Goal: Task Accomplishment & Management: Use online tool/utility

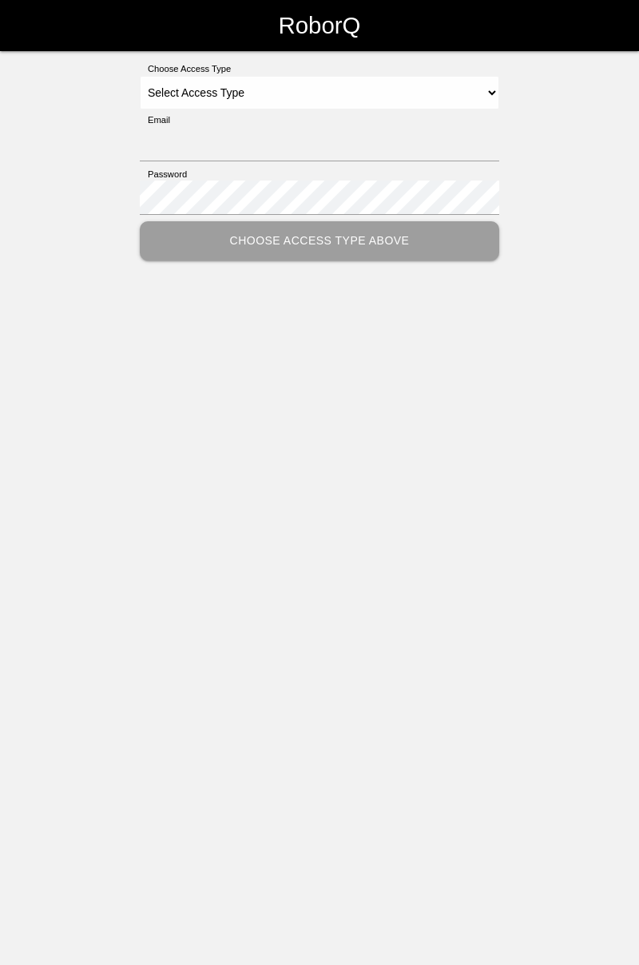
click at [508, 93] on div "Choose Access Type Select Access Type Admin Customer Supervisor Worker Email Pa…" at bounding box center [319, 161] width 639 height 198
click at [487, 85] on select "Select Access Type Admin Customer Supervisor Worker" at bounding box center [320, 93] width 360 height 34
select select "Worker"
click at [140, 76] on select "Select Access Type Admin Customer Supervisor Worker" at bounding box center [320, 93] width 360 height 34
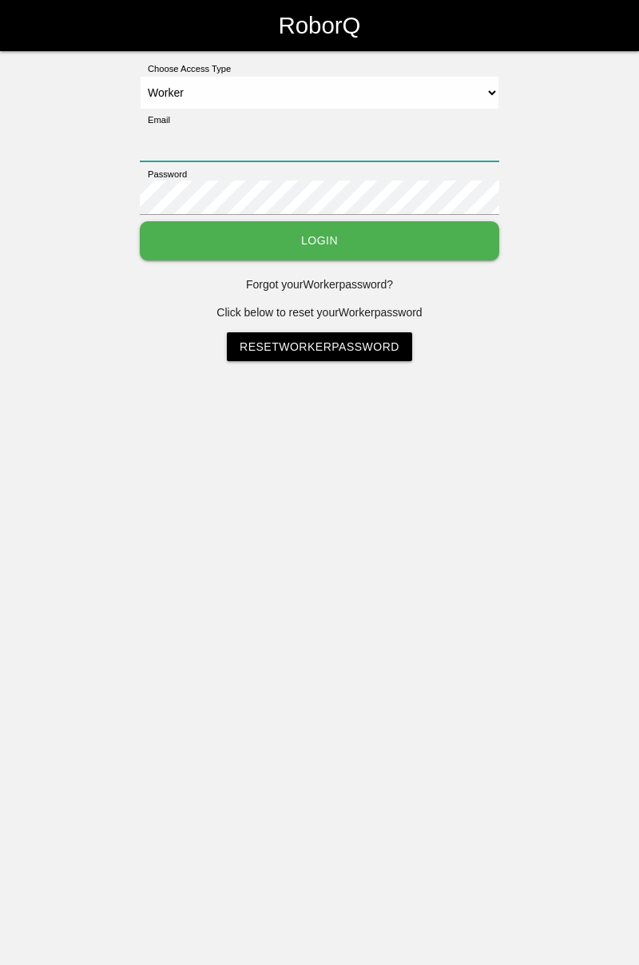
click at [336, 139] on input "Email" at bounding box center [320, 144] width 360 height 34
type input "[PERSON_NAME][EMAIL_ADDRESS][DOMAIN_NAME]"
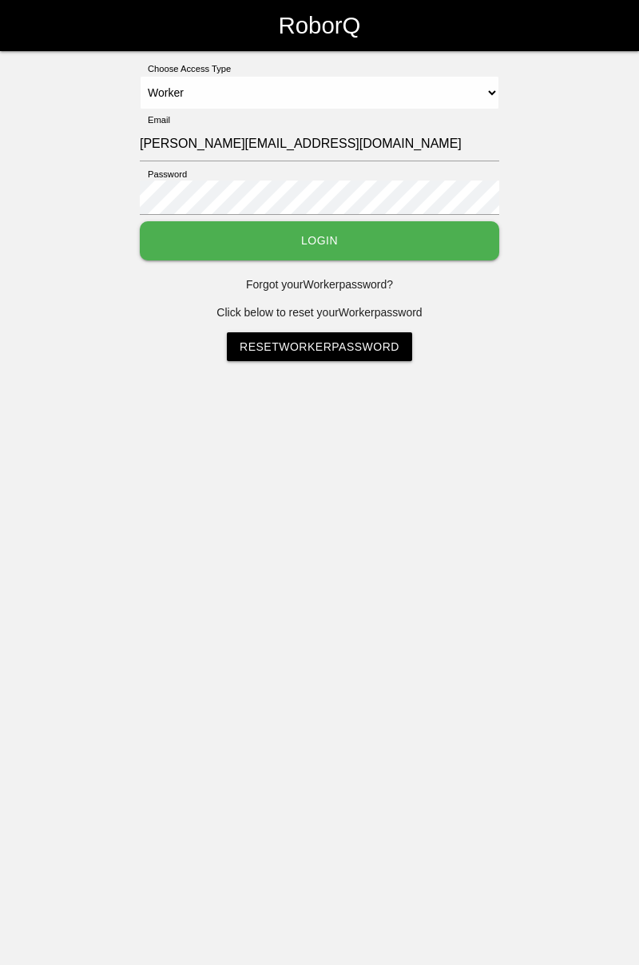
click at [140, 221] on button "Login" at bounding box center [320, 240] width 360 height 39
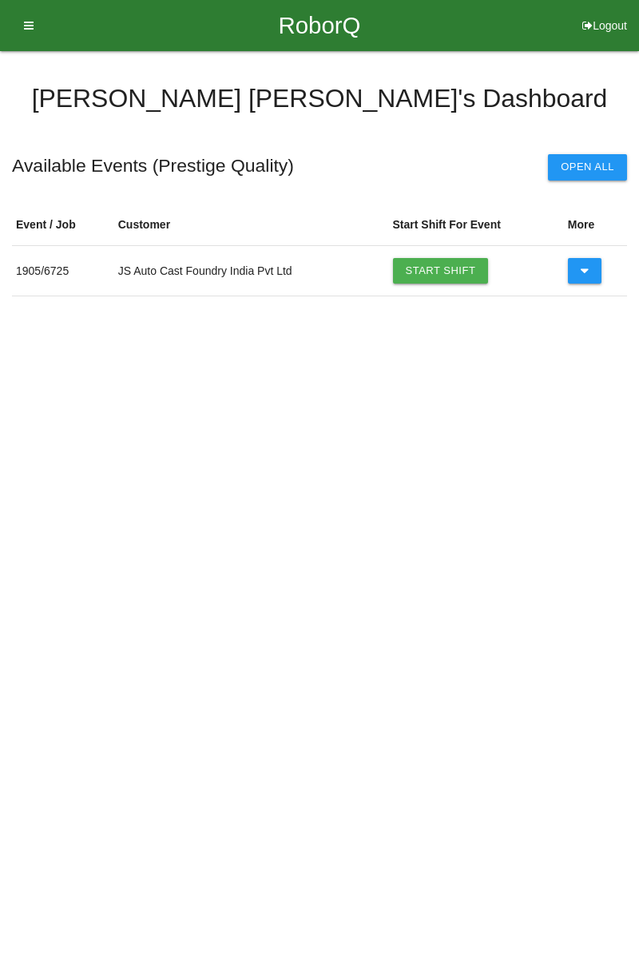
click at [455, 273] on link "Start Shift" at bounding box center [441, 271] width 96 height 26
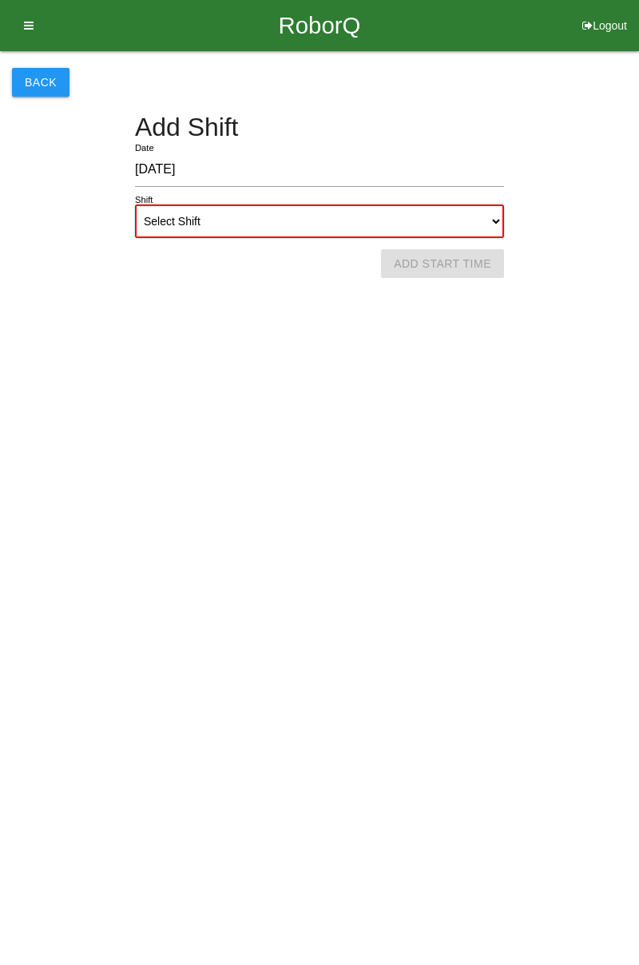
click at [487, 213] on select "Select Shift 1st Shift 2nd Shift 3rd Shift 4th Shift" at bounding box center [319, 222] width 369 height 34
select select "1"
click at [135, 205] on select "Select Shift 1st Shift 2nd Shift 3rd Shift 4th Shift" at bounding box center [319, 222] width 369 height 34
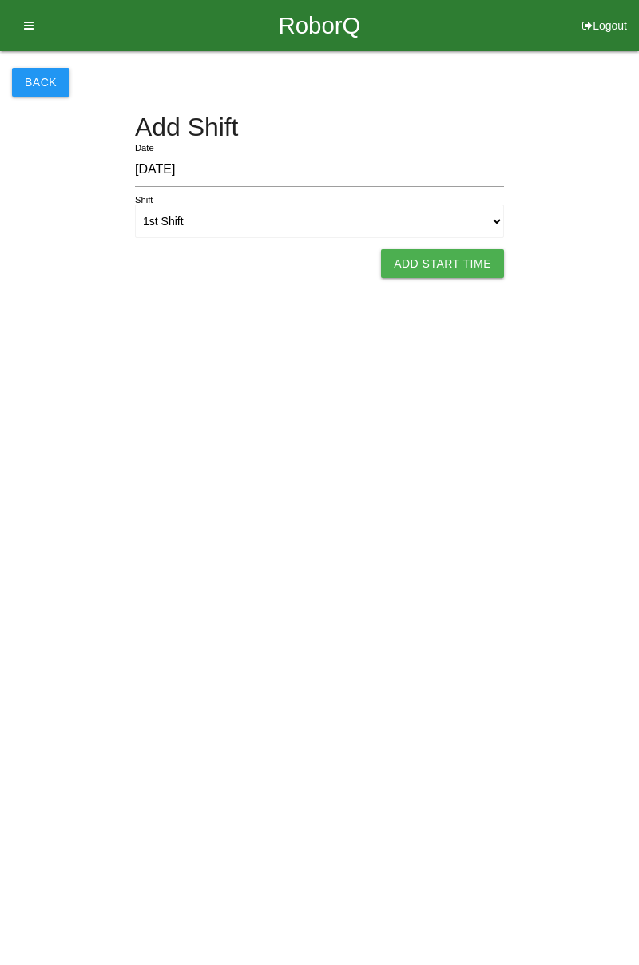
click at [453, 256] on button "Add Start Time" at bounding box center [442, 263] width 123 height 29
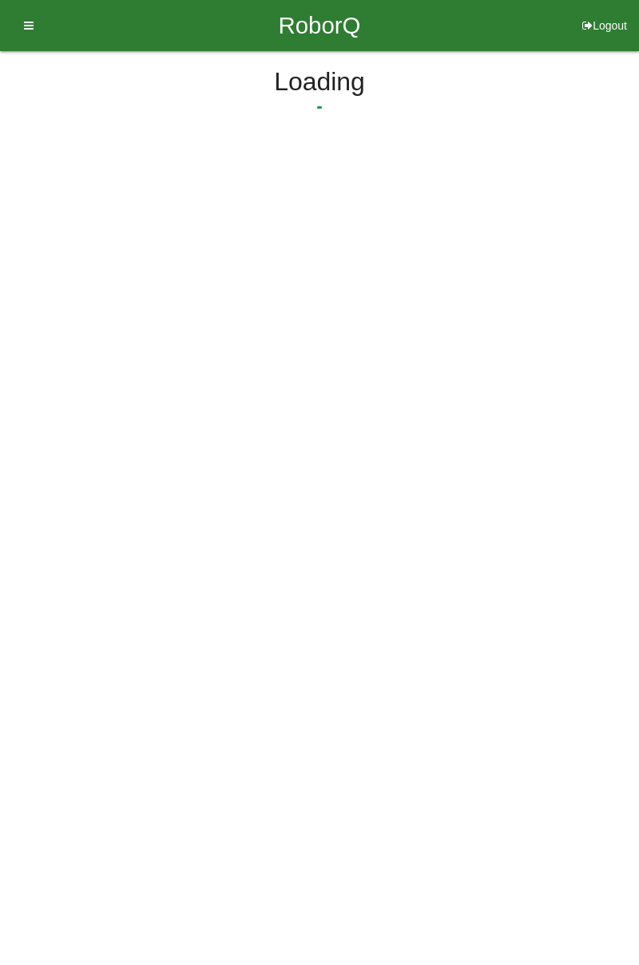
select select "7"
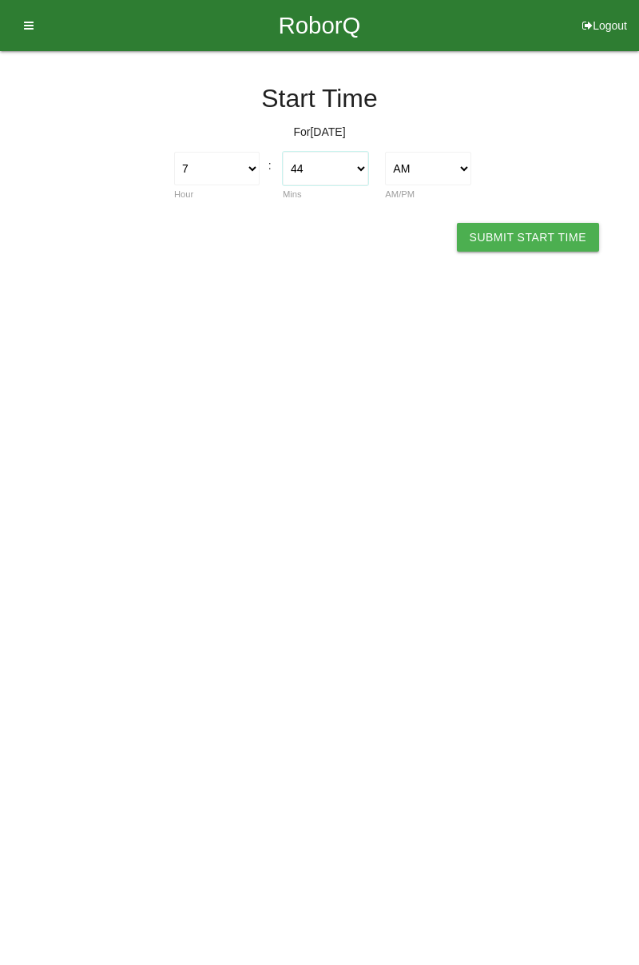
click at [368, 168] on select "00 01 02 03 04 05 06 07 08 09 10 11 12 13 14 15 16 17 18 19 20 21 22 23 24 25 2…" at bounding box center [325, 169] width 85 height 34
select select "0"
click at [283, 152] on select "00 01 02 03 04 05 06 07 08 09 10 11 12 13 14 15 16 17 18 19 20 21 22 23 24 25 2…" at bounding box center [325, 169] width 85 height 34
click at [551, 233] on button "Submit Start Time" at bounding box center [528, 237] width 142 height 29
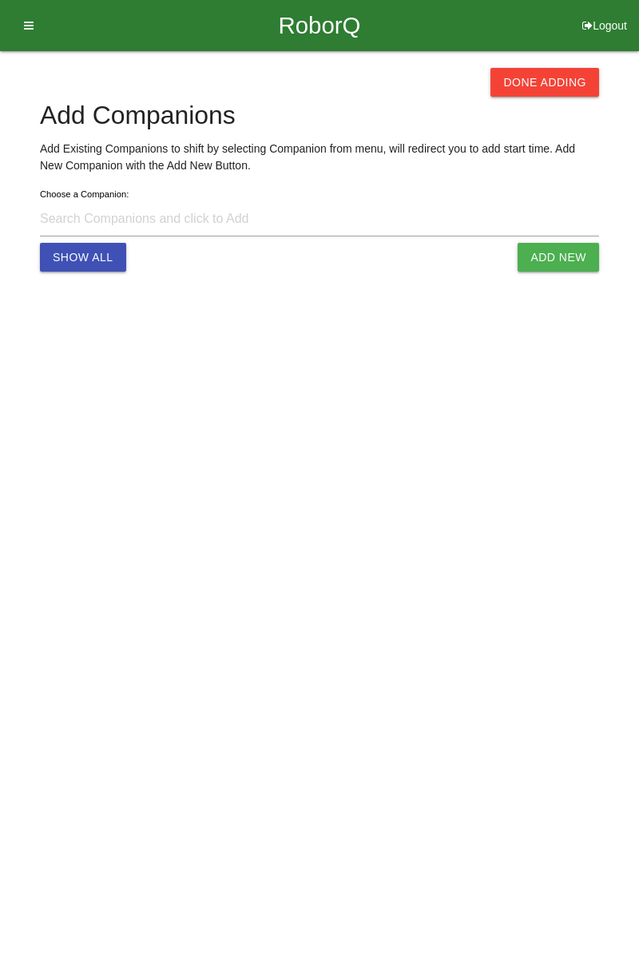
click at [567, 82] on button "Done Adding" at bounding box center [545, 82] width 109 height 29
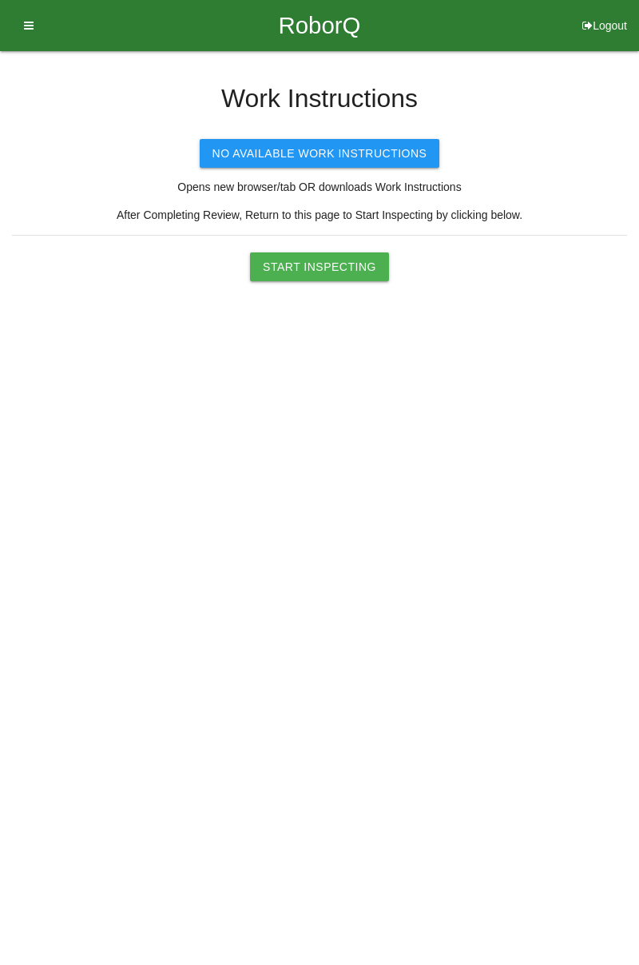
click at [348, 265] on button "Start Inspecting" at bounding box center [319, 266] width 139 height 29
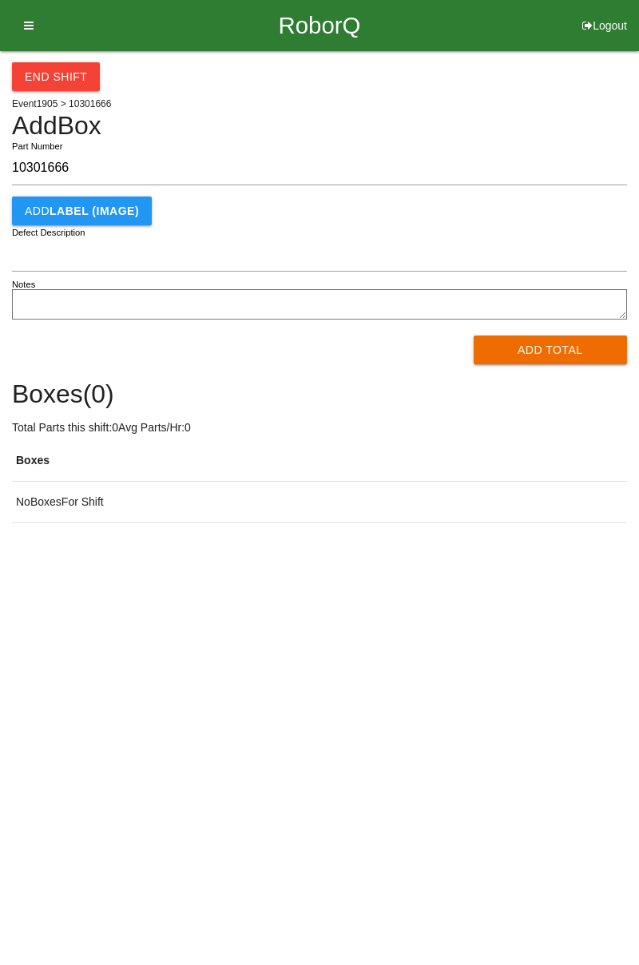
type input "10301666"
click at [534, 382] on h4 "Boxes ( 0 )" at bounding box center [319, 394] width 615 height 28
click at [540, 344] on button "Add Total" at bounding box center [551, 350] width 154 height 29
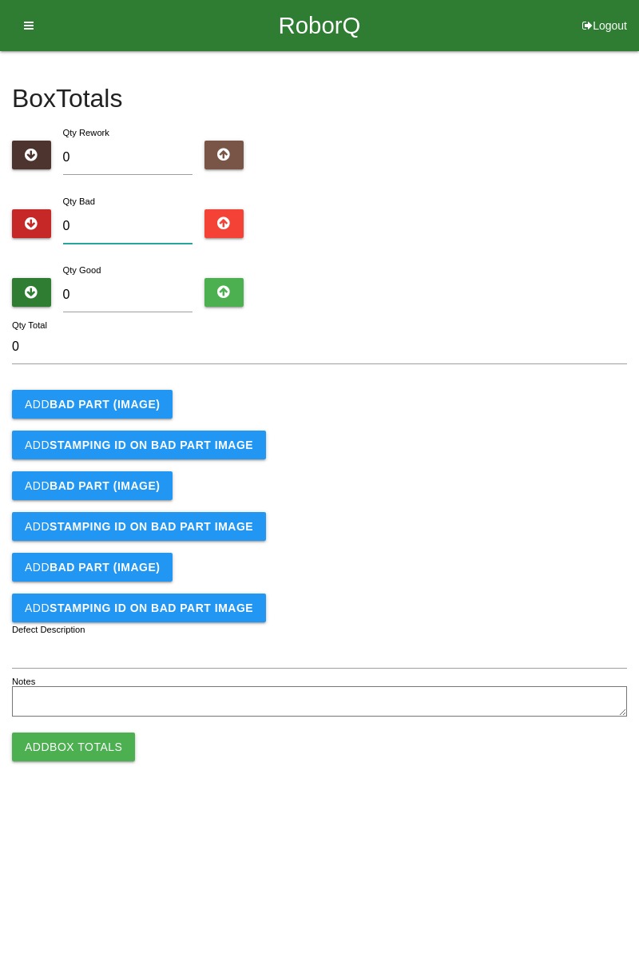
click at [124, 225] on input "0" at bounding box center [128, 226] width 130 height 34
type input "3"
click at [119, 401] on b "BAD PART (IMAGE)" at bounding box center [105, 404] width 110 height 13
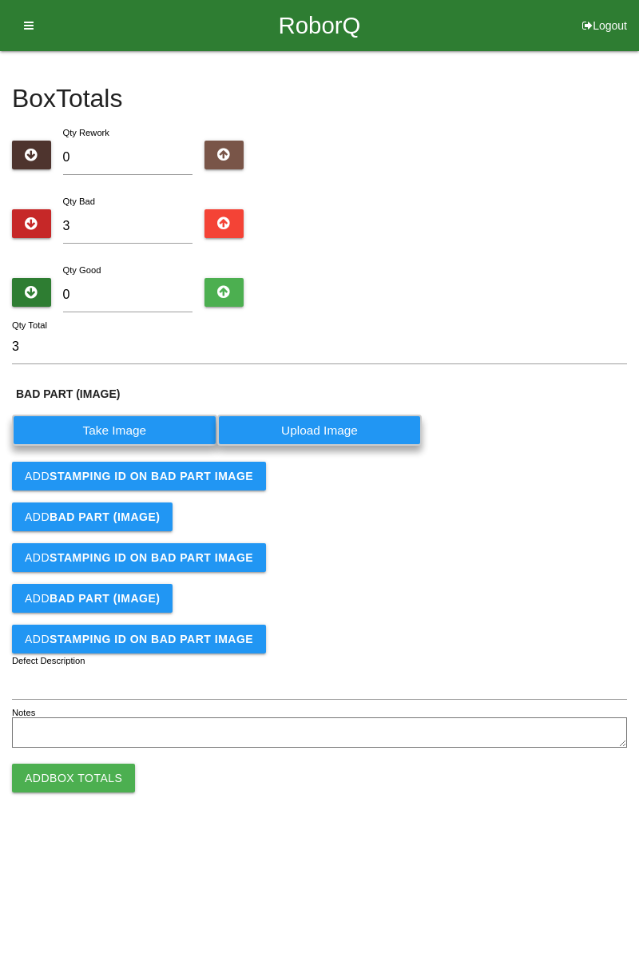
click at [121, 430] on label "Take Image" at bounding box center [114, 430] width 205 height 31
click at [0, 0] on \(IMAGE\) "Take Image" at bounding box center [0, 0] width 0 height 0
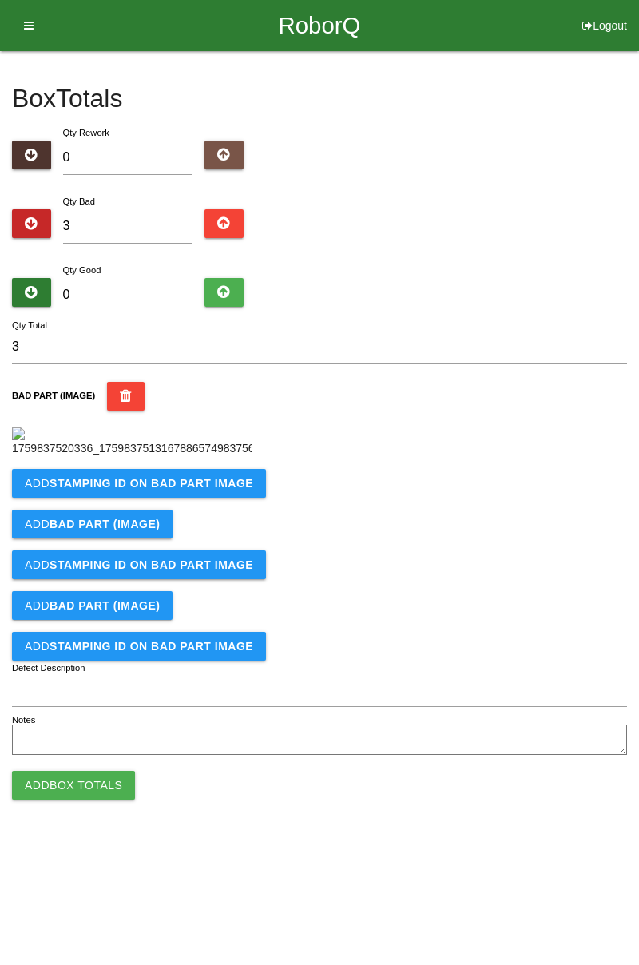
click at [155, 490] on b "STAMPING ID on BAD PART Image" at bounding box center [152, 483] width 204 height 13
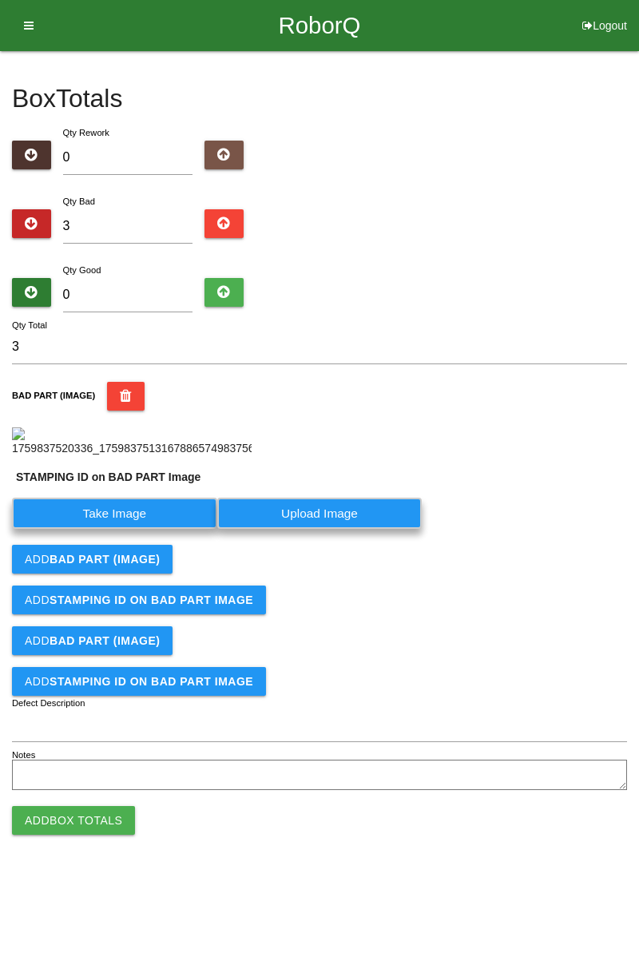
click at [145, 529] on label "Take Image" at bounding box center [114, 513] width 205 height 31
click at [0, 0] on PART "Take Image" at bounding box center [0, 0] width 0 height 0
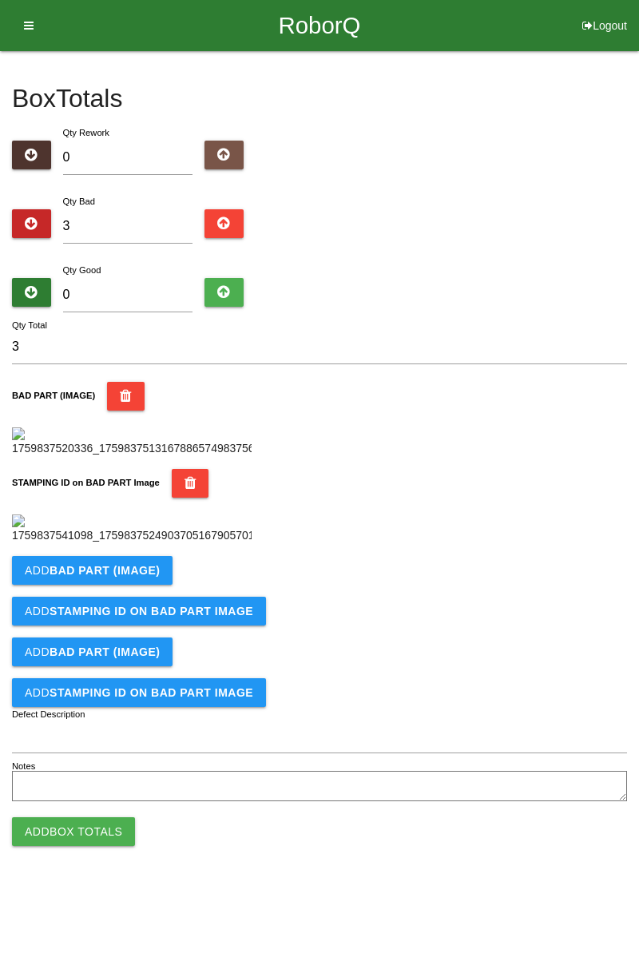
scroll to position [352, 0]
click at [141, 577] on b "BAD PART (IMAGE)" at bounding box center [105, 570] width 110 height 13
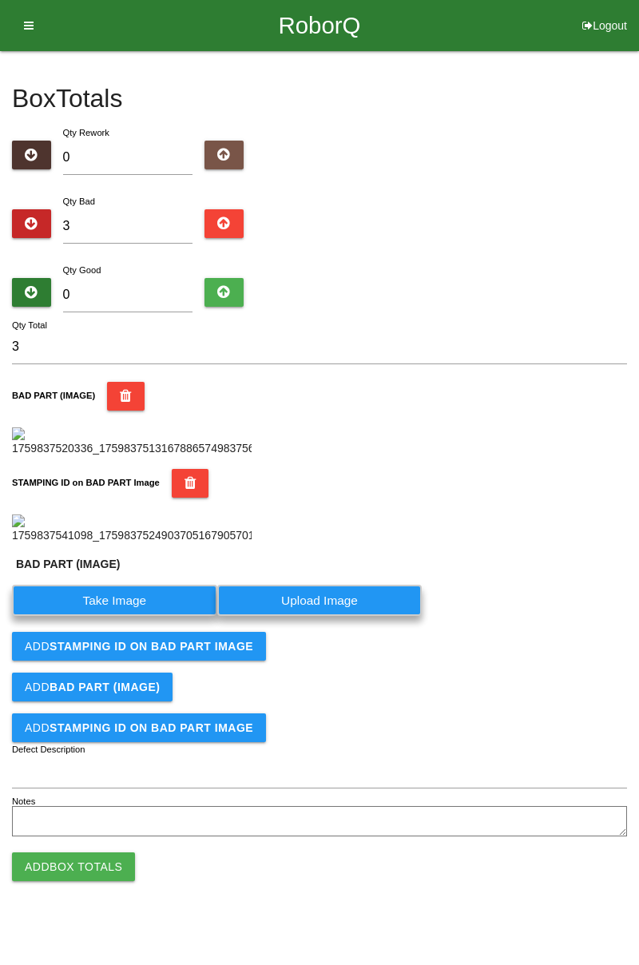
click at [118, 616] on label "Take Image" at bounding box center [114, 600] width 205 height 31
click at [0, 0] on \(IMAGE\) "Take Image" at bounding box center [0, 0] width 0 height 0
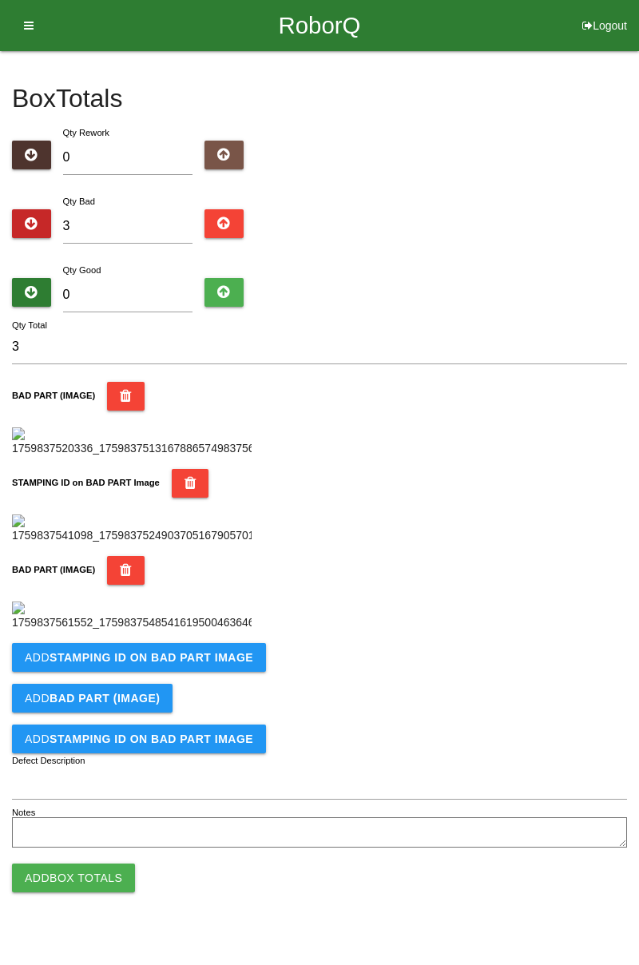
scroll to position [614, 0]
click at [207, 664] on b "STAMPING ID on BAD PART Image" at bounding box center [152, 657] width 204 height 13
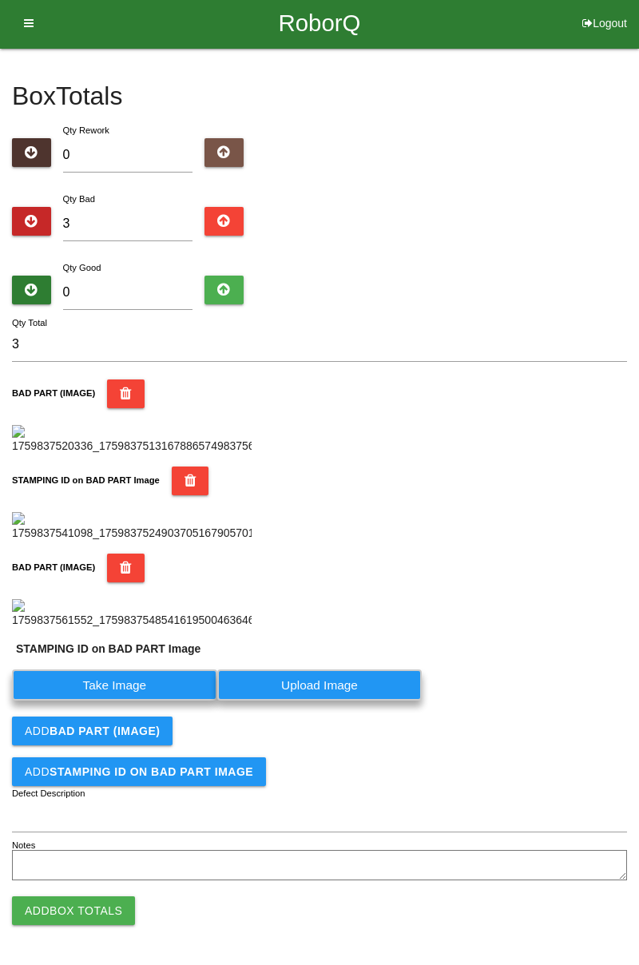
click at [128, 701] on label "Take Image" at bounding box center [114, 685] width 205 height 31
click at [0, 0] on PART "Take Image" at bounding box center [0, 0] width 0 height 0
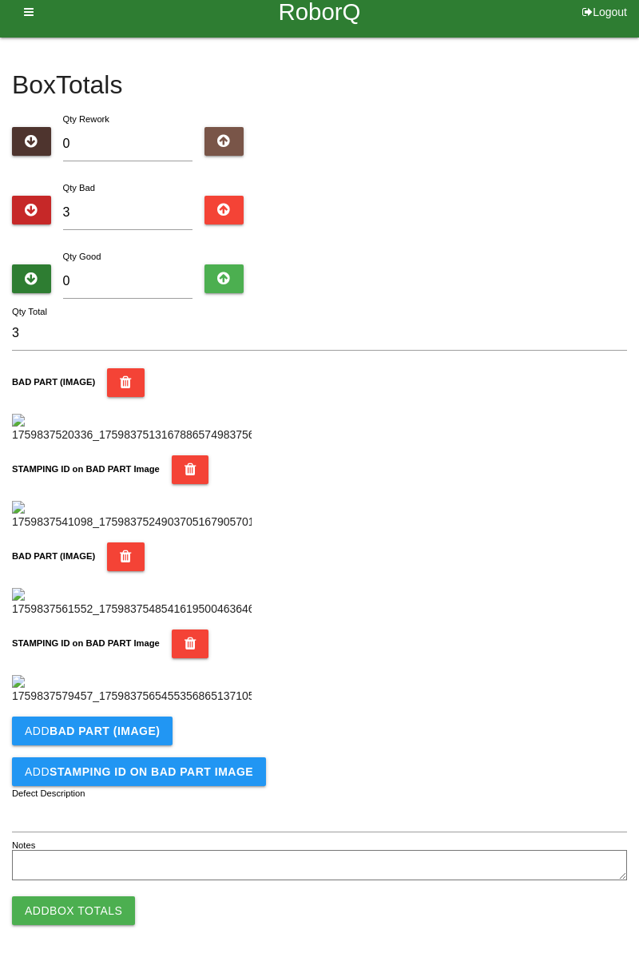
scroll to position [876, 0]
click at [146, 737] on button "Add BAD PART (IMAGE)" at bounding box center [92, 731] width 161 height 29
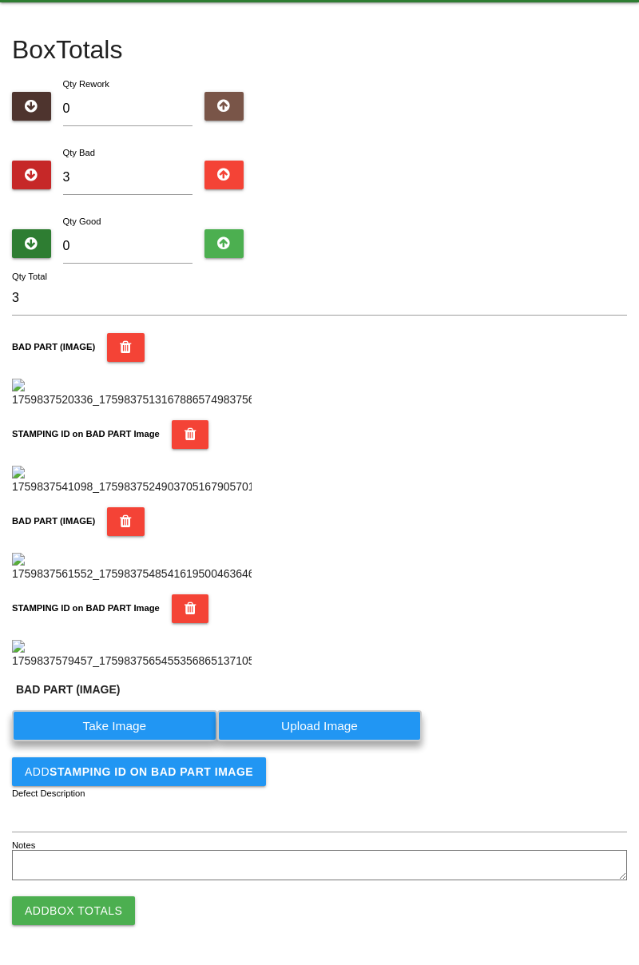
click at [133, 741] on label "Take Image" at bounding box center [114, 725] width 205 height 31
click at [0, 0] on \(IMAGE\) "Take Image" at bounding box center [0, 0] width 0 height 0
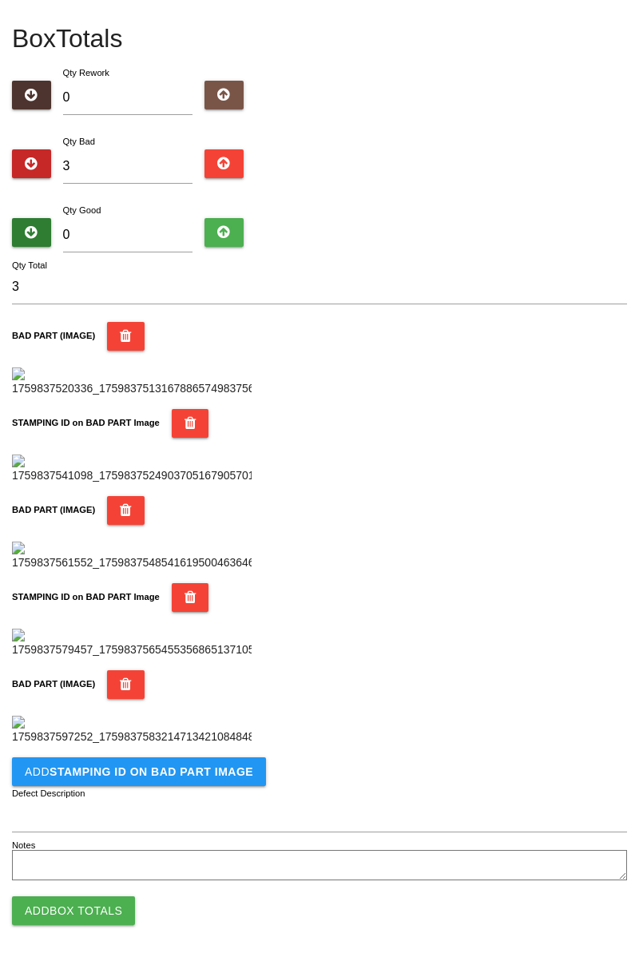
scroll to position [1138, 0]
click at [185, 767] on b "STAMPING ID on BAD PART Image" at bounding box center [152, 771] width 204 height 13
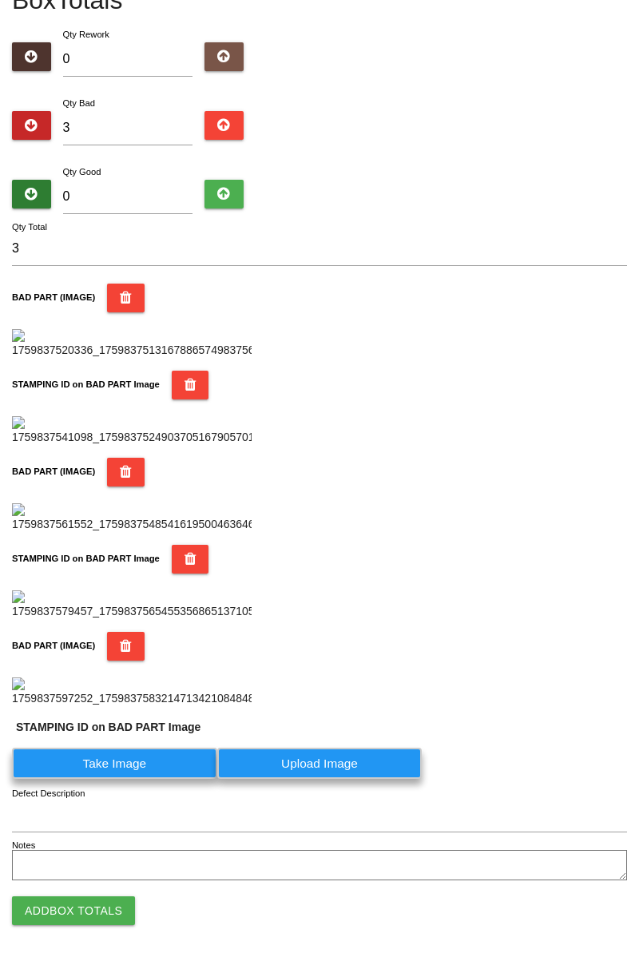
click at [155, 779] on label "Take Image" at bounding box center [114, 763] width 205 height 31
click at [0, 0] on PART "Take Image" at bounding box center [0, 0] width 0 height 0
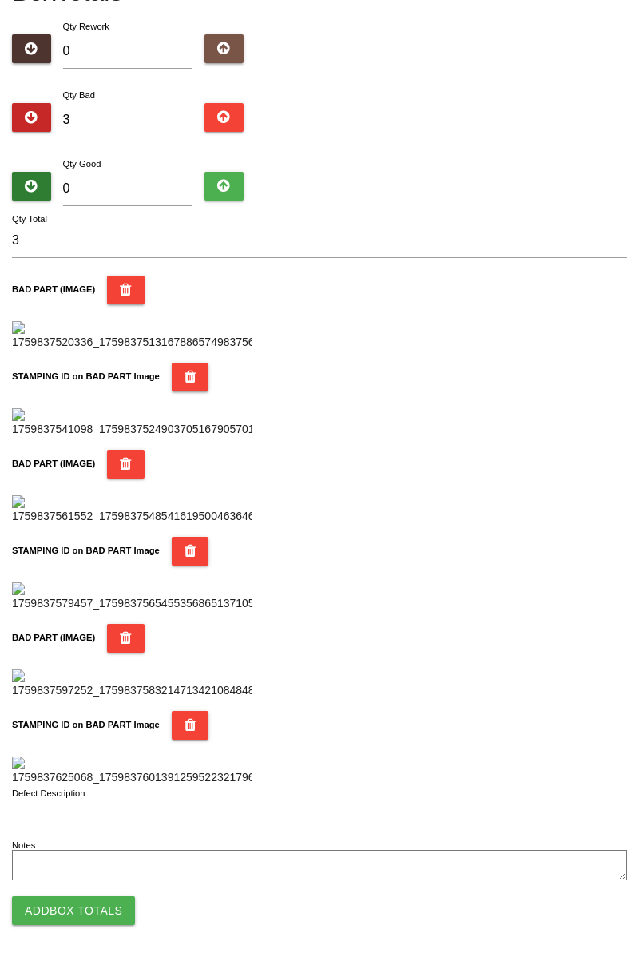
scroll to position [0, 0]
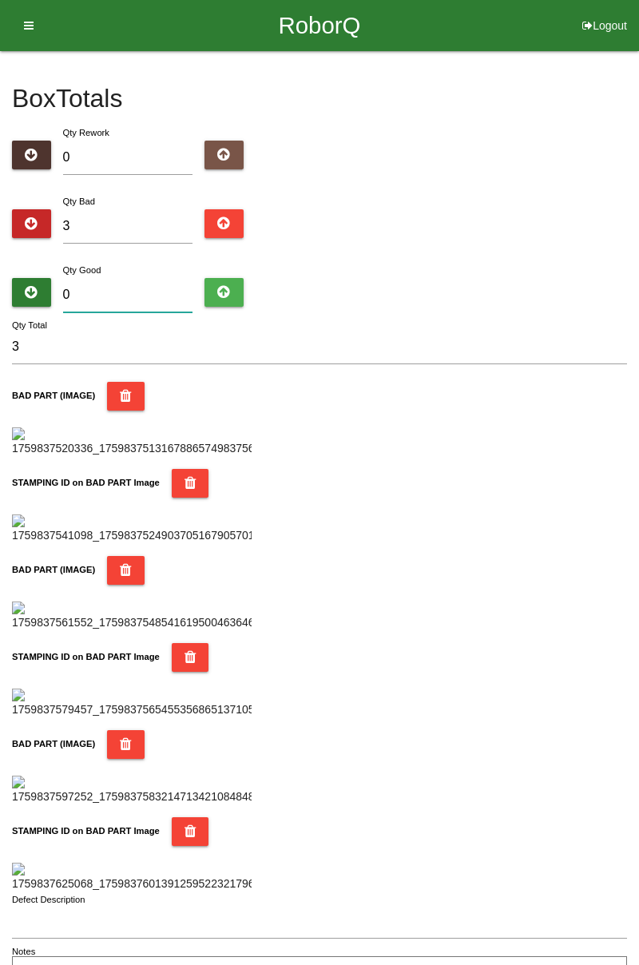
click at [132, 291] on input "0" at bounding box center [128, 295] width 130 height 34
type input "8"
type input "11"
type input "81"
type input "84"
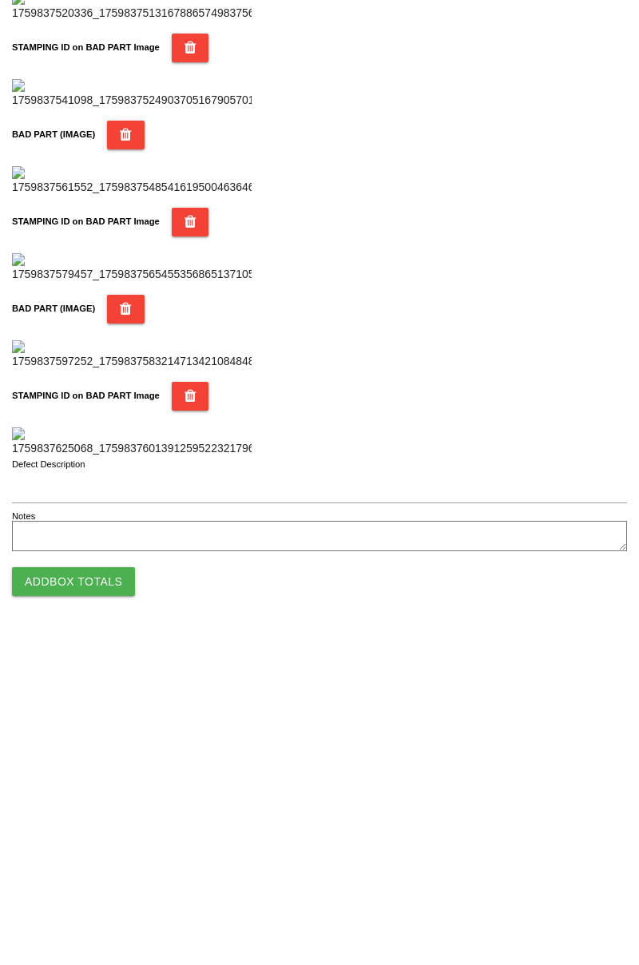
type input "81"
click at [96, 909] on button "Add Box Totals" at bounding box center [73, 910] width 123 height 29
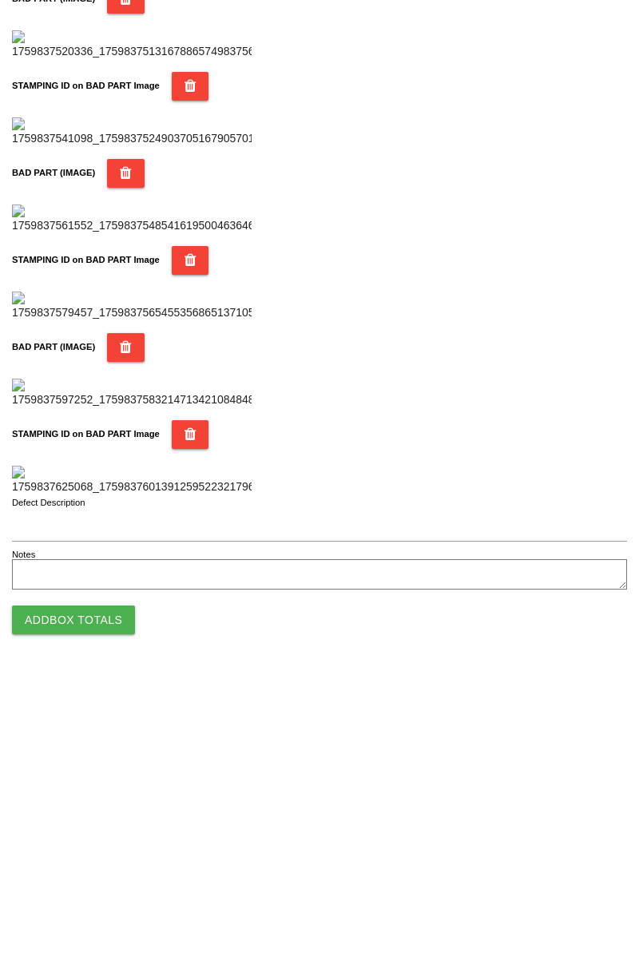
scroll to position [1400, 0]
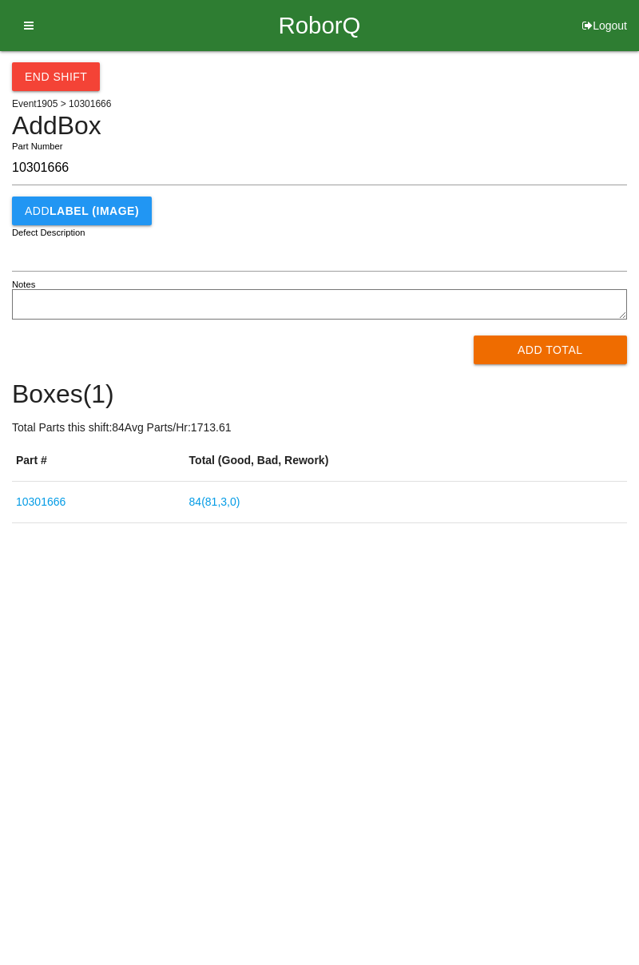
type input "10301666"
click at [548, 352] on button "Add Total" at bounding box center [551, 350] width 154 height 29
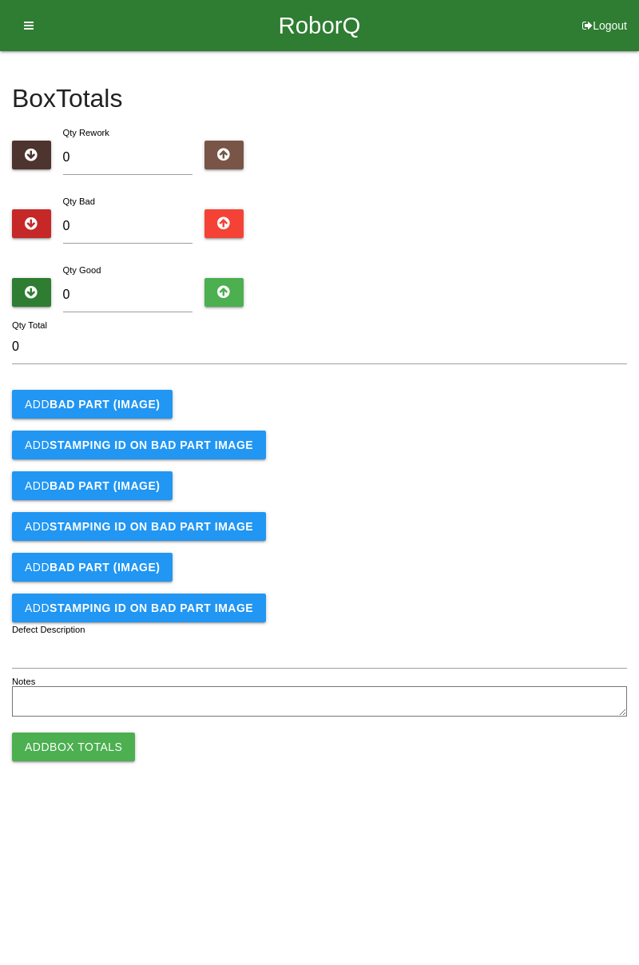
click at [636, 117] on div "Box Totals Translate Weight Weight unit: Rework Weight Bad Weight Good Weight 0…" at bounding box center [319, 386] width 639 height 670
click at [124, 230] on input "0" at bounding box center [128, 226] width 130 height 34
type input "1"
type input "14"
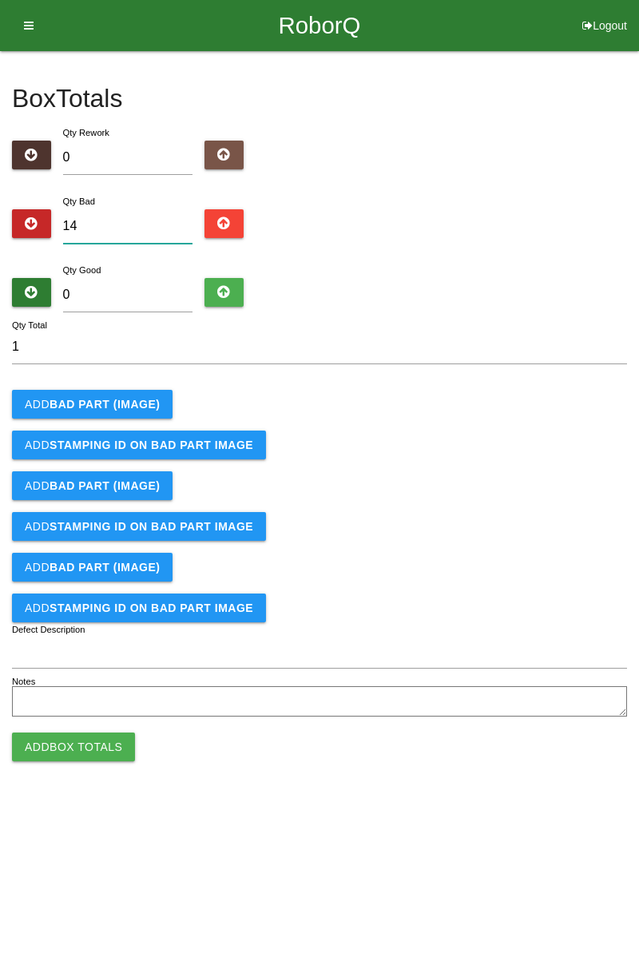
type input "14"
click at [624, 337] on input "14" at bounding box center [319, 347] width 615 height 34
click at [145, 221] on input "14" at bounding box center [128, 226] width 130 height 34
type input "1"
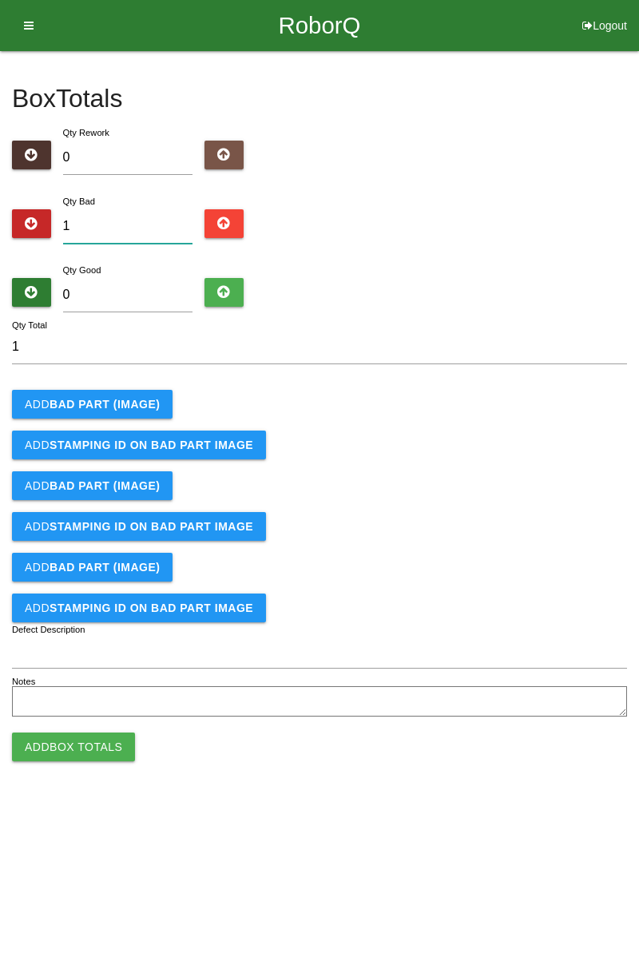
type input "17"
click at [133, 415] on button "Add BAD PART (IMAGE)" at bounding box center [92, 404] width 161 height 29
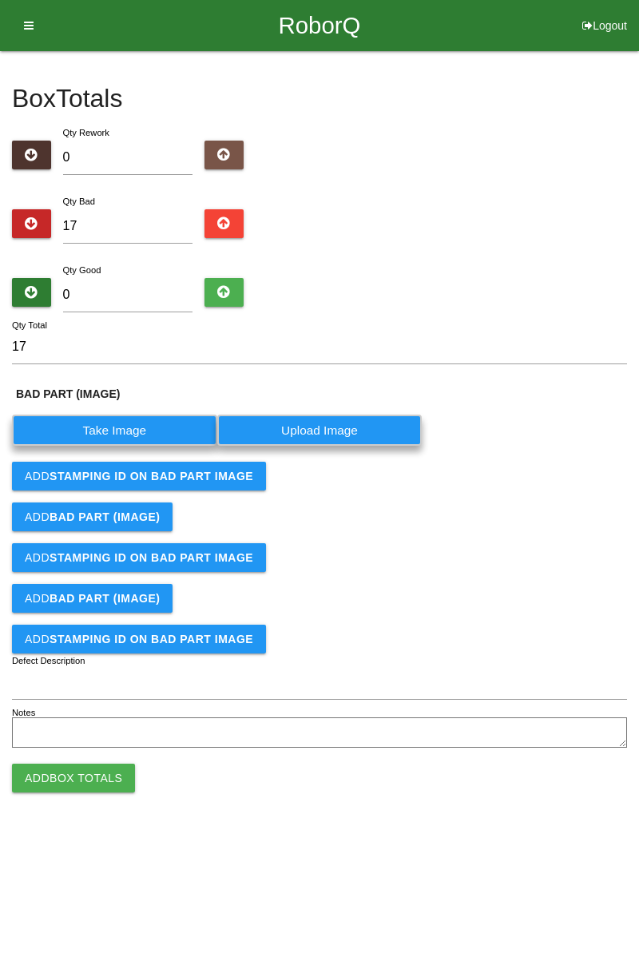
click at [149, 431] on label "Take Image" at bounding box center [114, 430] width 205 height 31
click at [0, 0] on \(IMAGE\) "Take Image" at bounding box center [0, 0] width 0 height 0
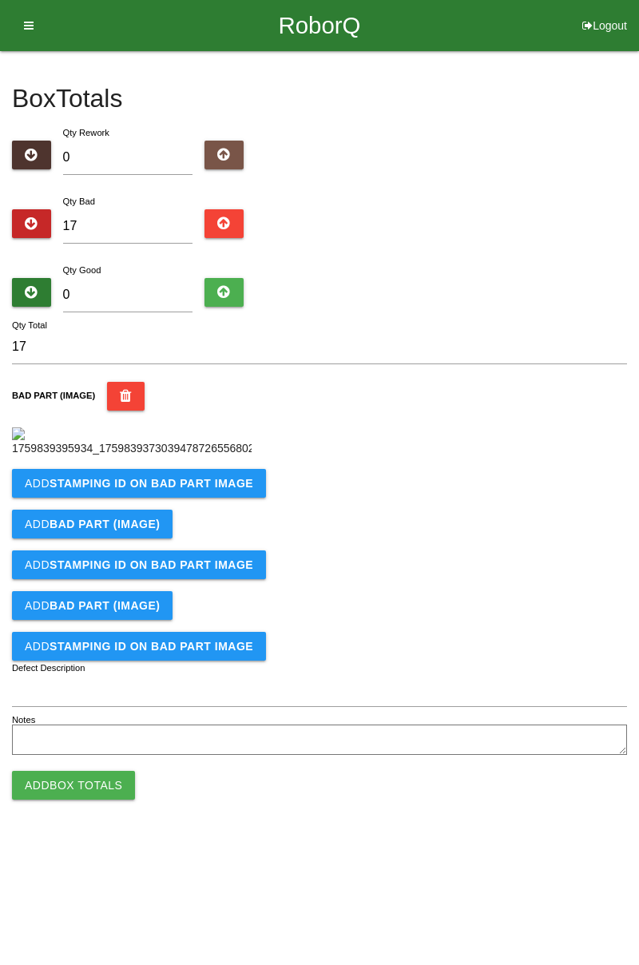
click at [176, 490] on b "STAMPING ID on BAD PART Image" at bounding box center [152, 483] width 204 height 13
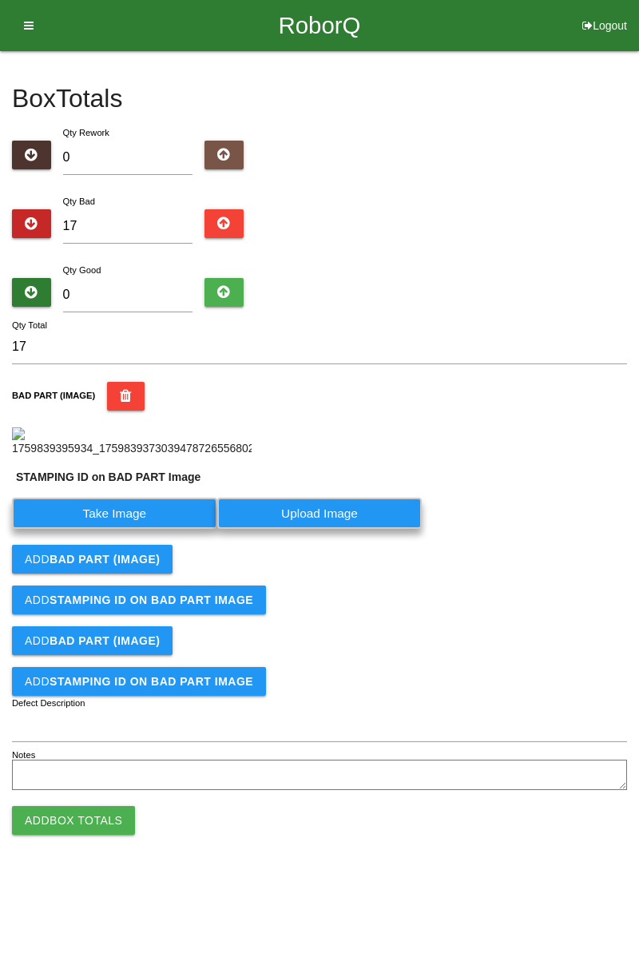
click at [137, 529] on label "Take Image" at bounding box center [114, 513] width 205 height 31
click at [0, 0] on PART "Take Image" at bounding box center [0, 0] width 0 height 0
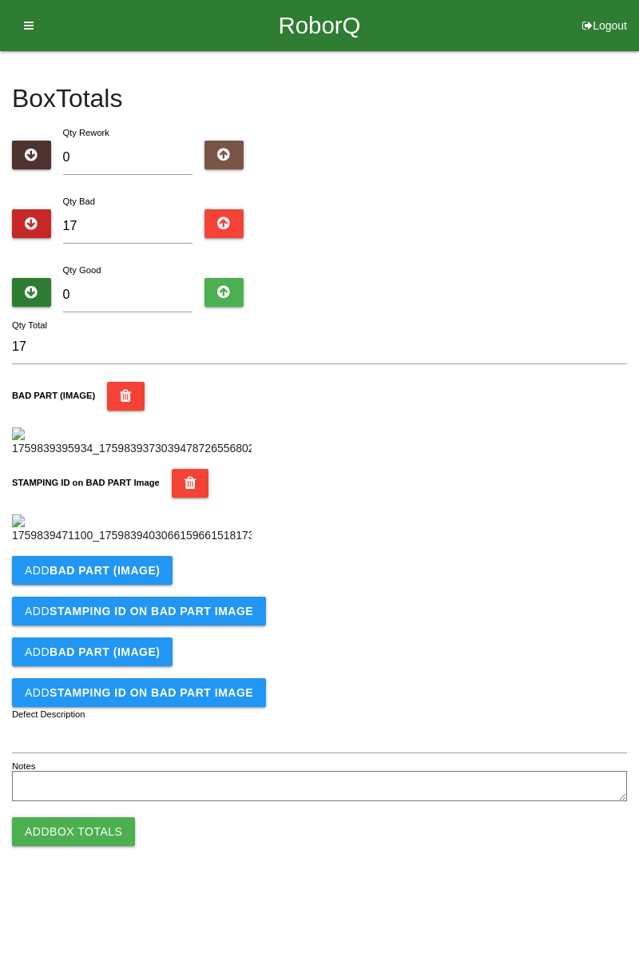
scroll to position [352, 0]
click at [145, 585] on button "Add BAD PART (IMAGE)" at bounding box center [92, 570] width 161 height 29
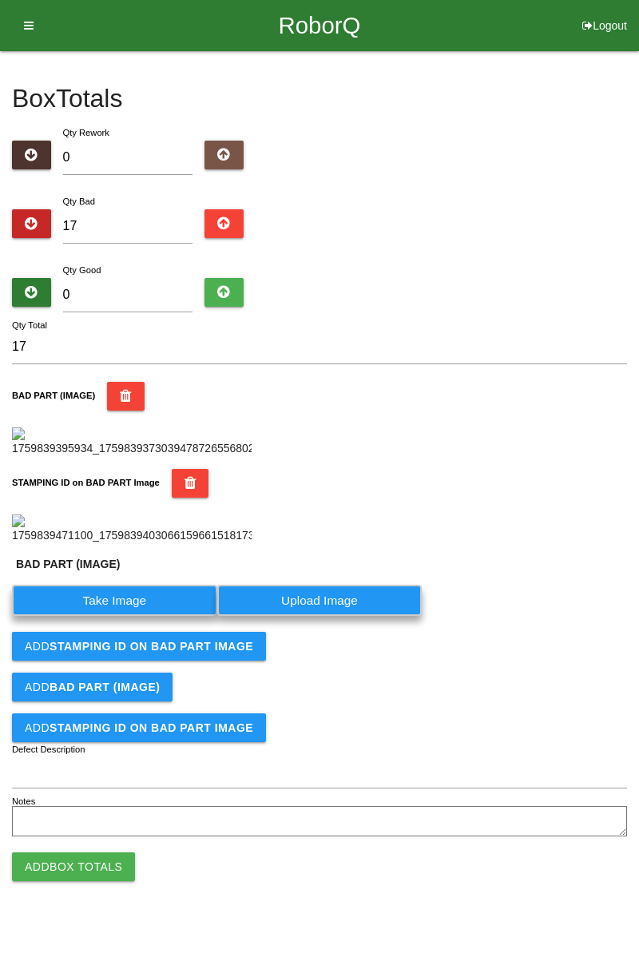
click at [136, 616] on label "Take Image" at bounding box center [114, 600] width 205 height 31
click at [0, 0] on \(IMAGE\) "Take Image" at bounding box center [0, 0] width 0 height 0
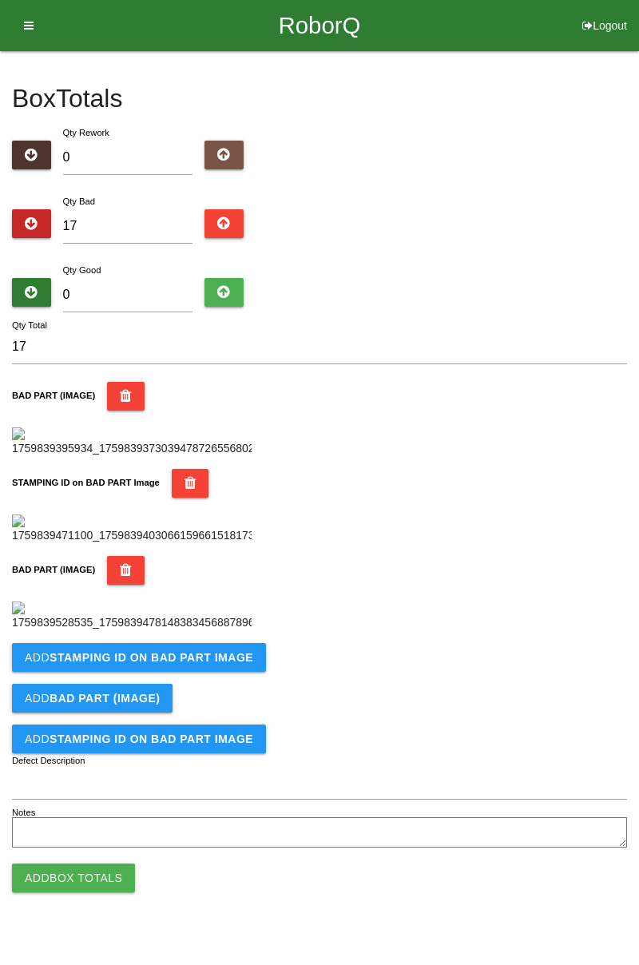
scroll to position [614, 0]
click at [221, 664] on b "STAMPING ID on BAD PART Image" at bounding box center [152, 657] width 204 height 13
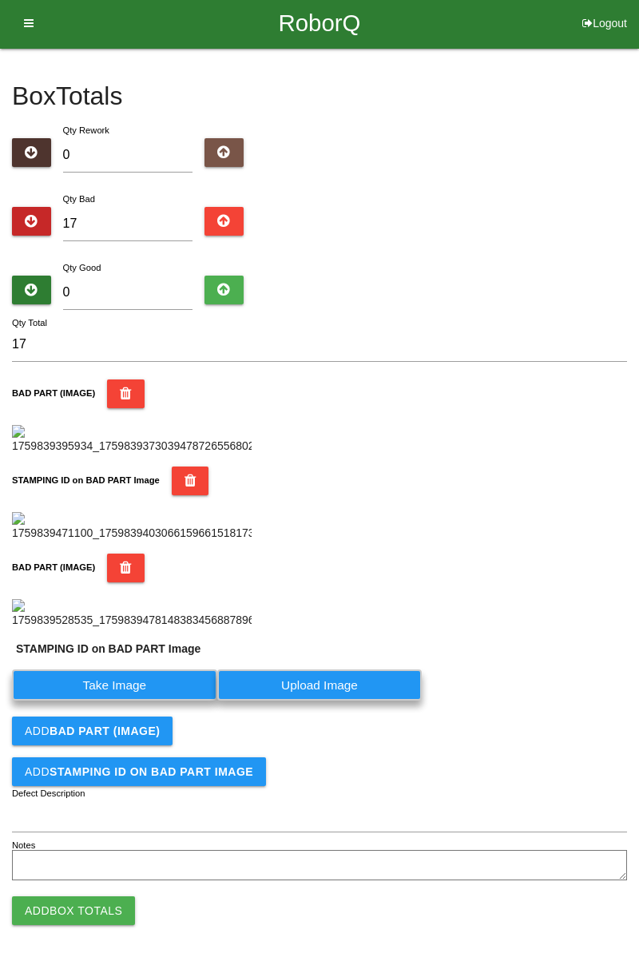
click at [141, 701] on label "Take Image" at bounding box center [114, 685] width 205 height 31
click at [0, 0] on PART "Take Image" at bounding box center [0, 0] width 0 height 0
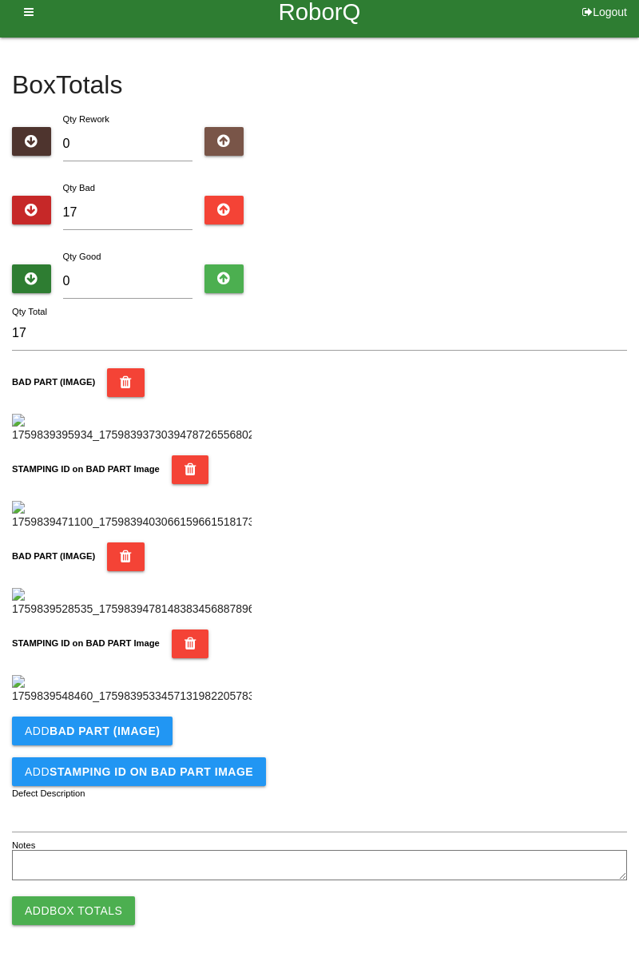
scroll to position [876, 0]
click at [142, 721] on button "Add BAD PART (IMAGE)" at bounding box center [92, 731] width 161 height 29
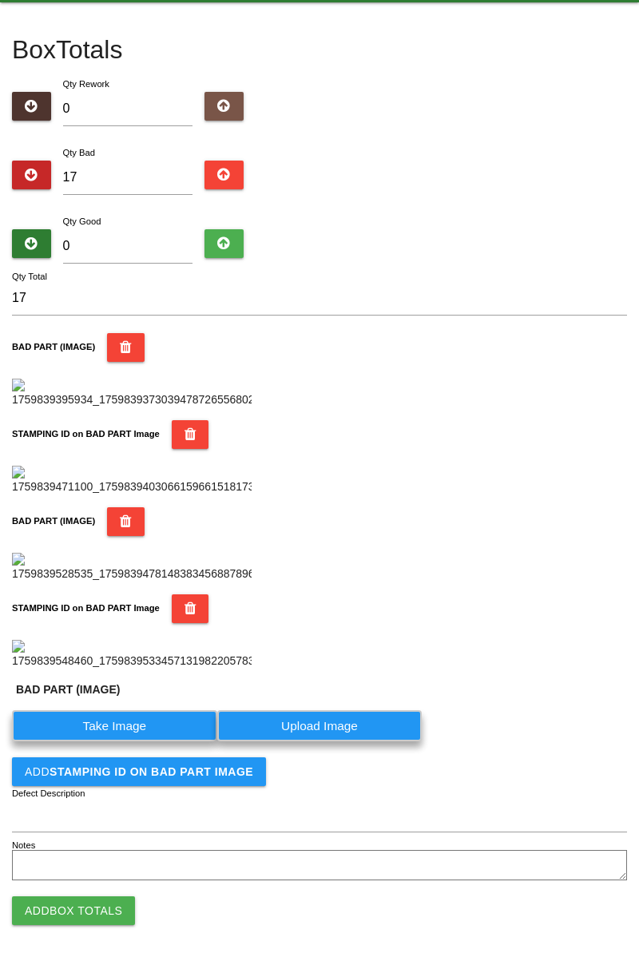
click at [131, 741] on label "Take Image" at bounding box center [114, 725] width 205 height 31
click at [0, 0] on \(IMAGE\) "Take Image" at bounding box center [0, 0] width 0 height 0
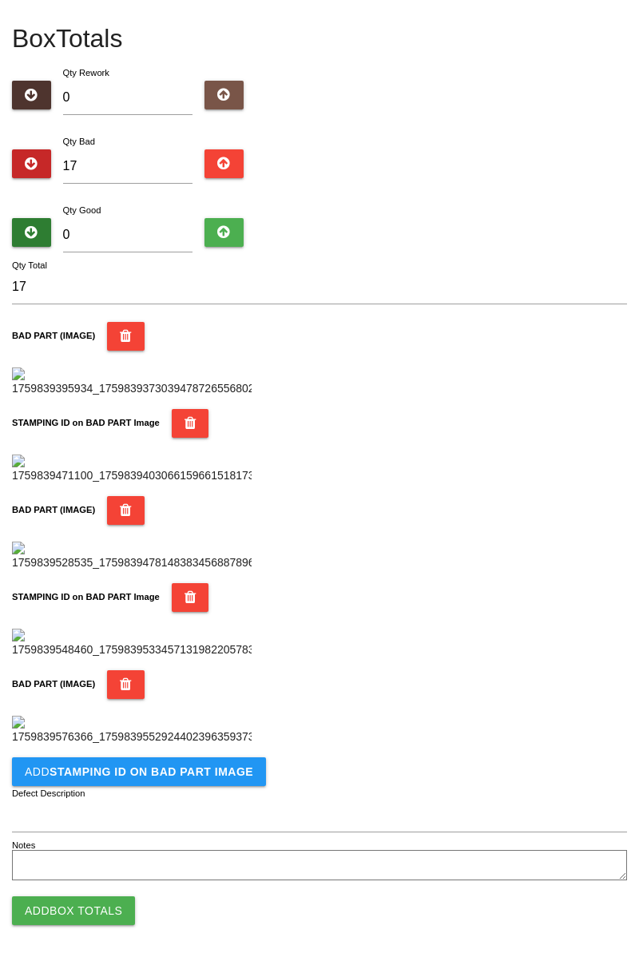
scroll to position [1138, 0]
click at [182, 781] on button "Add STAMPING ID on BAD PART Image" at bounding box center [139, 771] width 254 height 29
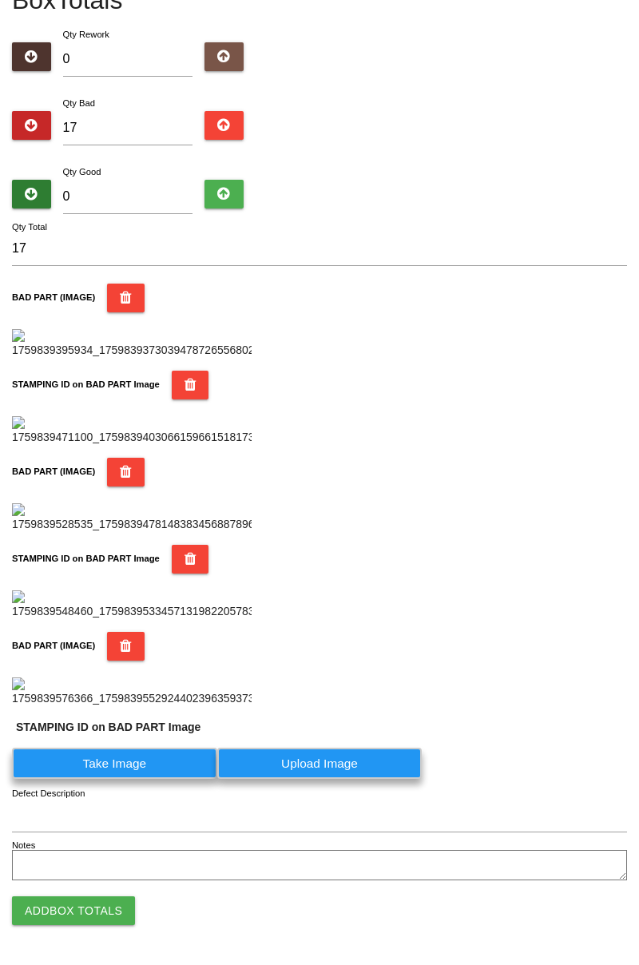
click at [134, 779] on label "Take Image" at bounding box center [114, 763] width 205 height 31
click at [0, 0] on PART "Take Image" at bounding box center [0, 0] width 0 height 0
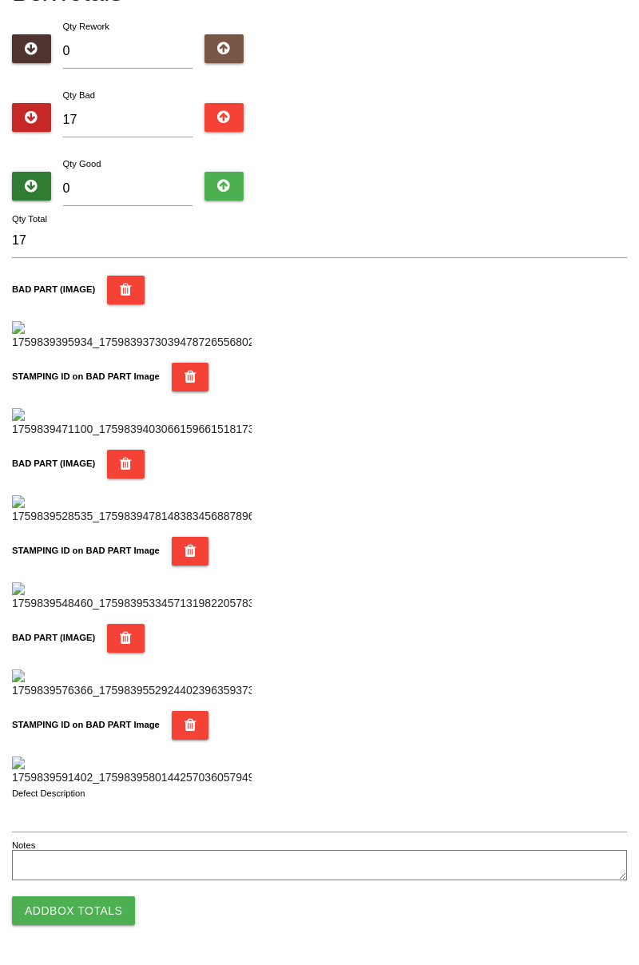
scroll to position [0, 0]
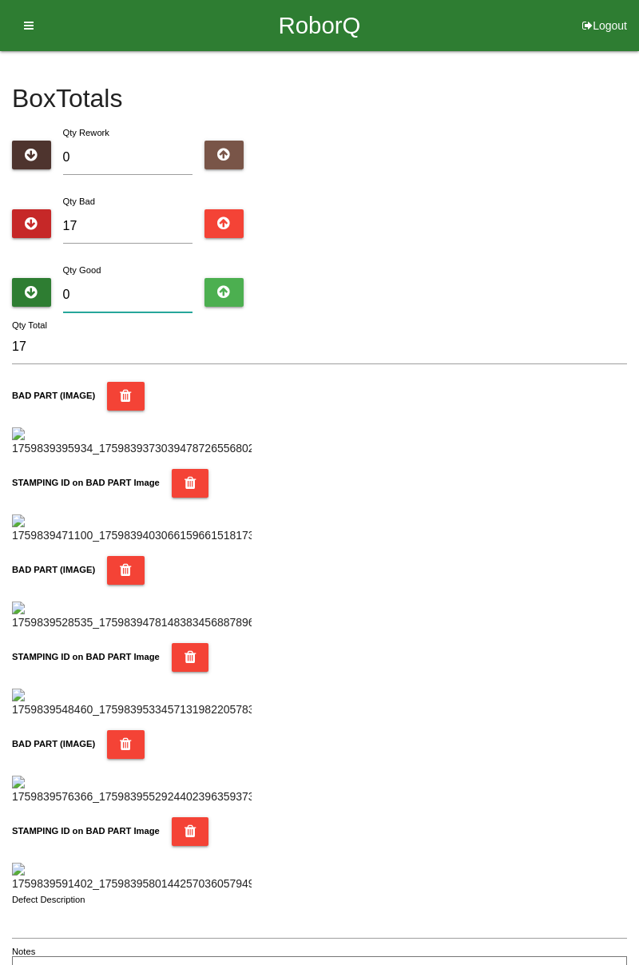
click at [130, 289] on input "0" at bounding box center [128, 295] width 130 height 34
type input "7"
type input "24"
type input "71"
type input "88"
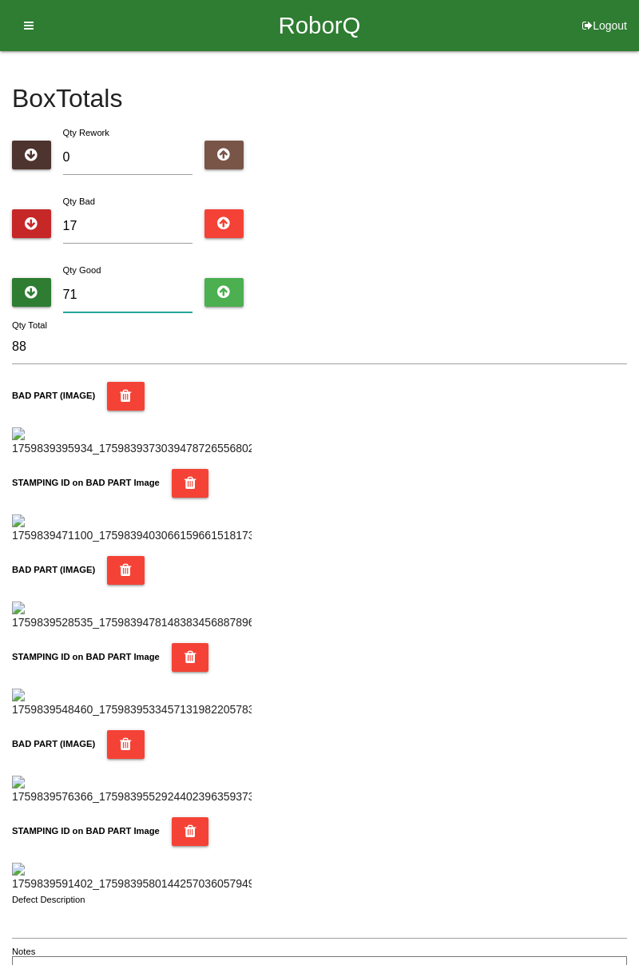
type input "7"
type input "24"
type input "0"
type input "17"
type input "6"
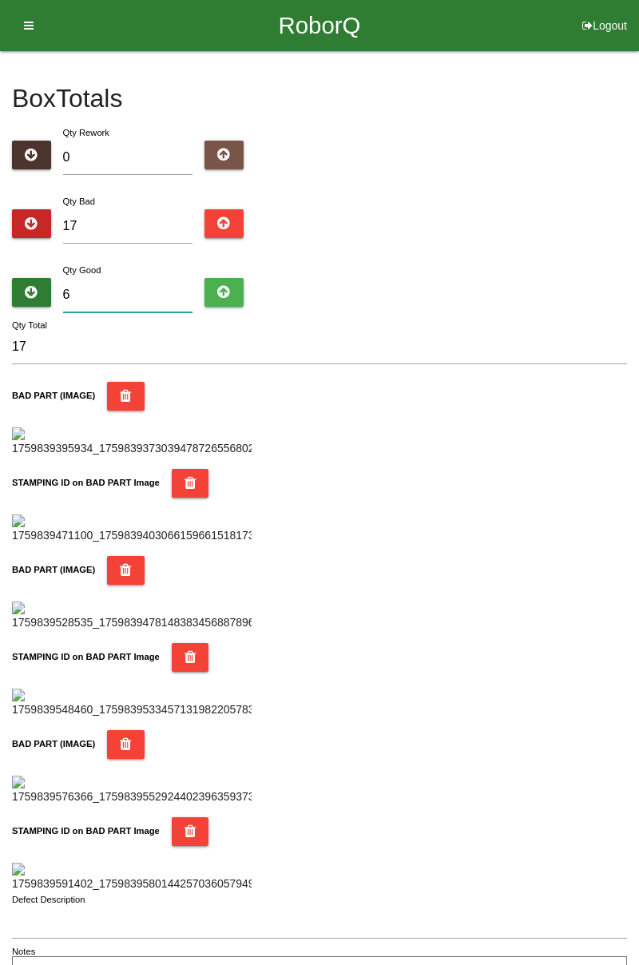
type input "23"
type input "67"
type input "84"
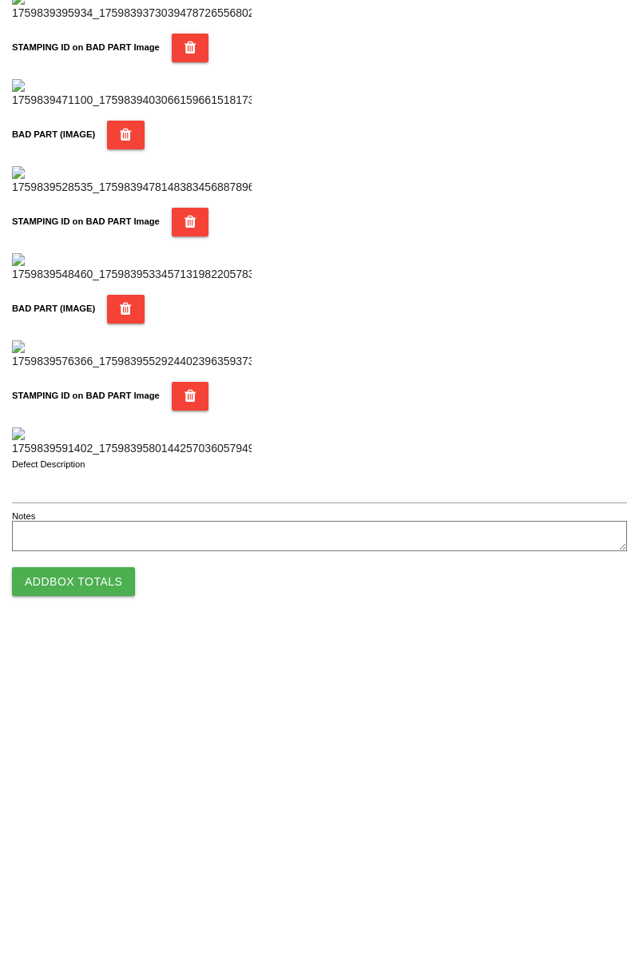
type input "67"
click at [84, 912] on button "Add Box Totals" at bounding box center [73, 910] width 123 height 29
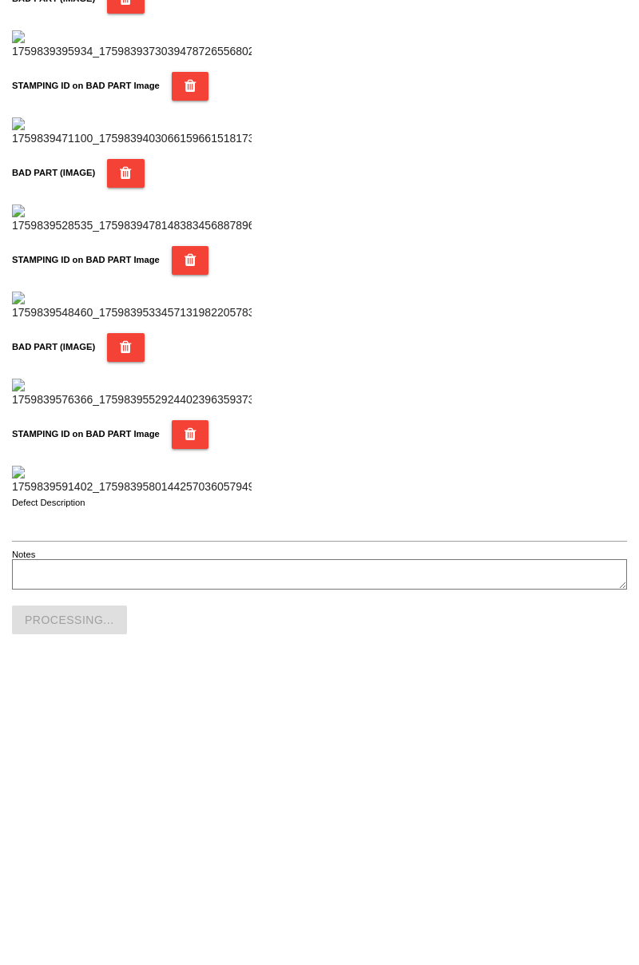
scroll to position [1400, 0]
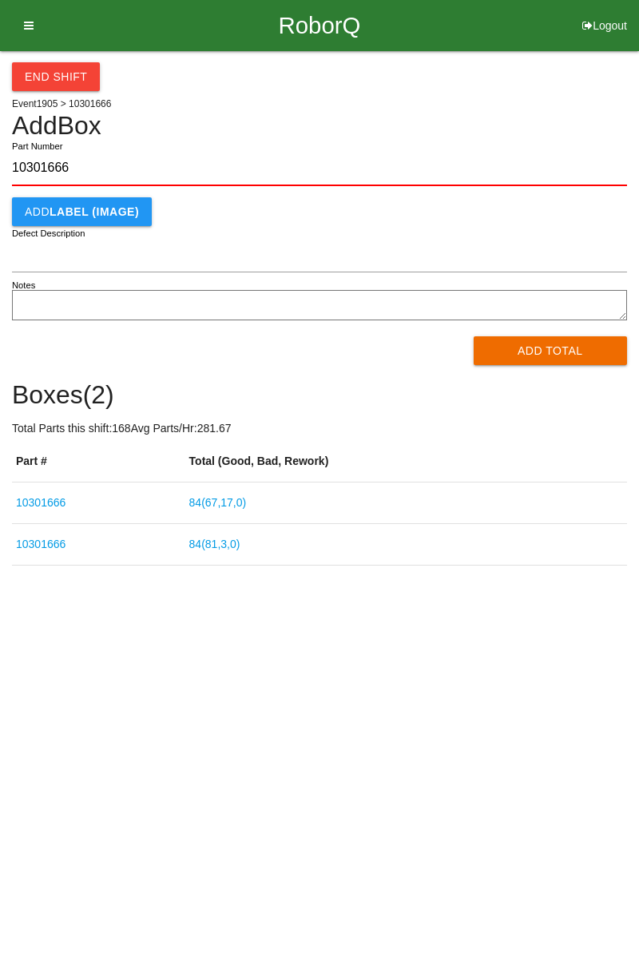
type input "10301666"
click at [585, 364] on button "Add Total" at bounding box center [551, 350] width 154 height 29
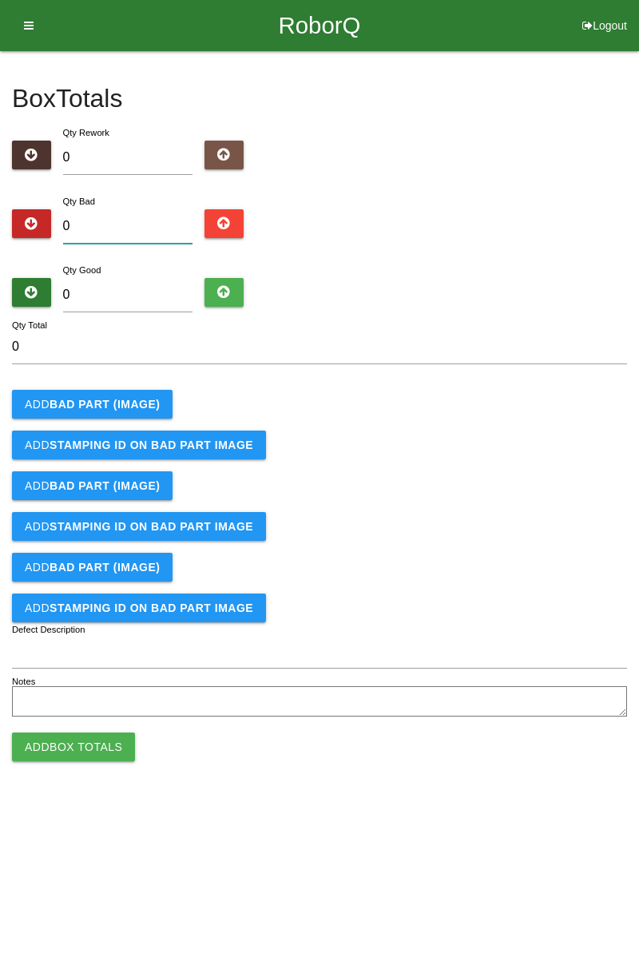
click at [119, 229] on input "0" at bounding box center [128, 226] width 130 height 34
type input "3"
click at [123, 398] on b "BAD PART (IMAGE)" at bounding box center [105, 404] width 110 height 13
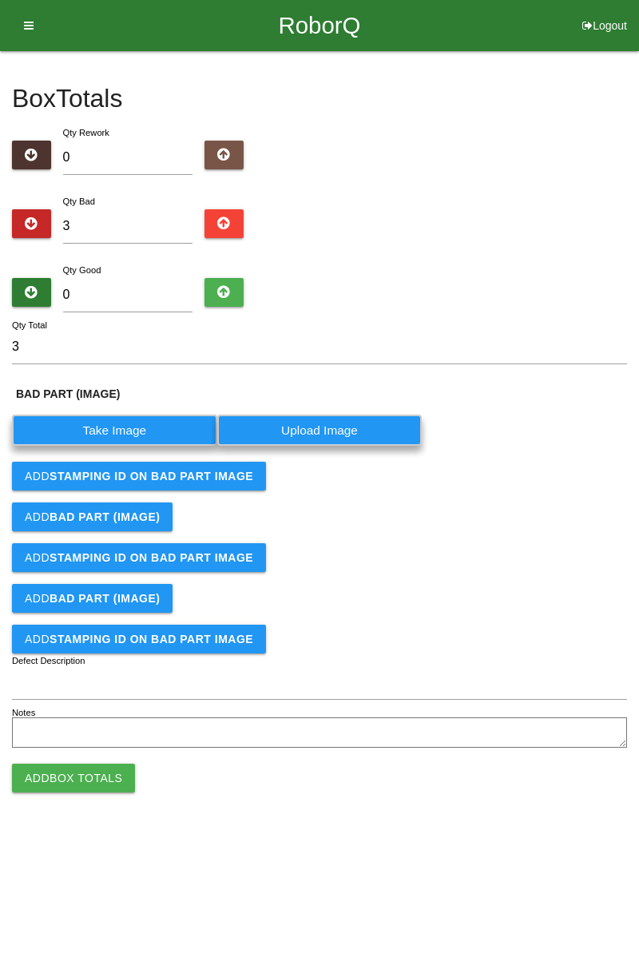
click at [126, 426] on label "Take Image" at bounding box center [114, 430] width 205 height 31
click at [0, 0] on \(IMAGE\) "Take Image" at bounding box center [0, 0] width 0 height 0
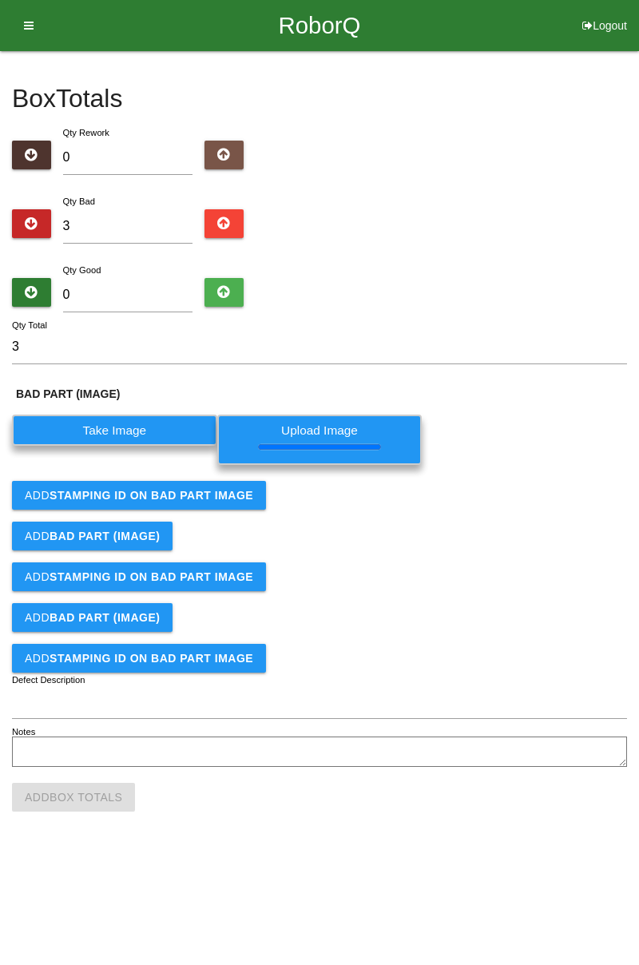
click at [187, 495] on b "STAMPING ID on BAD PART Image" at bounding box center [152, 495] width 204 height 13
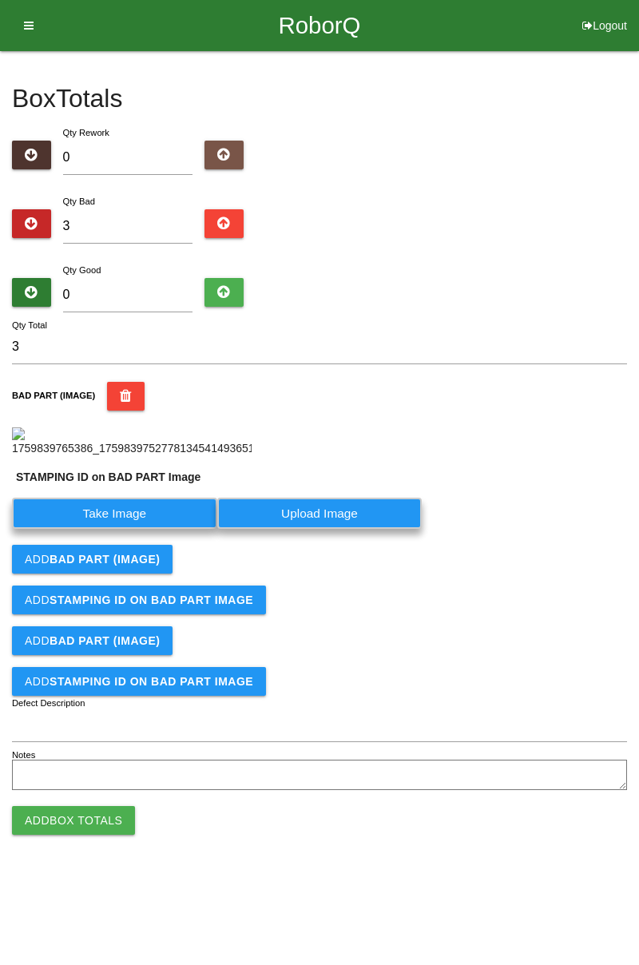
click at [162, 529] on label "Take Image" at bounding box center [114, 513] width 205 height 31
click at [0, 0] on PART "Take Image" at bounding box center [0, 0] width 0 height 0
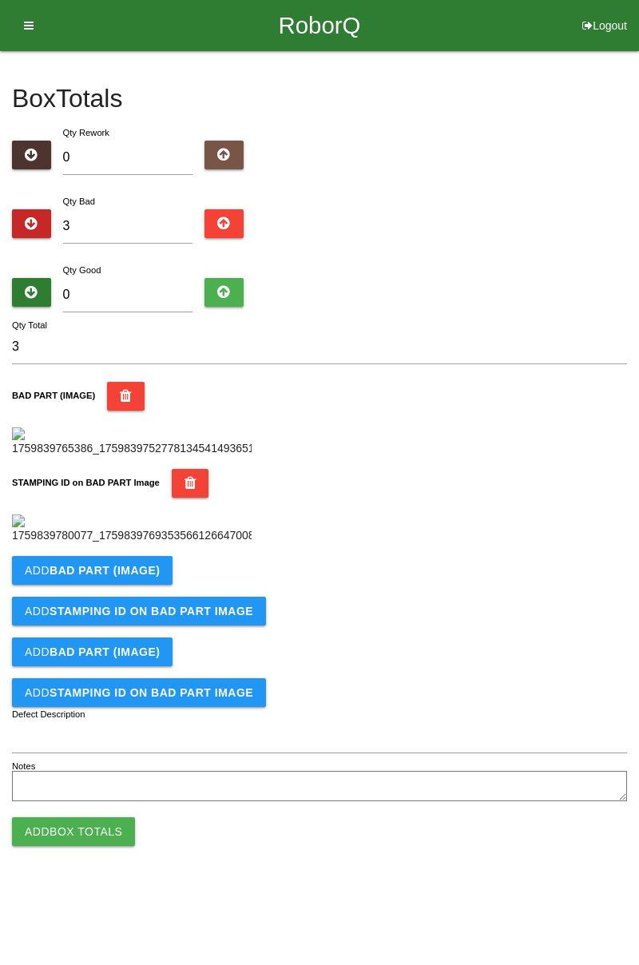
scroll to position [352, 0]
click at [117, 585] on button "Add BAD PART (IMAGE)" at bounding box center [92, 570] width 161 height 29
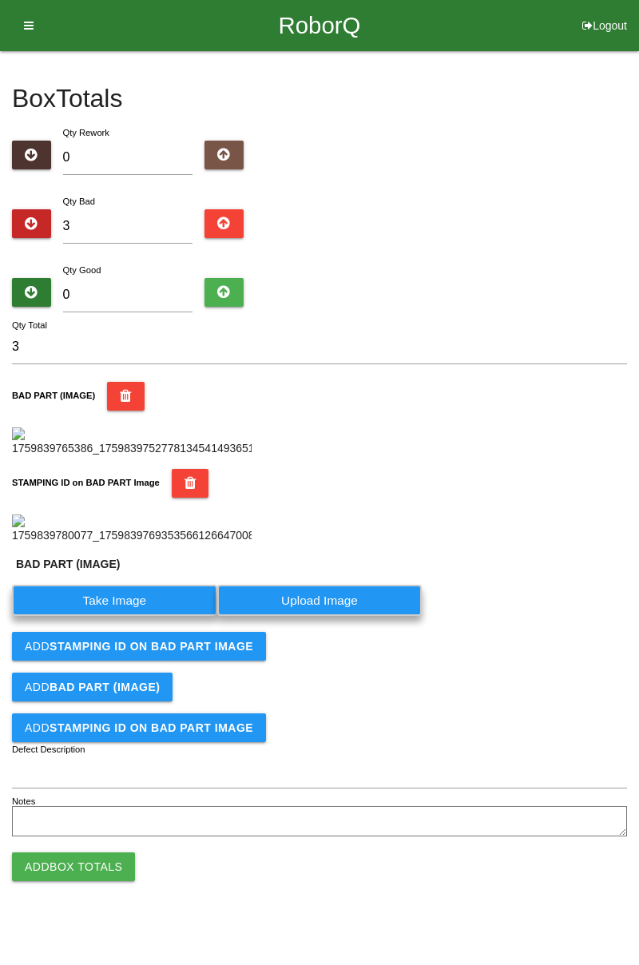
click at [117, 616] on label "Take Image" at bounding box center [114, 600] width 205 height 31
click at [0, 0] on \(IMAGE\) "Take Image" at bounding box center [0, 0] width 0 height 0
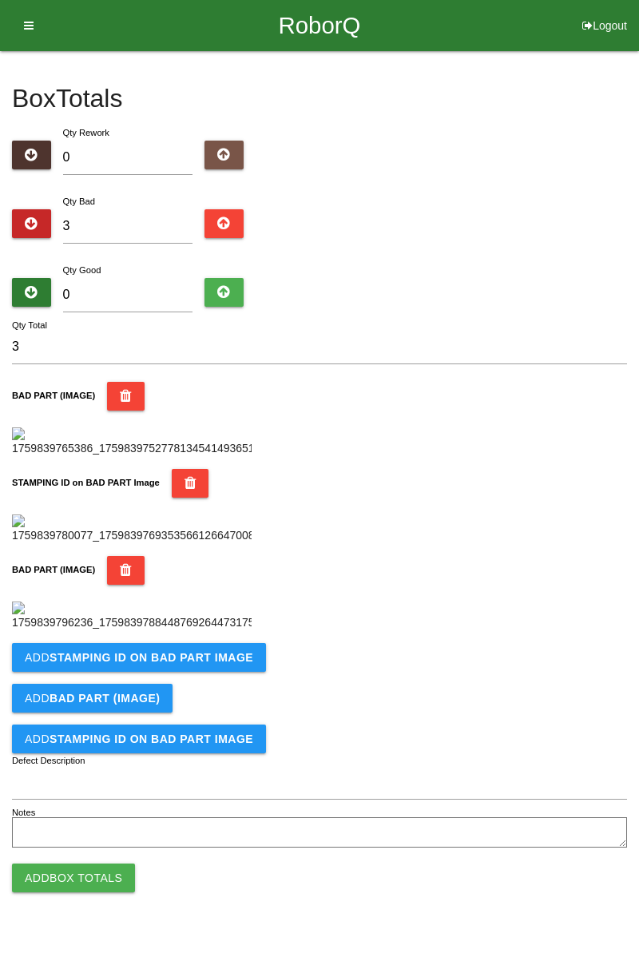
scroll to position [614, 0]
click at [176, 714] on form "3 Qty Total BAD PART (IMAGE) STAMPING ID on BAD PART Image BAD PART (IMAGE) Add…" at bounding box center [319, 591] width 615 height 523
click at [197, 664] on b "STAMPING ID on BAD PART Image" at bounding box center [152, 657] width 204 height 13
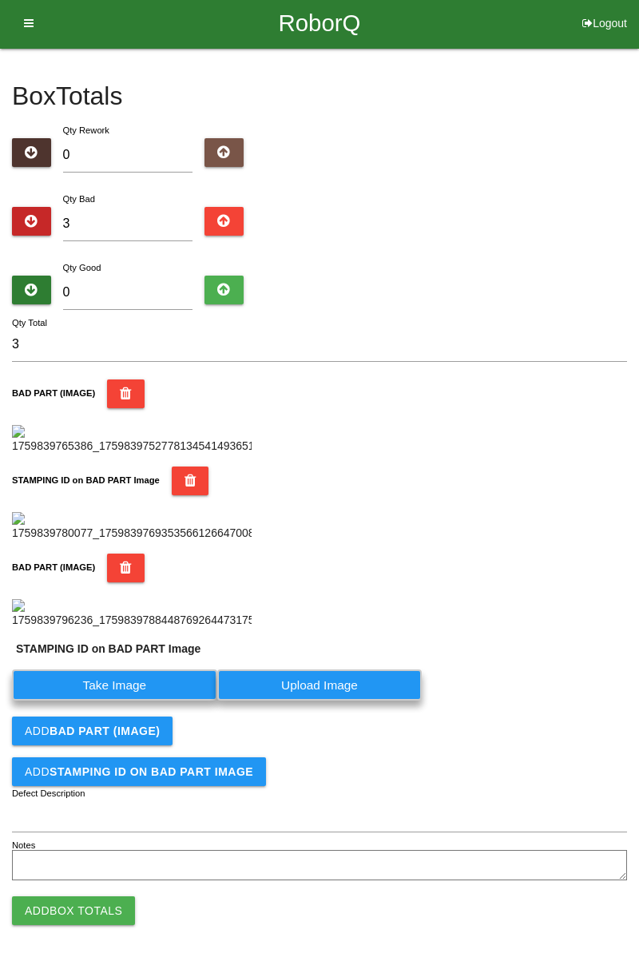
click at [136, 701] on label "Take Image" at bounding box center [114, 685] width 205 height 31
click at [0, 0] on PART "Take Image" at bounding box center [0, 0] width 0 height 0
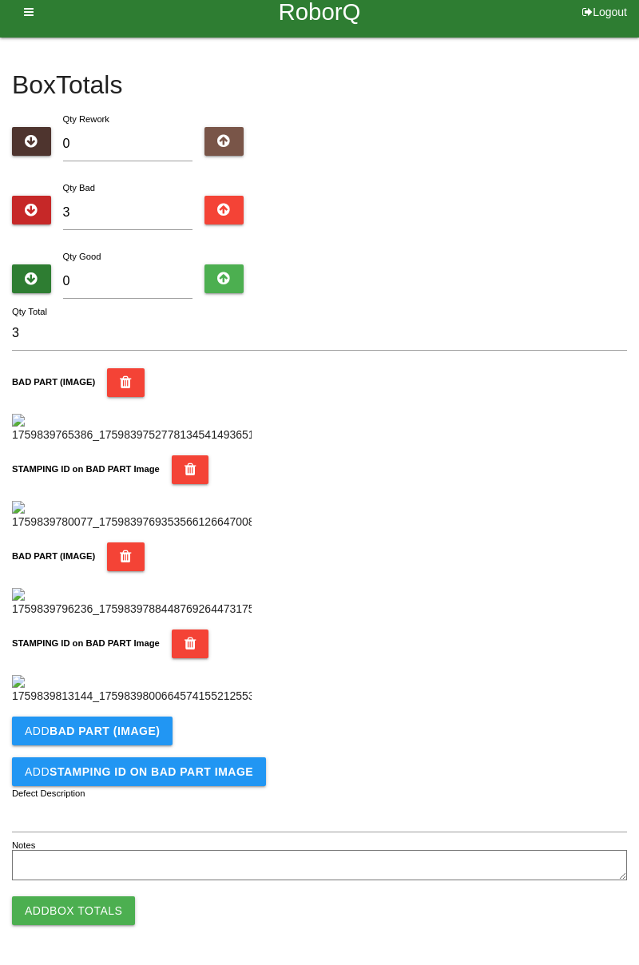
scroll to position [876, 0]
click at [141, 725] on b "BAD PART (IMAGE)" at bounding box center [105, 731] width 110 height 13
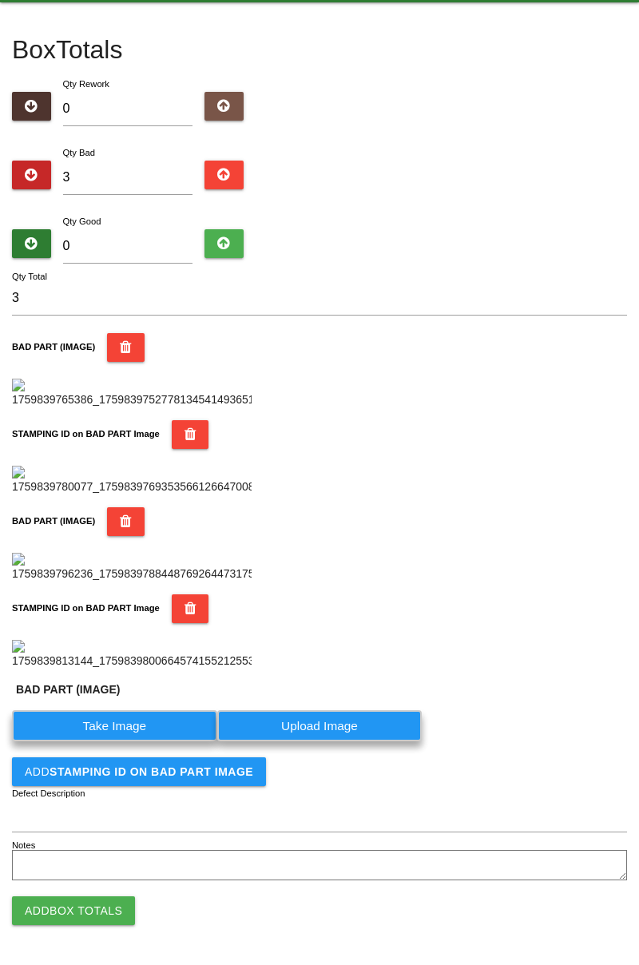
click at [145, 741] on label "Take Image" at bounding box center [114, 725] width 205 height 31
click at [0, 0] on \(IMAGE\) "Take Image" at bounding box center [0, 0] width 0 height 0
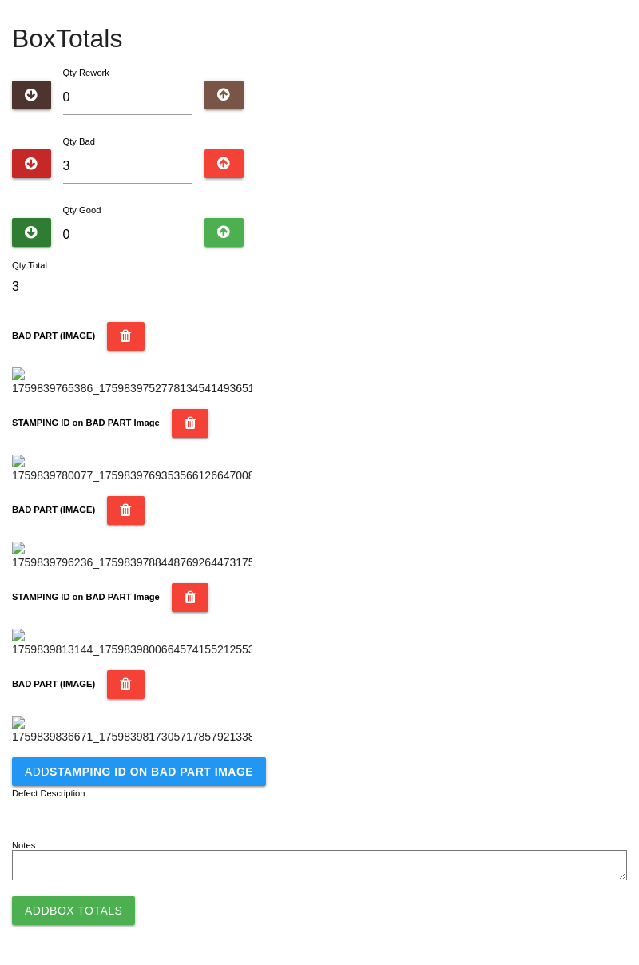
scroll to position [1138, 0]
click at [173, 767] on b "STAMPING ID on BAD PART Image" at bounding box center [152, 771] width 204 height 13
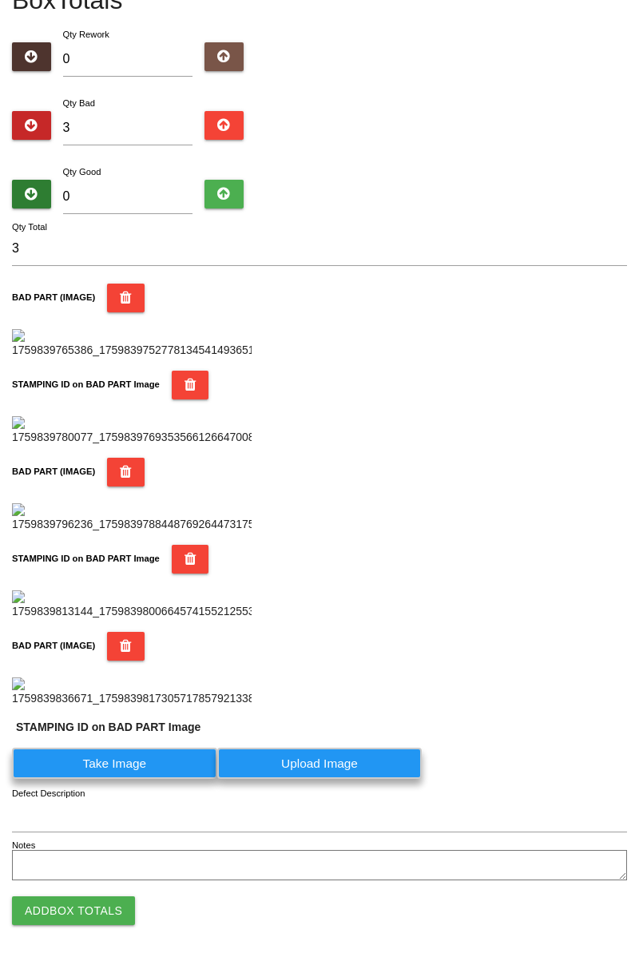
click at [141, 779] on label "Take Image" at bounding box center [114, 763] width 205 height 31
click at [0, 0] on PART "Take Image" at bounding box center [0, 0] width 0 height 0
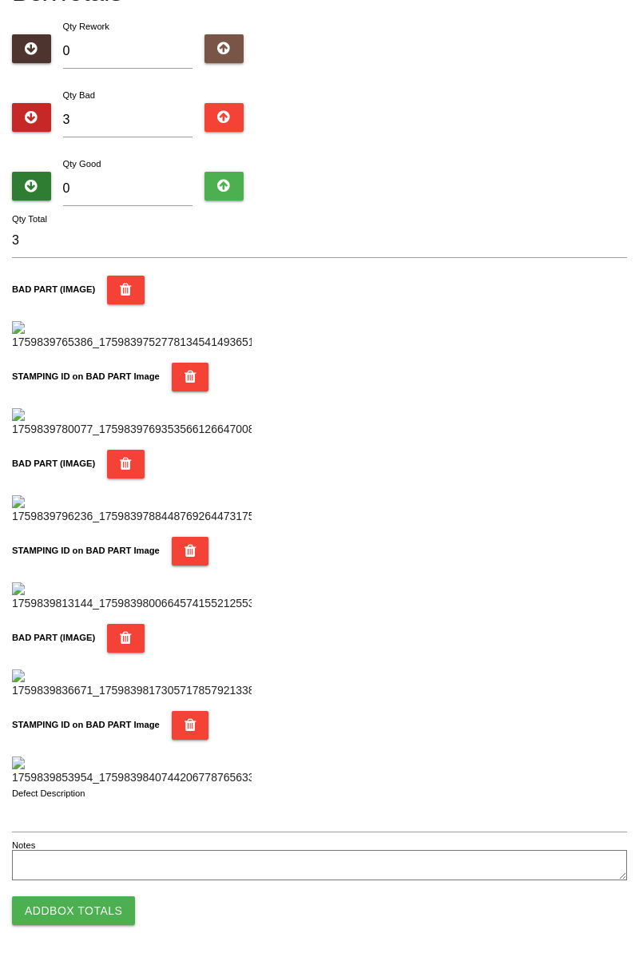
scroll to position [0, 0]
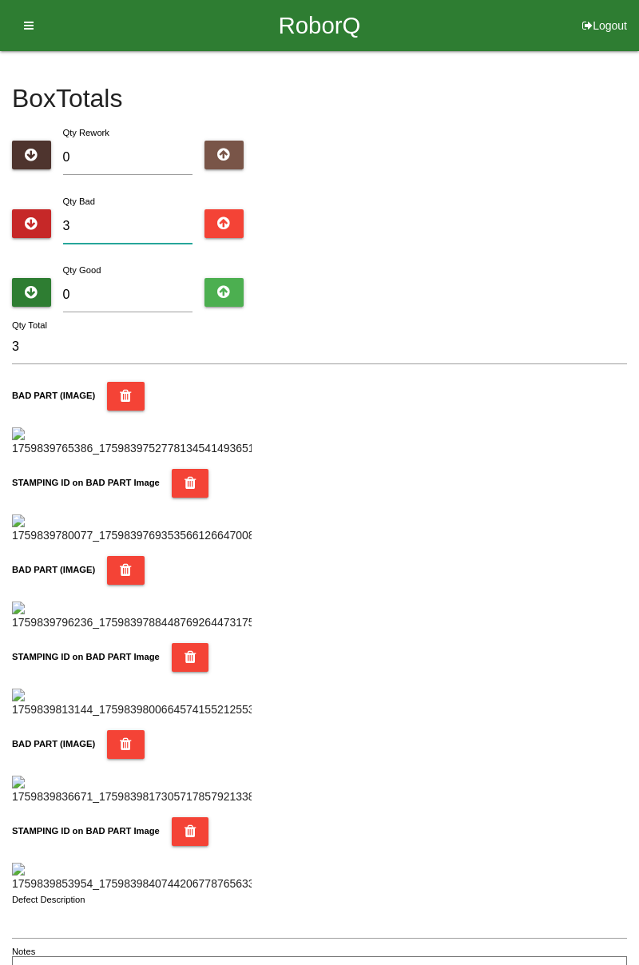
click at [145, 230] on input "3" at bounding box center [128, 226] width 130 height 34
type input "0"
type input "7"
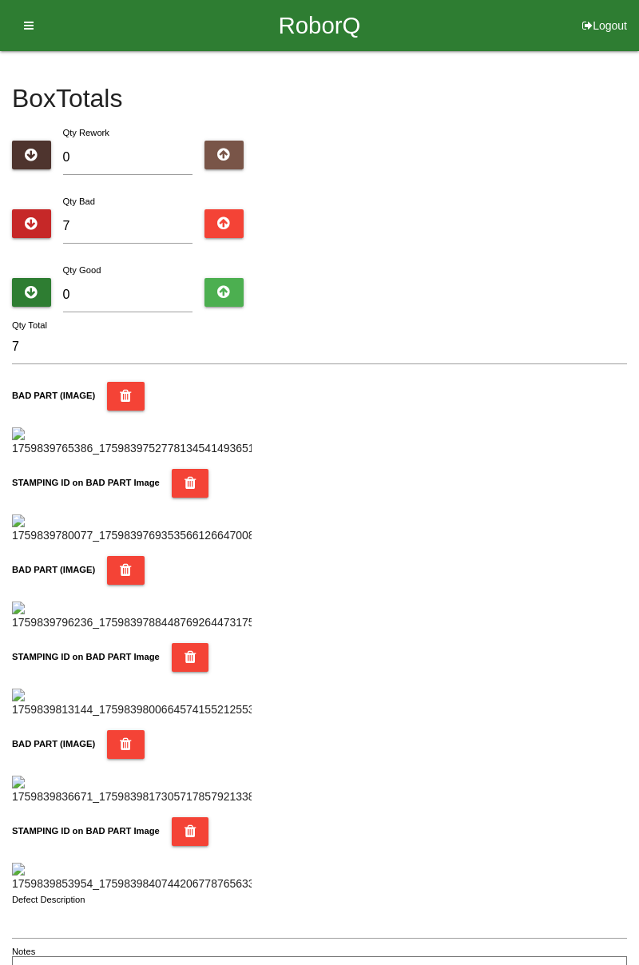
click at [630, 283] on div "Box Totals Translate Weight Weight unit: Rework Weight Bad Weight Good Weight 0…" at bounding box center [319, 521] width 639 height 940
click at [121, 229] on input "7" at bounding box center [128, 226] width 130 height 34
type input "71"
type input "712"
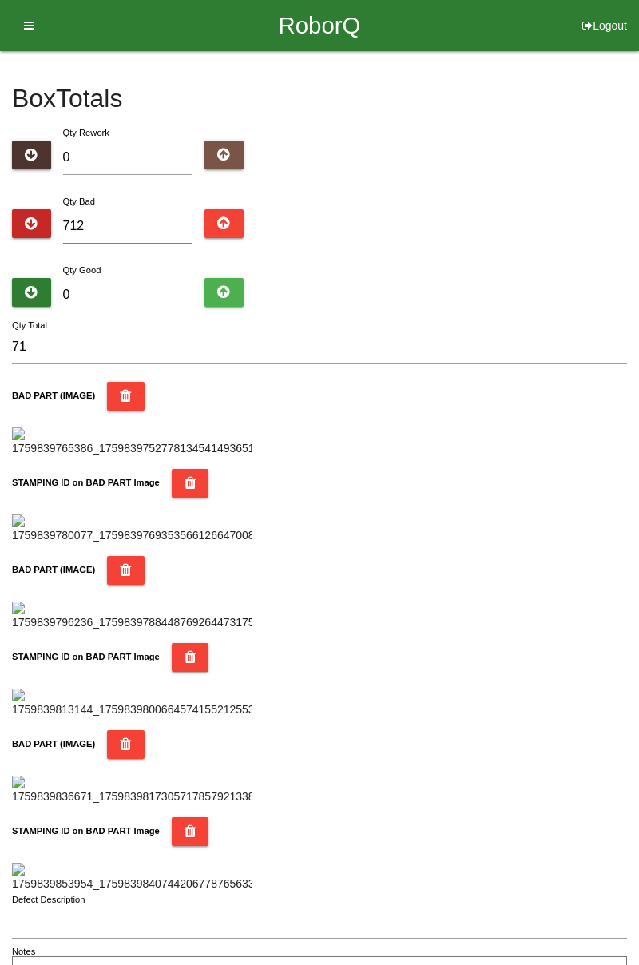
type input "712"
type input "71"
type input "7"
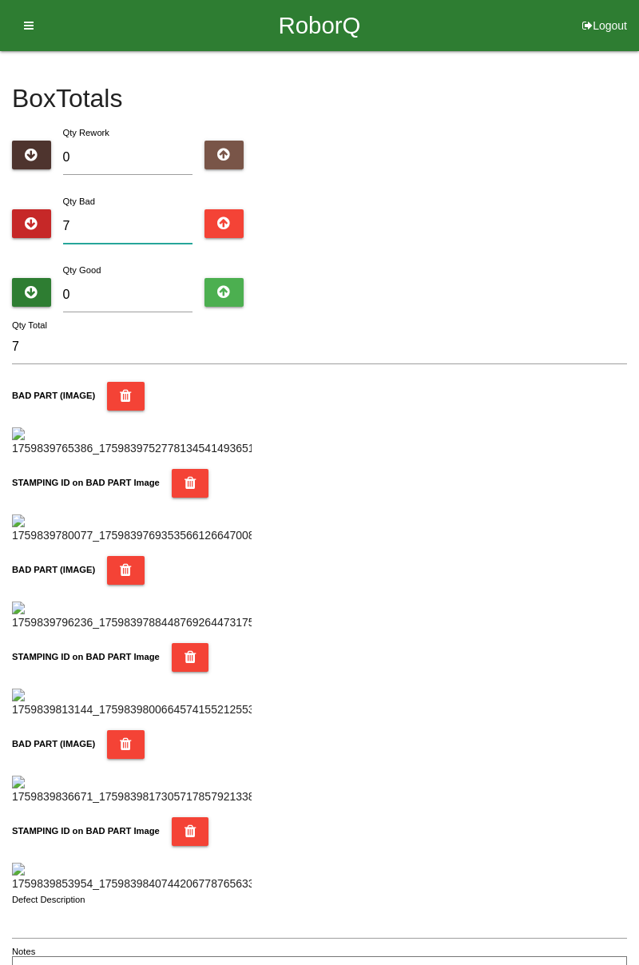
type input "0"
type input "1"
type input "12"
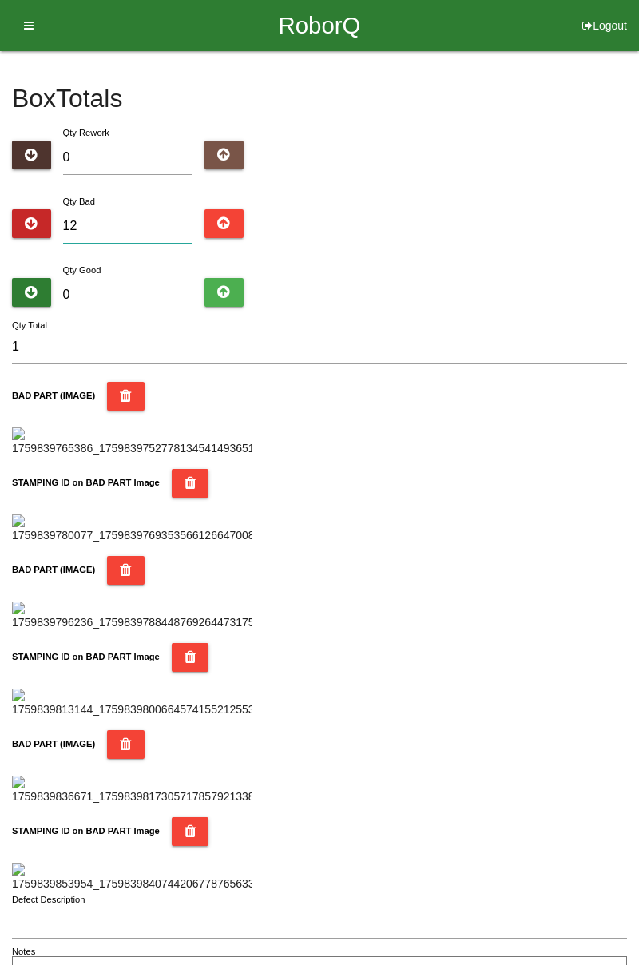
type input "12"
click at [129, 279] on input "0" at bounding box center [128, 295] width 130 height 34
type input "7"
type input "19"
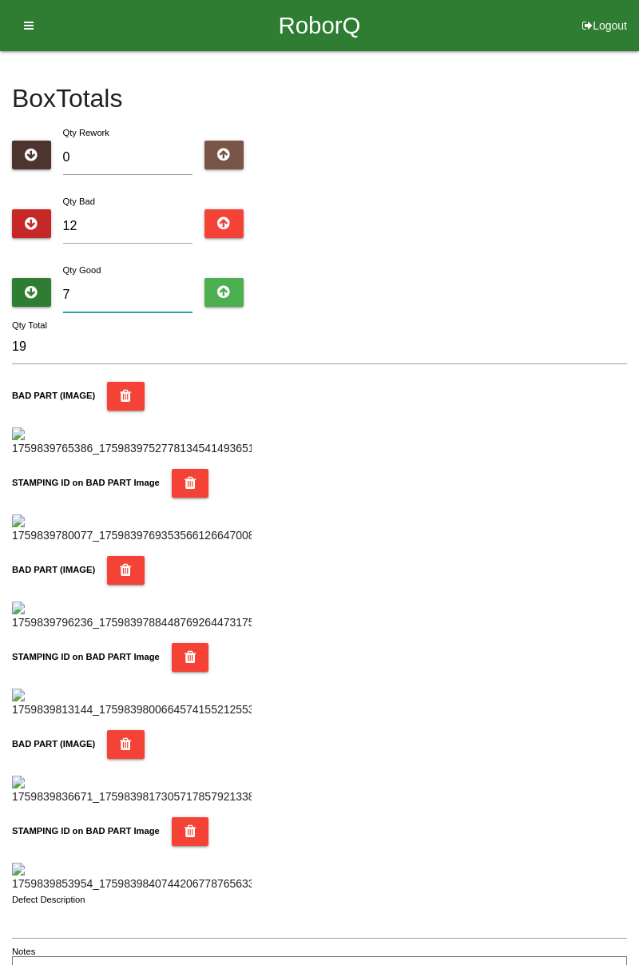
type input "72"
type input "84"
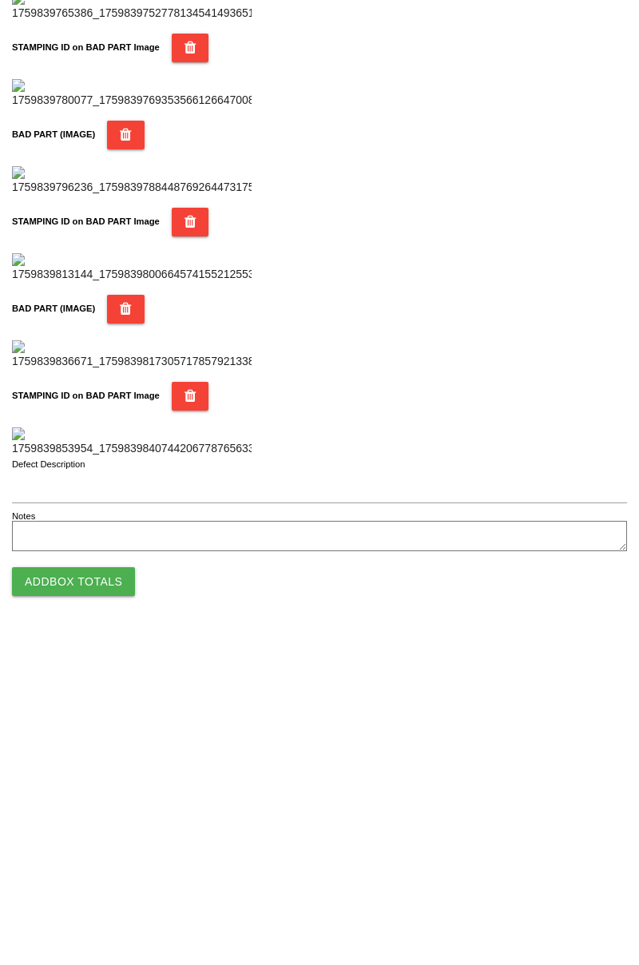
scroll to position [1400, 0]
type input "72"
click at [101, 922] on button "Add Box Totals" at bounding box center [73, 910] width 123 height 29
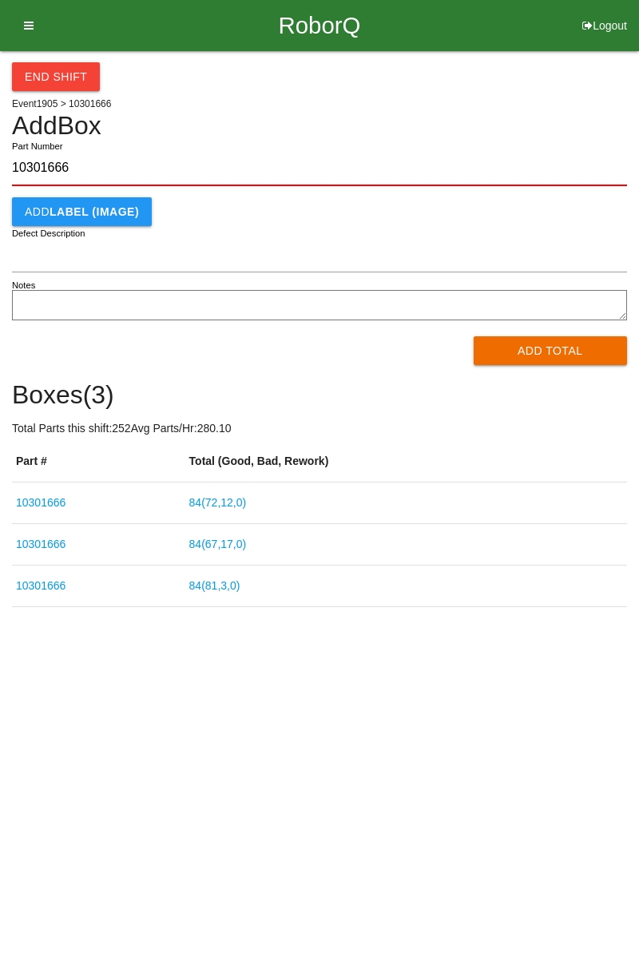
type input "10301666"
click at [574, 355] on button "Add Total" at bounding box center [551, 350] width 154 height 29
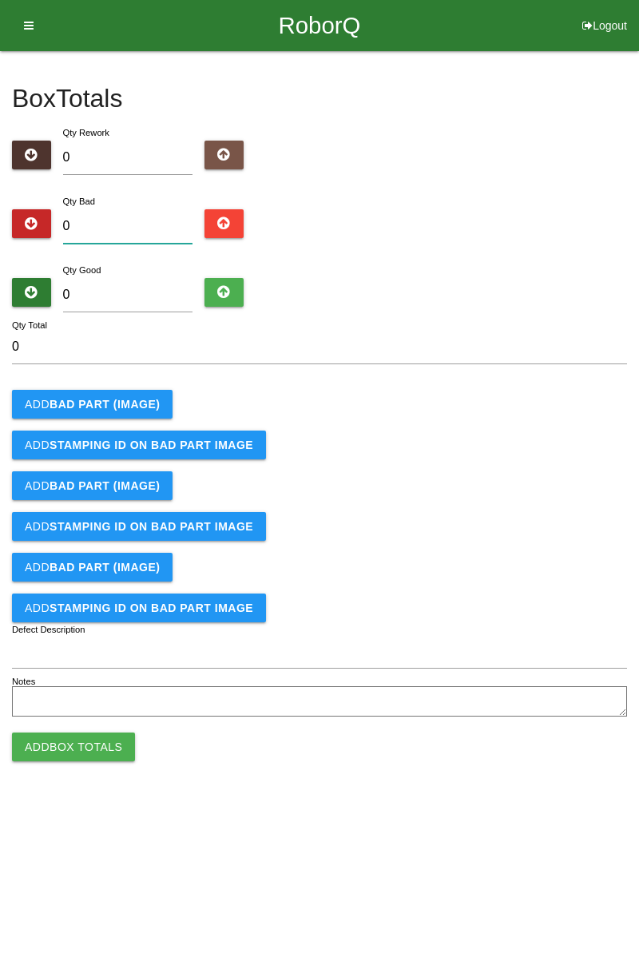
click at [151, 213] on input "0" at bounding box center [128, 226] width 130 height 34
type input "2"
type input "0"
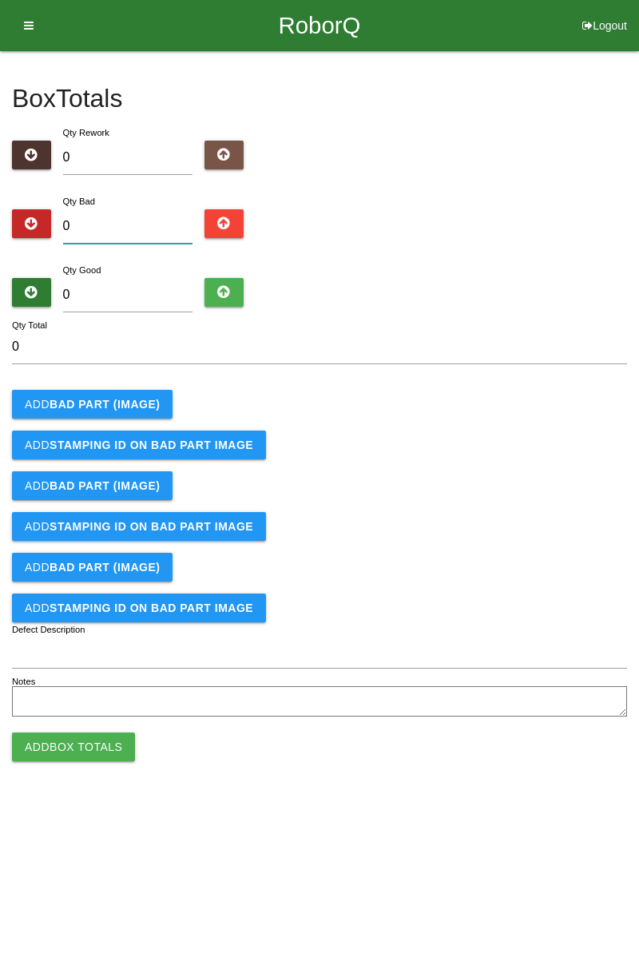
type input "1"
type input "12"
type input "1"
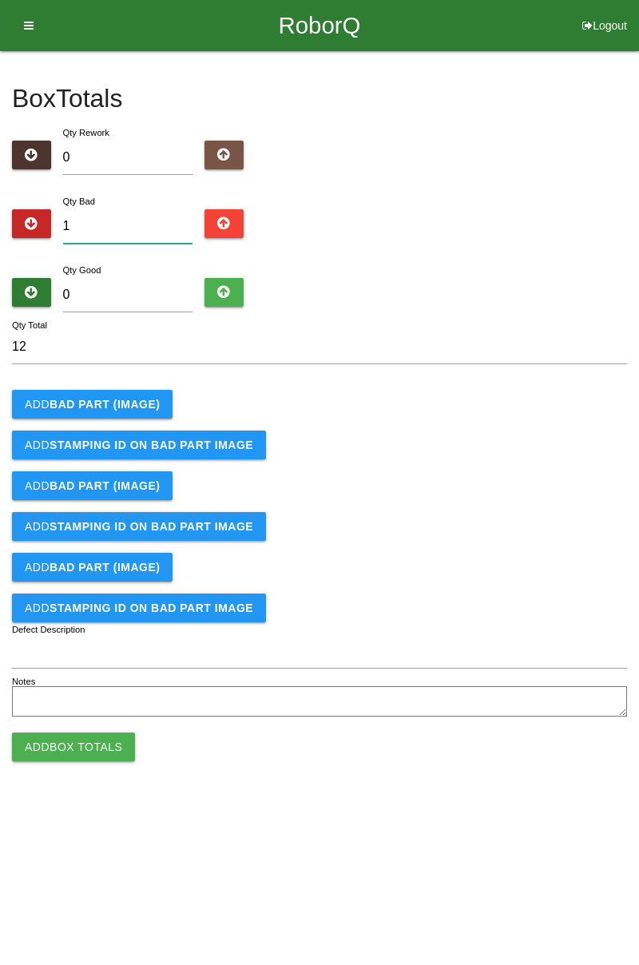
type input "1"
type input "10"
click at [145, 395] on button "Add BAD PART (IMAGE)" at bounding box center [92, 404] width 161 height 29
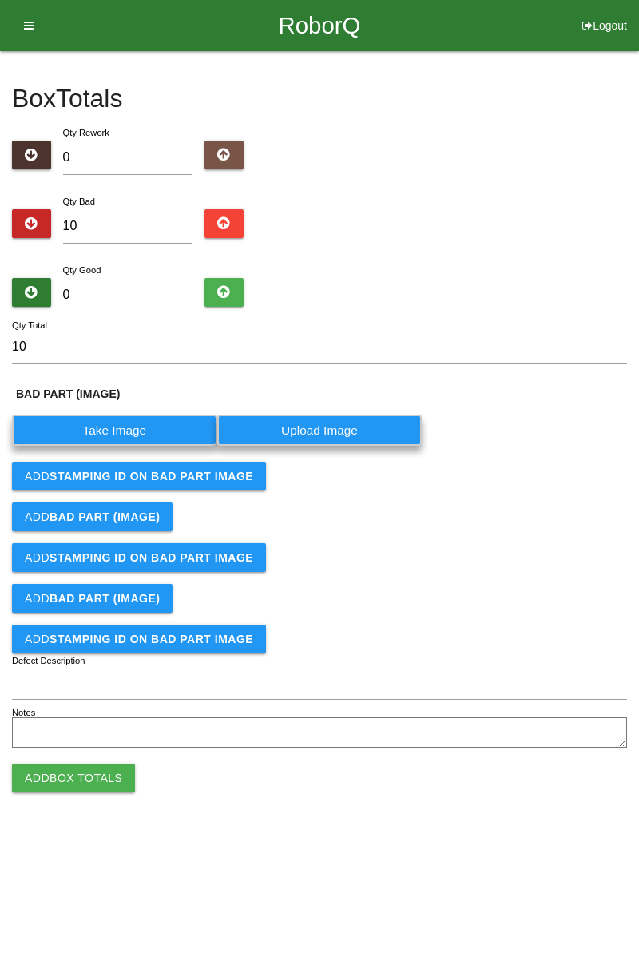
click at [129, 429] on label "Take Image" at bounding box center [114, 430] width 205 height 31
click at [0, 0] on \(IMAGE\) "Take Image" at bounding box center [0, 0] width 0 height 0
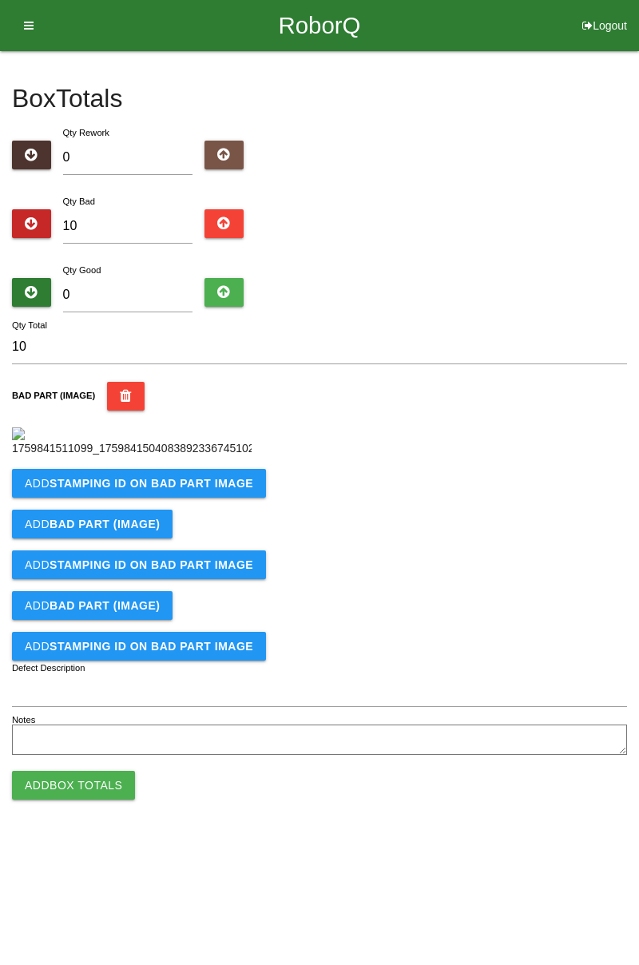
click at [186, 490] on b "STAMPING ID on BAD PART Image" at bounding box center [152, 483] width 204 height 13
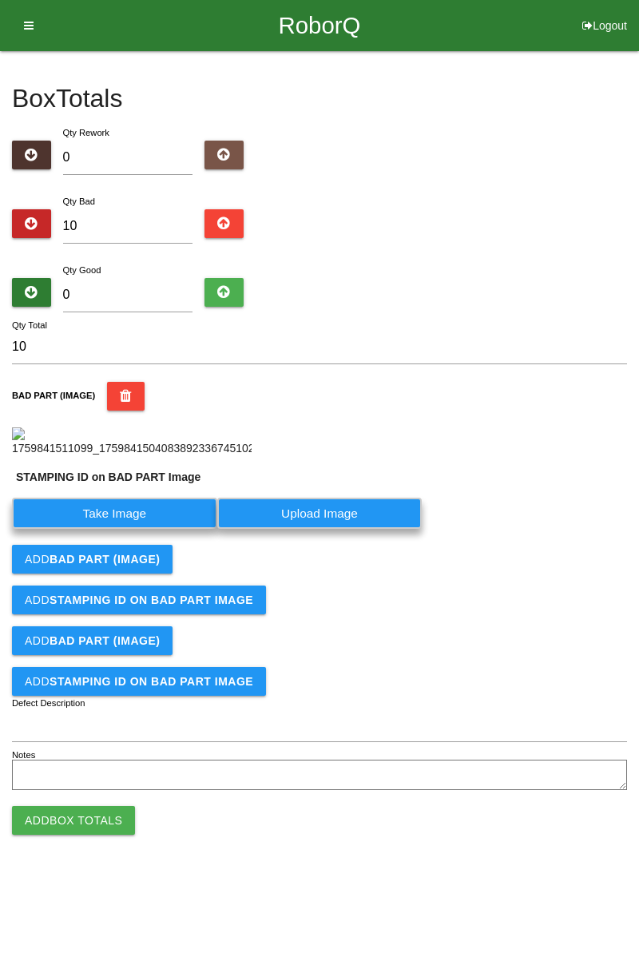
click at [133, 529] on label "Take Image" at bounding box center [114, 513] width 205 height 31
click at [0, 0] on PART "Take Image" at bounding box center [0, 0] width 0 height 0
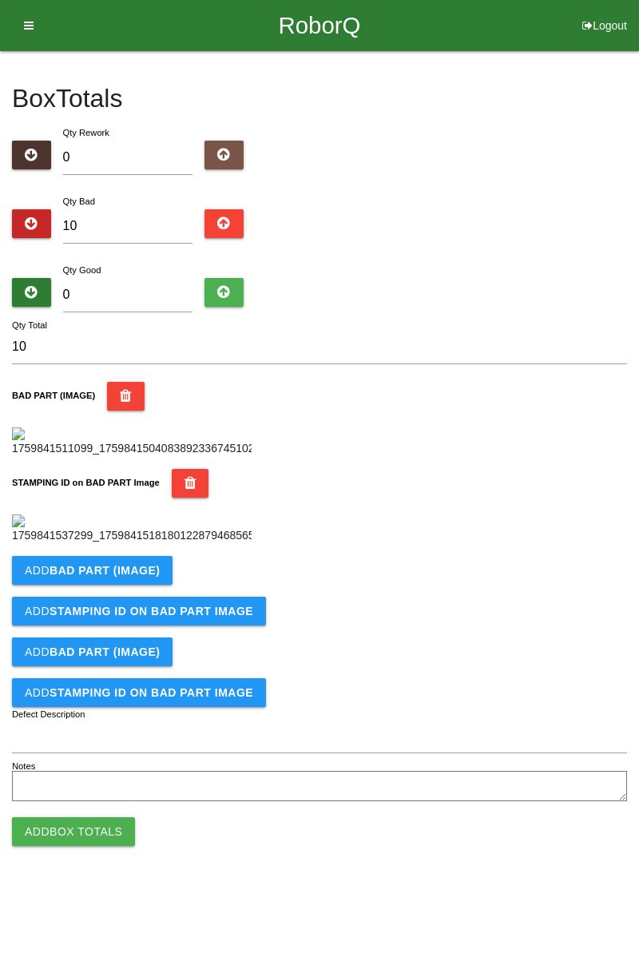
scroll to position [352, 0]
click at [130, 577] on b "BAD PART (IMAGE)" at bounding box center [105, 570] width 110 height 13
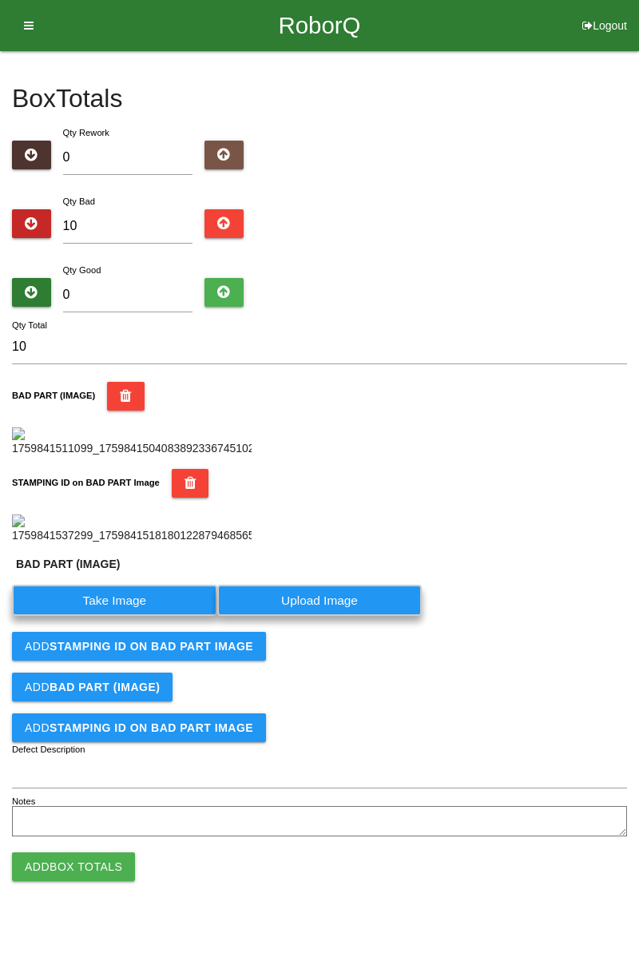
click at [115, 616] on label "Take Image" at bounding box center [114, 600] width 205 height 31
click at [0, 0] on \(IMAGE\) "Take Image" at bounding box center [0, 0] width 0 height 0
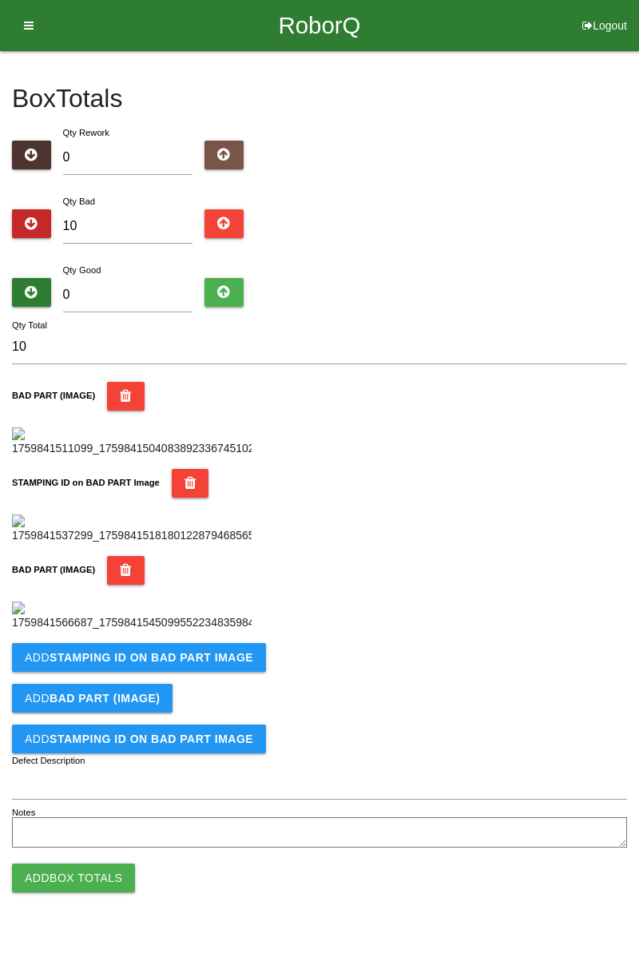
click at [185, 469] on icon "button" at bounding box center [191, 483] width 12 height 29
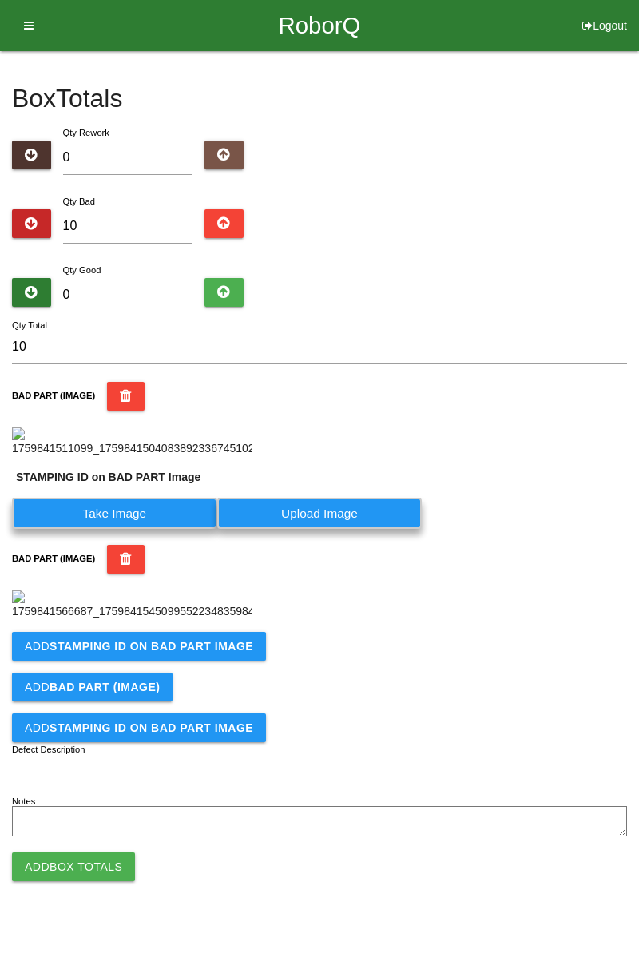
click at [146, 529] on label "Take Image" at bounding box center [114, 513] width 205 height 31
click at [0, 0] on PART "Take Image" at bounding box center [0, 0] width 0 height 0
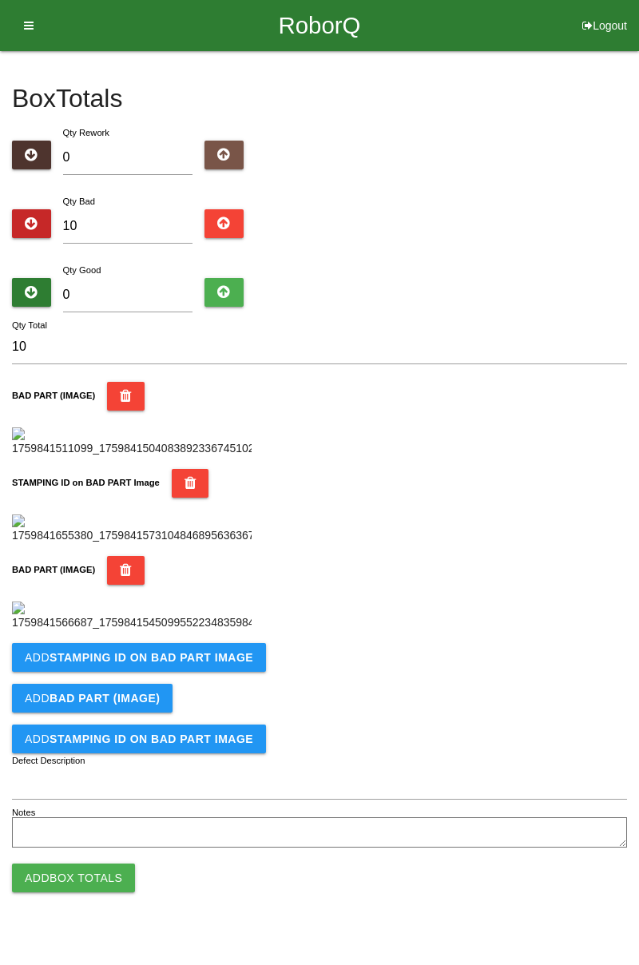
scroll to position [398, 0]
click at [25, 631] on img at bounding box center [132, 617] width 240 height 30
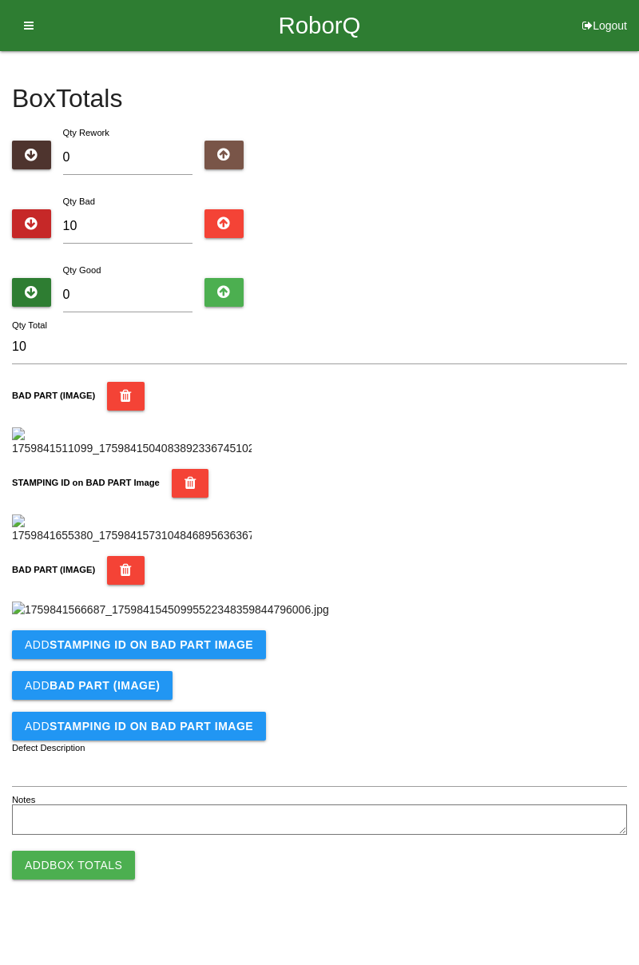
click at [229, 618] on img at bounding box center [170, 610] width 317 height 17
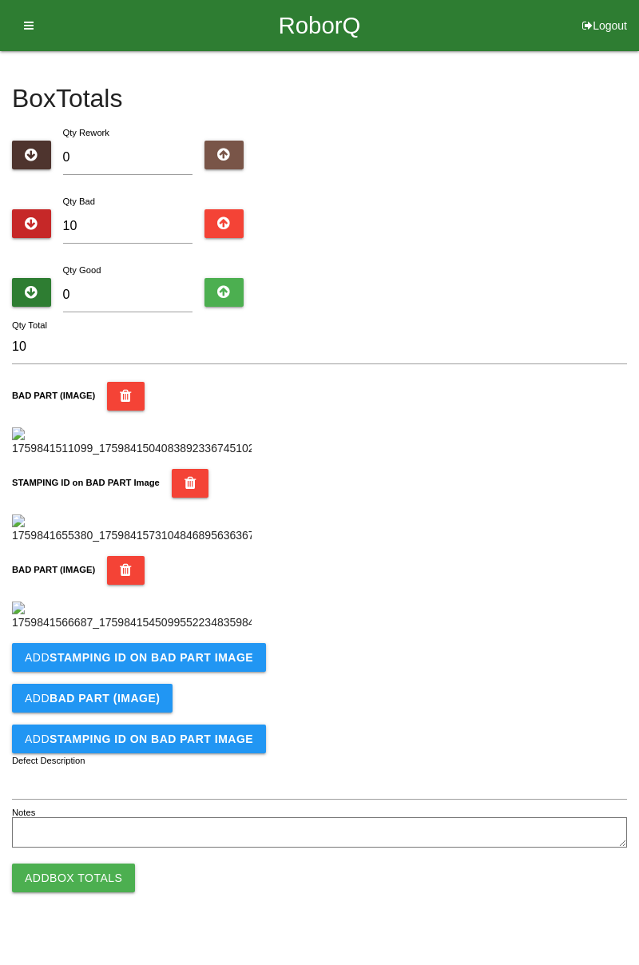
click at [187, 631] on img at bounding box center [132, 617] width 240 height 30
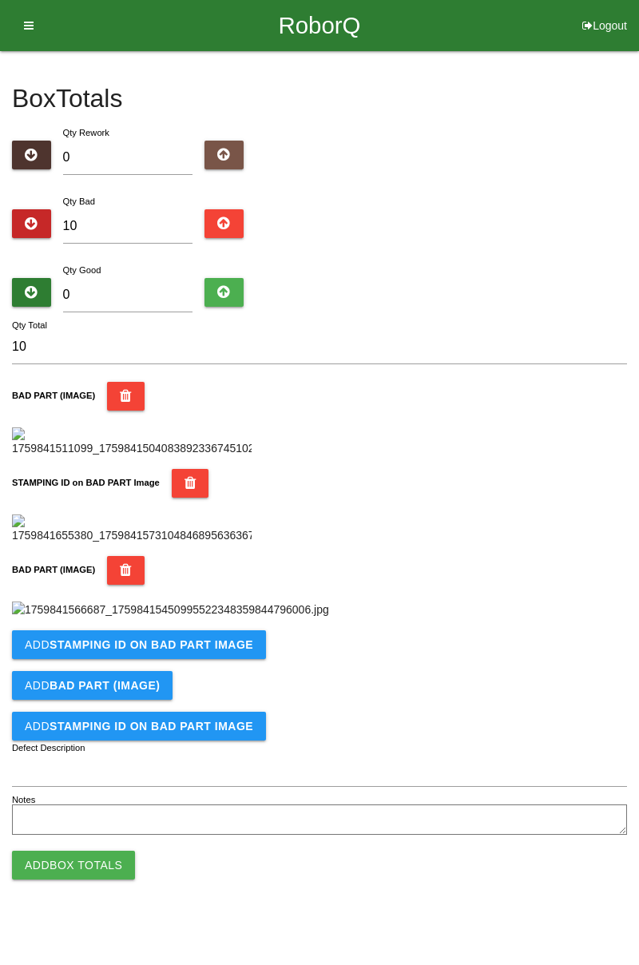
click at [217, 618] on img at bounding box center [170, 610] width 317 height 17
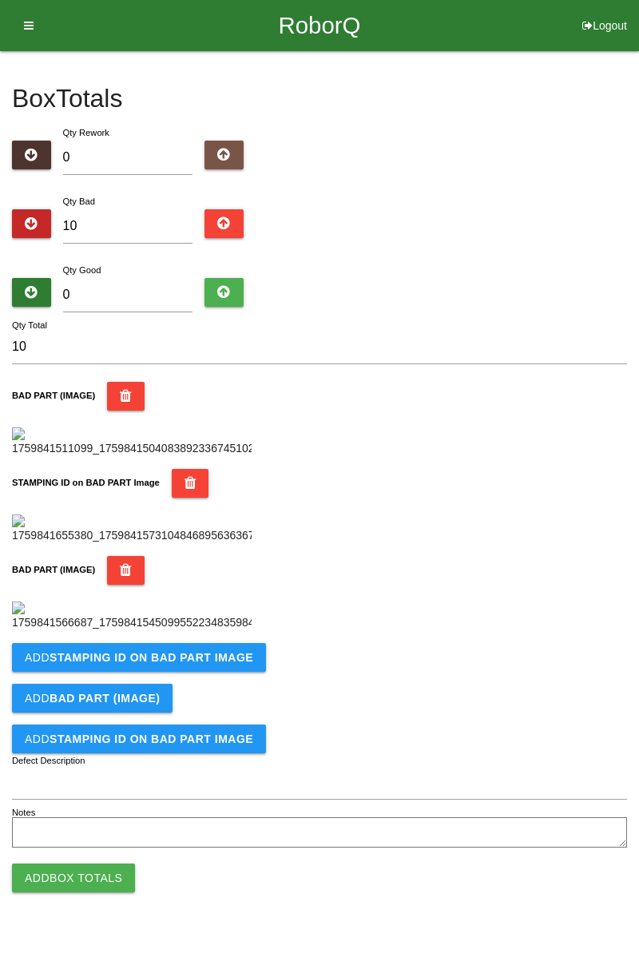
click at [167, 664] on b "STAMPING ID on BAD PART Image" at bounding box center [152, 657] width 204 height 13
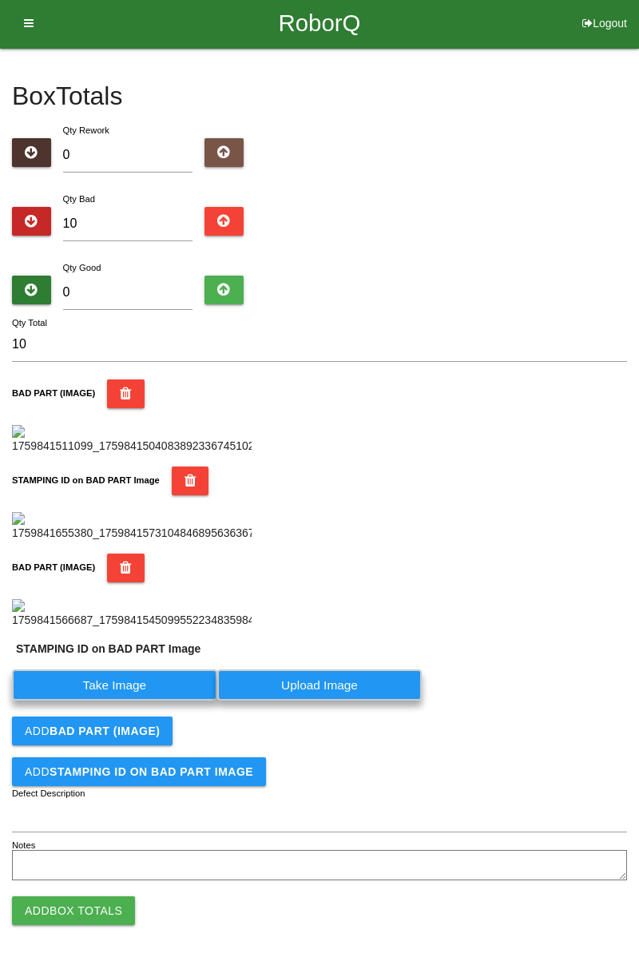
click at [19, 629] on img at bounding box center [132, 614] width 240 height 30
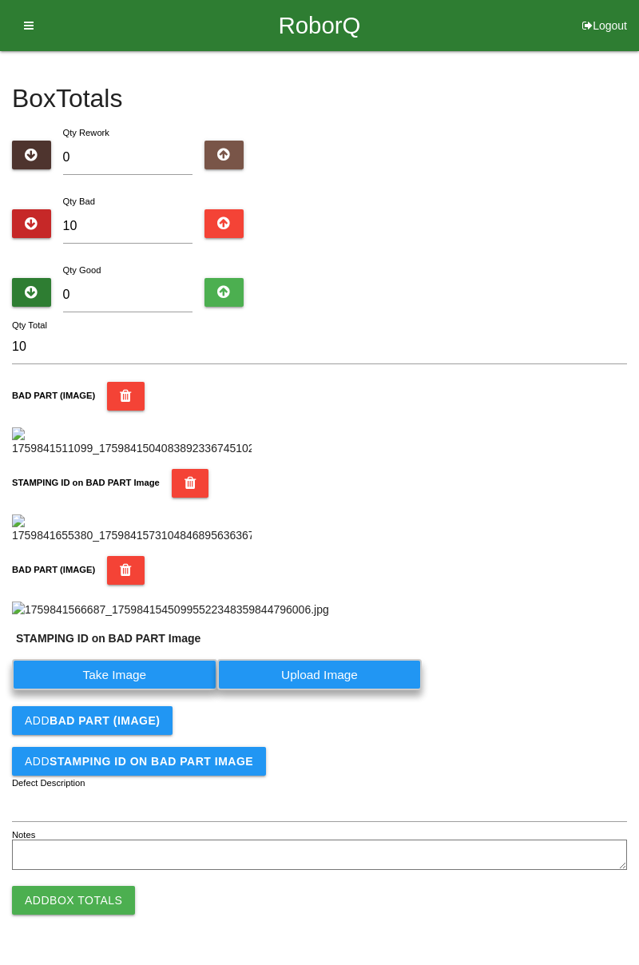
click at [15, 618] on img at bounding box center [170, 610] width 317 height 17
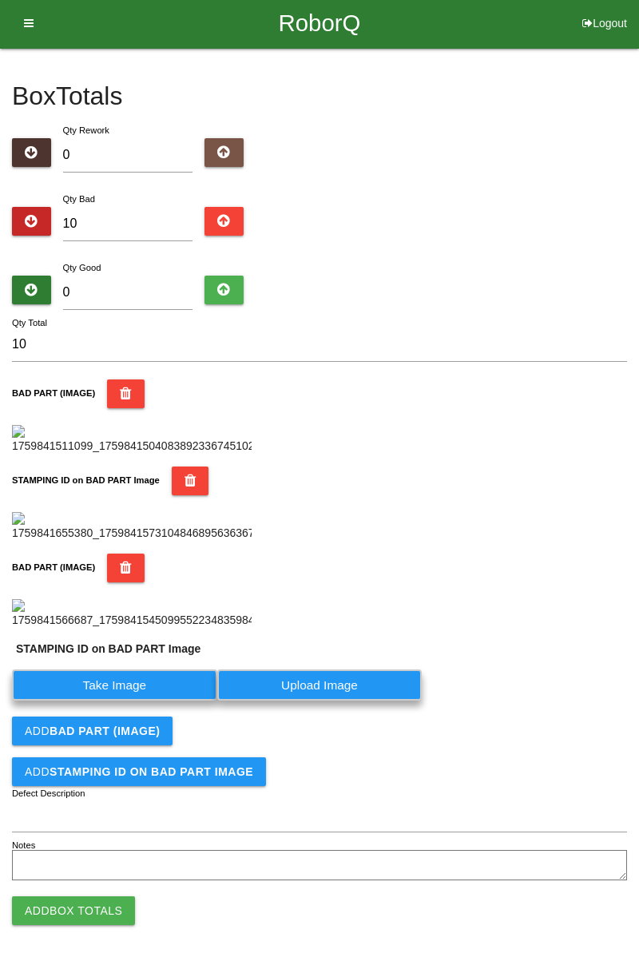
click at [16, 629] on img at bounding box center [132, 614] width 240 height 30
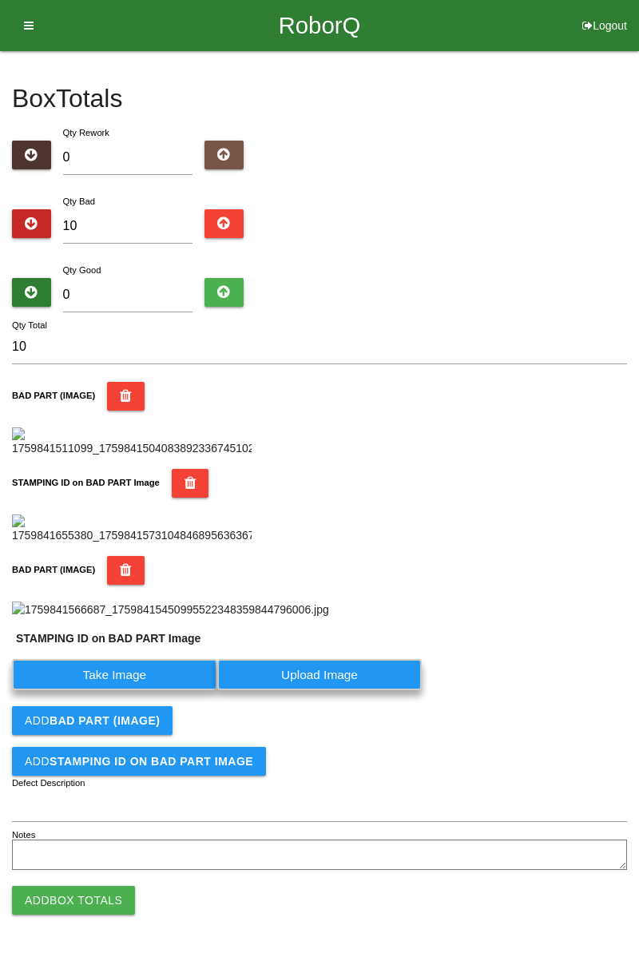
click at [18, 618] on img at bounding box center [170, 610] width 317 height 17
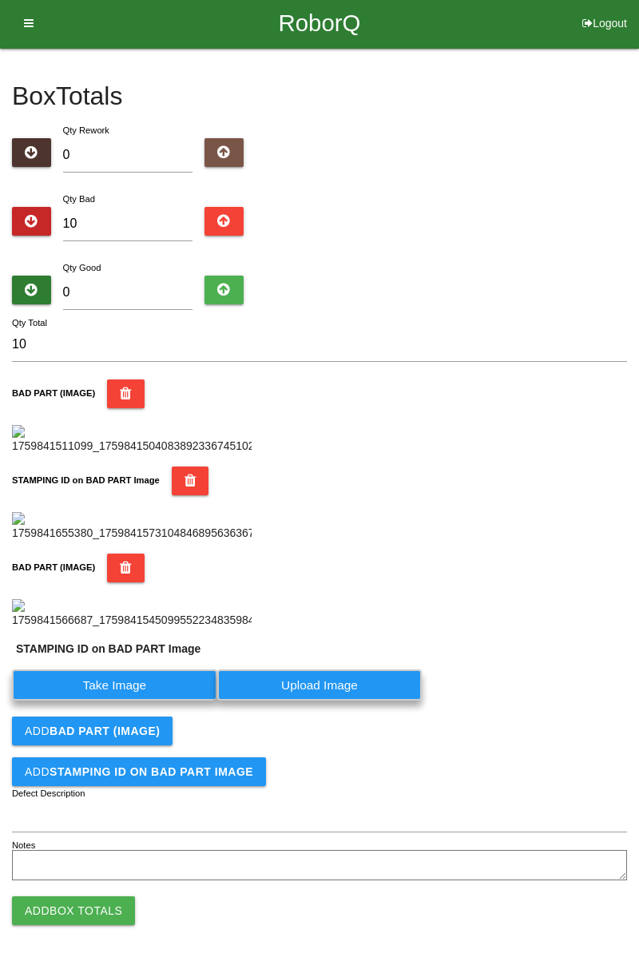
click at [31, 629] on img at bounding box center [132, 614] width 240 height 30
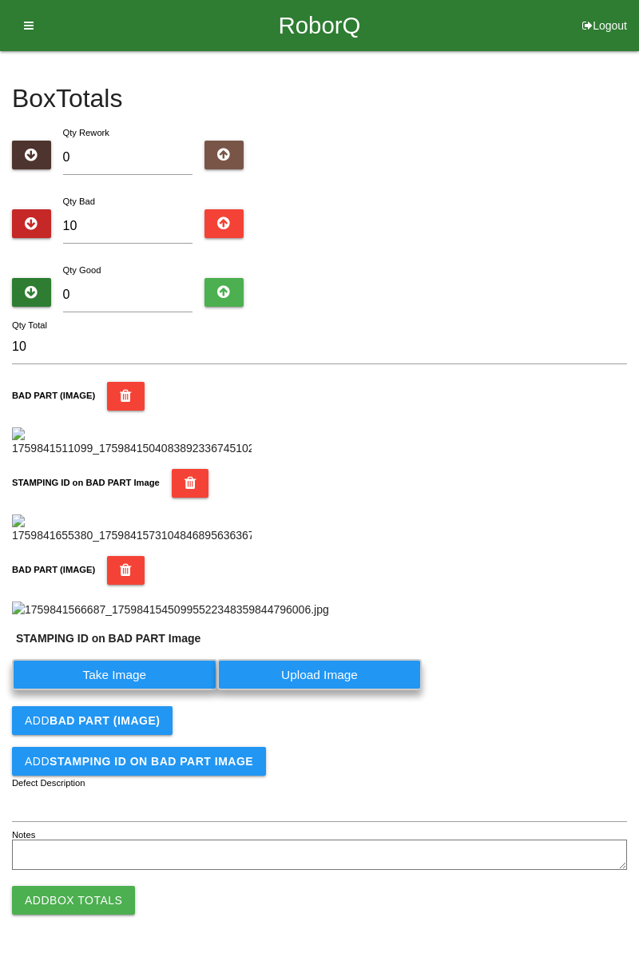
click at [30, 618] on img at bounding box center [170, 610] width 317 height 17
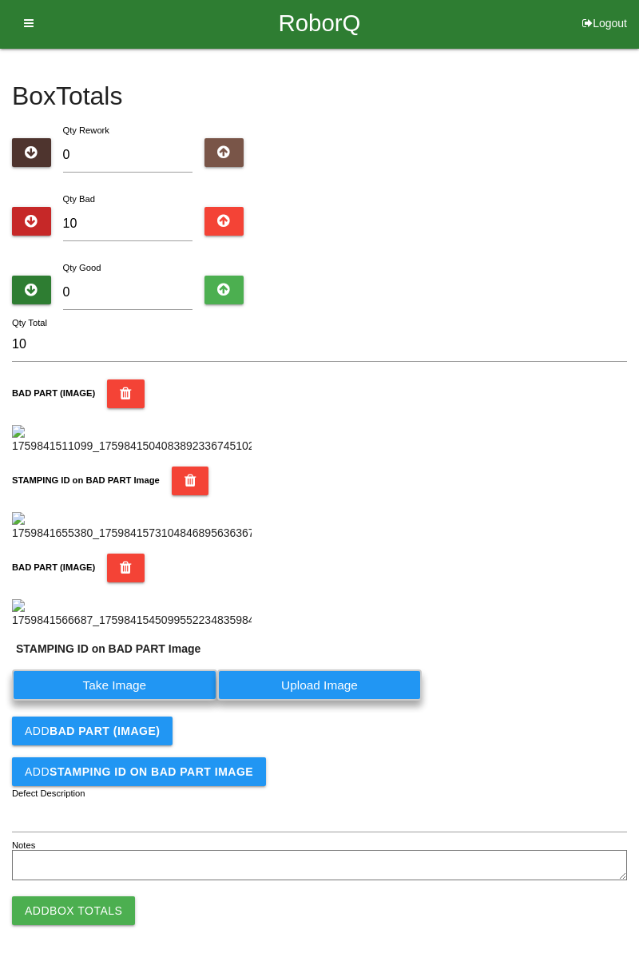
click at [138, 701] on label "Take Image" at bounding box center [114, 685] width 205 height 31
click at [0, 0] on PART "Take Image" at bounding box center [0, 0] width 0 height 0
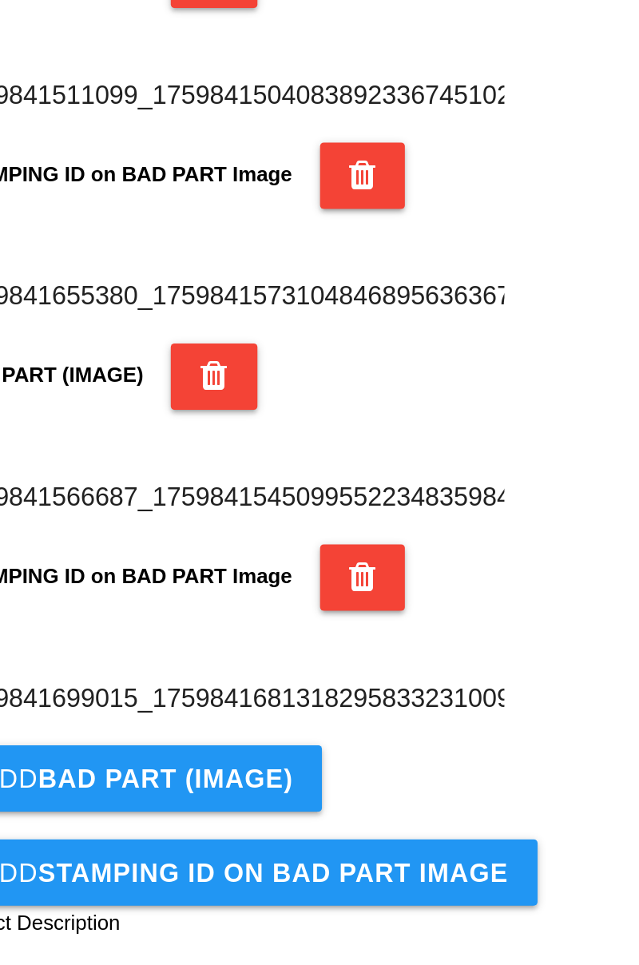
scroll to position [392, 0]
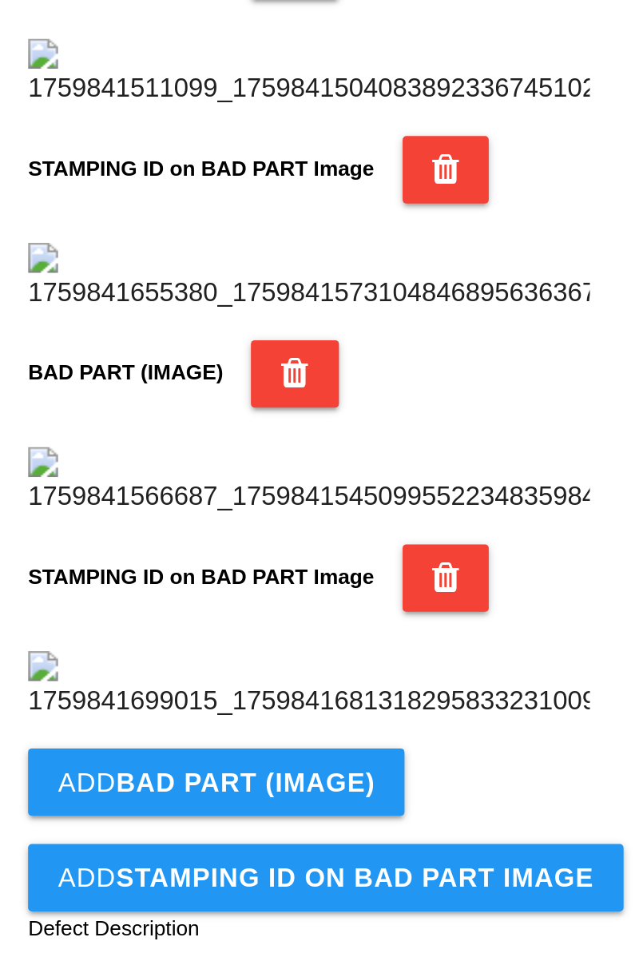
click at [17, 618] on img at bounding box center [132, 603] width 240 height 30
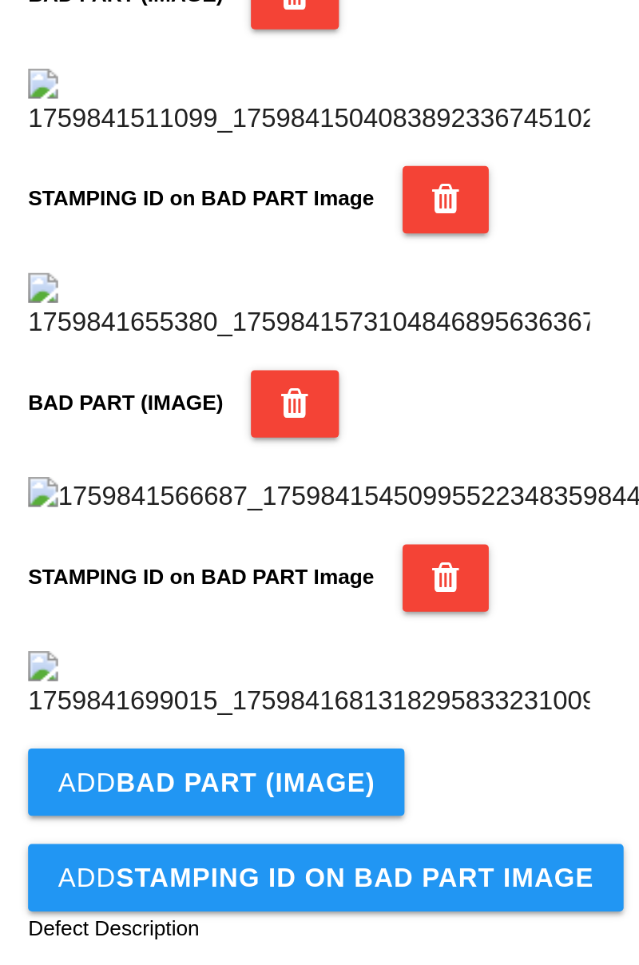
click at [16, 618] on img at bounding box center [170, 609] width 317 height 17
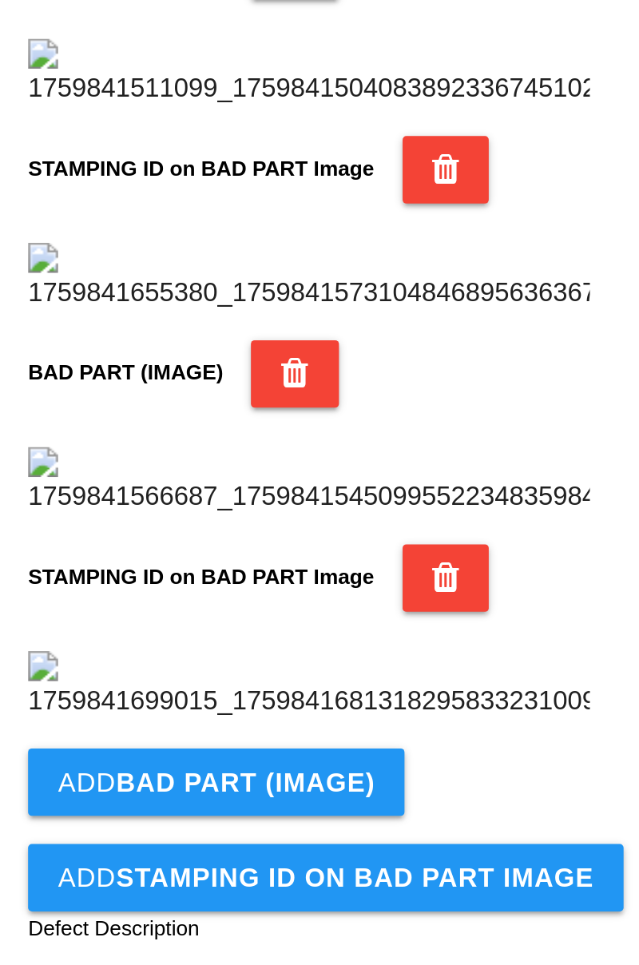
click at [62, 618] on img at bounding box center [132, 603] width 240 height 30
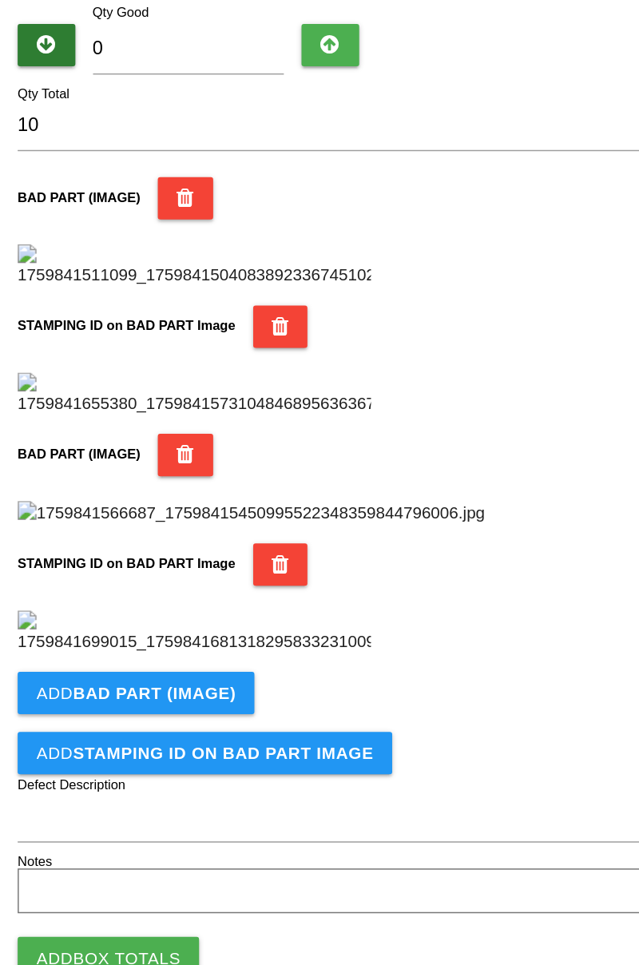
scroll to position [393, 0]
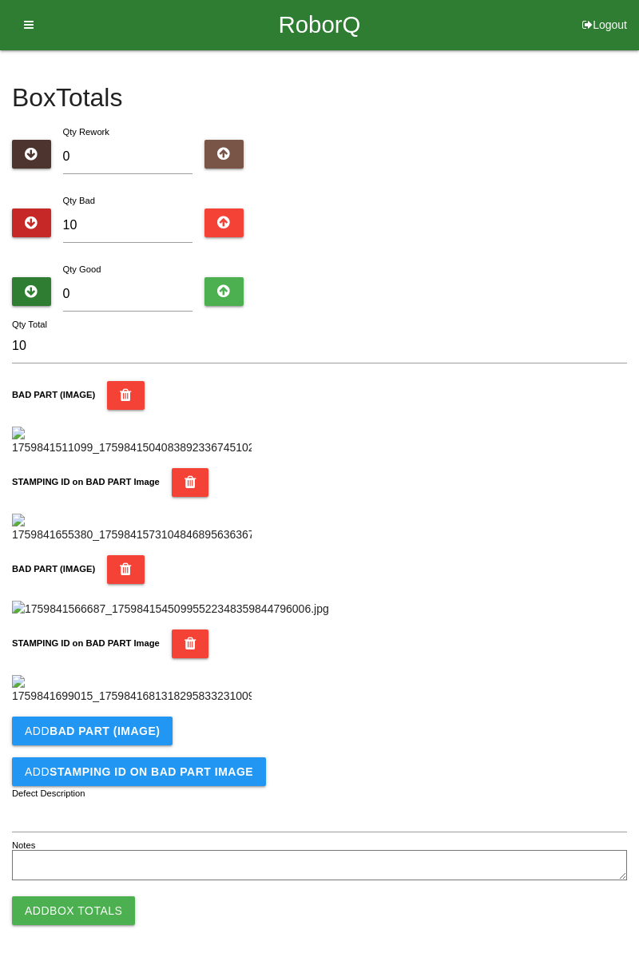
click at [120, 584] on icon "button" at bounding box center [126, 569] width 12 height 29
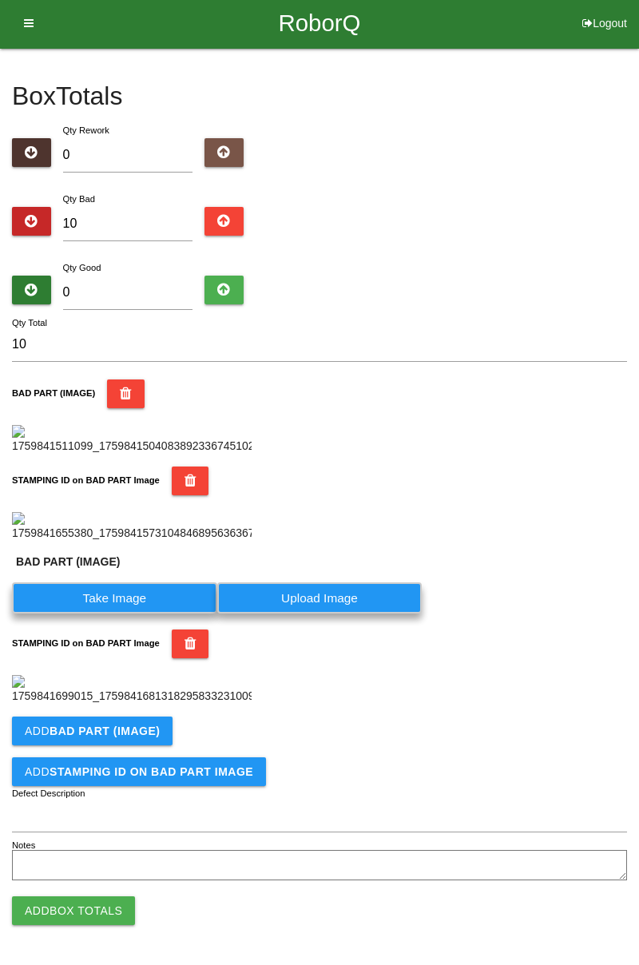
click at [120, 614] on label "Take Image" at bounding box center [114, 597] width 205 height 31
click at [0, 0] on \(IMAGE\) "Take Image" at bounding box center [0, 0] width 0 height 0
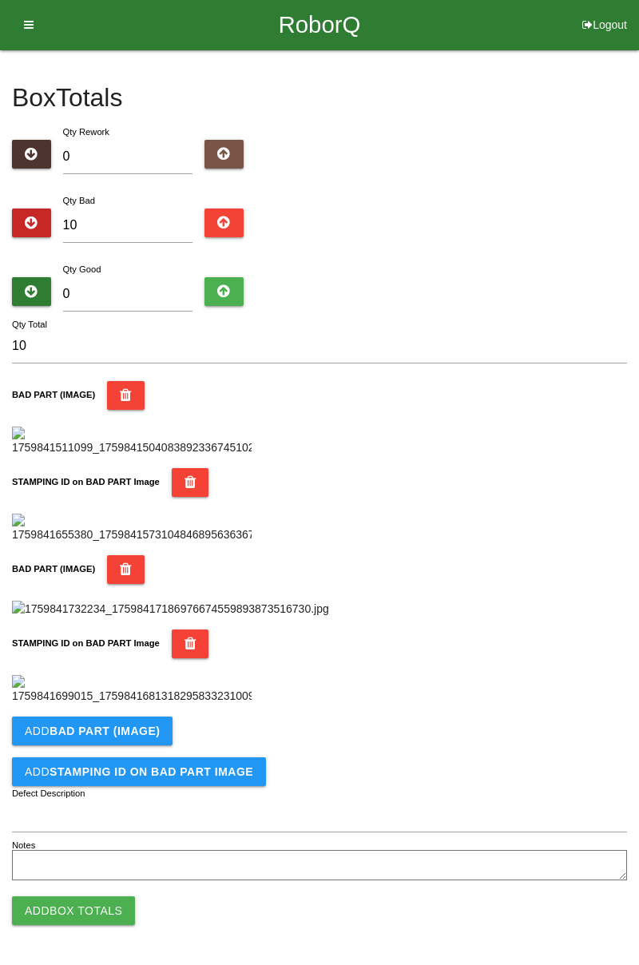
scroll to position [1251, 0]
click at [329, 601] on img at bounding box center [170, 609] width 317 height 17
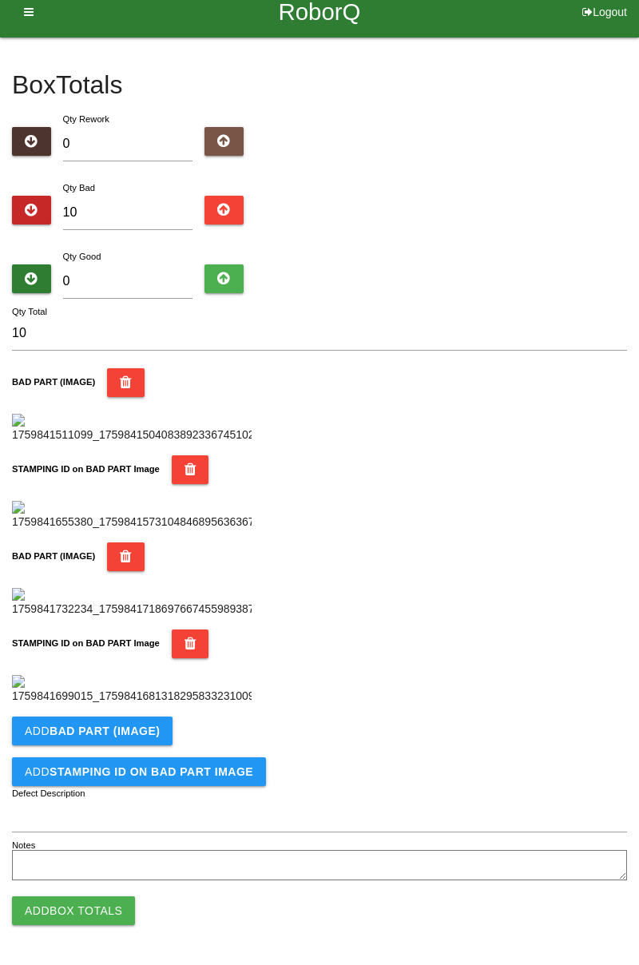
click at [156, 730] on button "Add BAD PART (IMAGE)" at bounding box center [92, 731] width 161 height 29
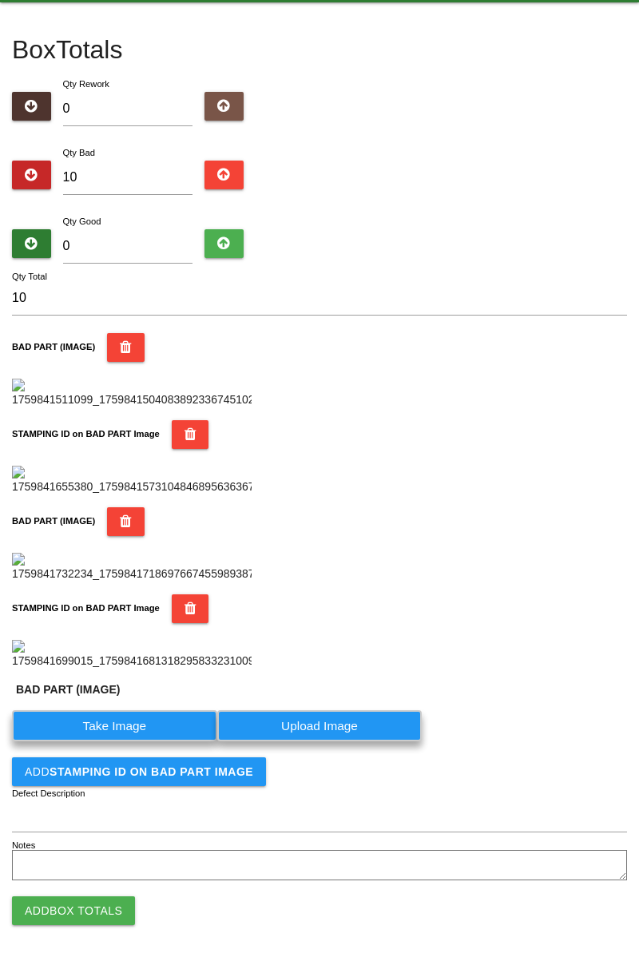
click at [133, 741] on label "Take Image" at bounding box center [114, 725] width 205 height 31
click at [0, 0] on \(IMAGE\) "Take Image" at bounding box center [0, 0] width 0 height 0
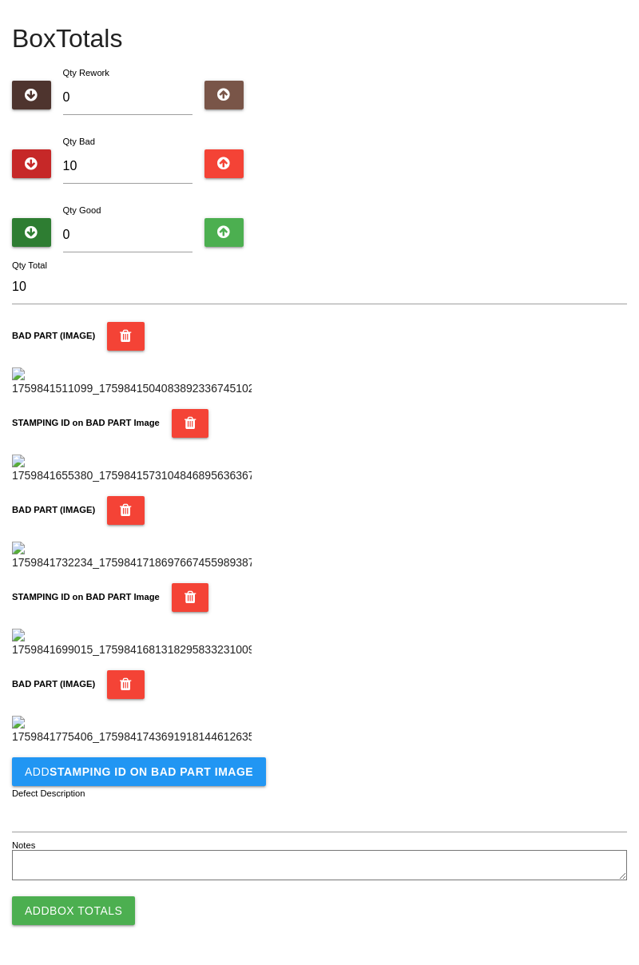
scroll to position [1104, 0]
click at [209, 778] on b "STAMPING ID on BAD PART Image" at bounding box center [152, 771] width 204 height 13
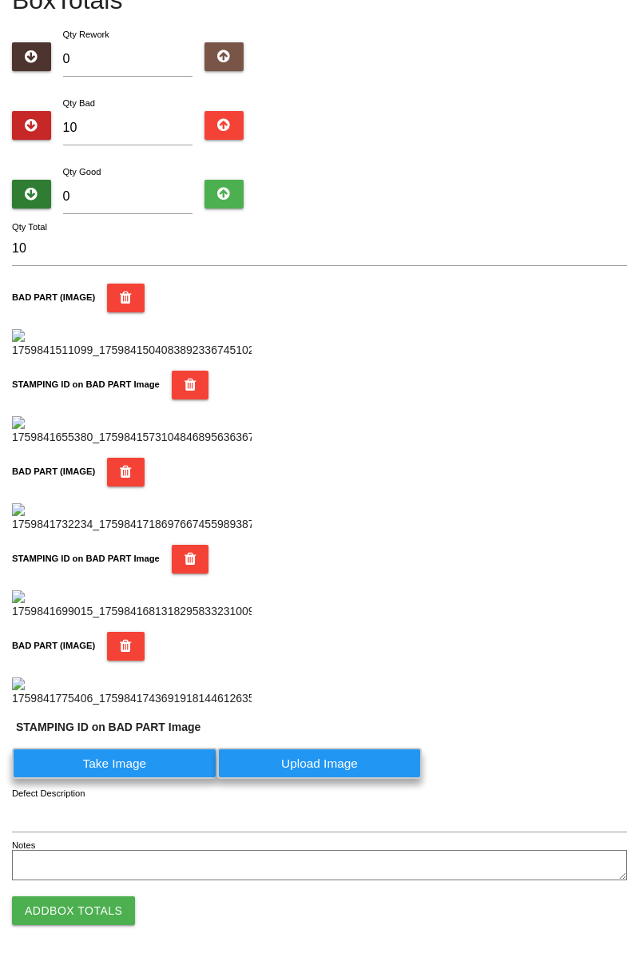
click at [147, 779] on label "Take Image" at bounding box center [114, 763] width 205 height 31
click at [0, 0] on PART "Take Image" at bounding box center [0, 0] width 0 height 0
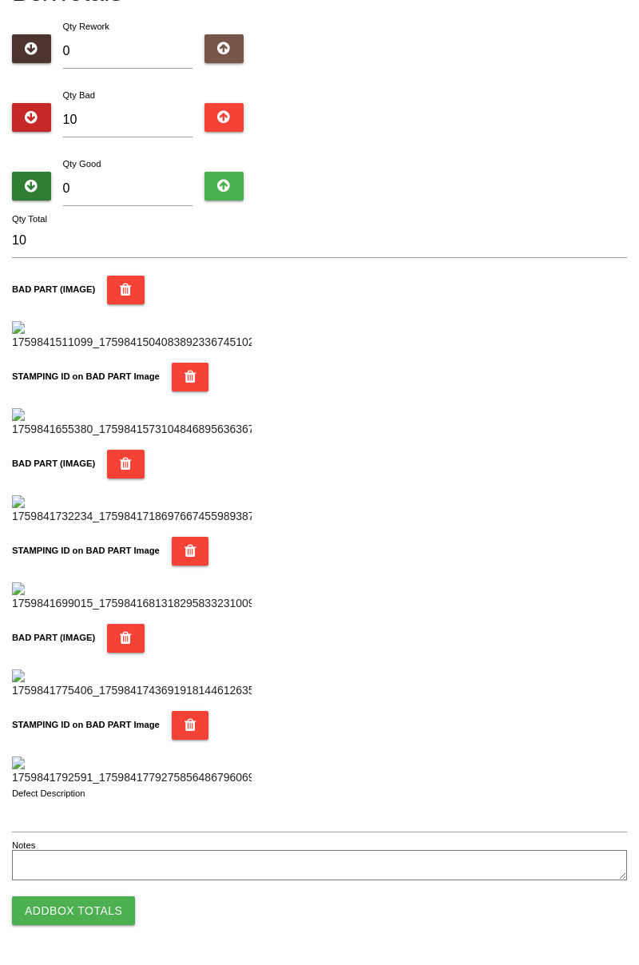
scroll to position [0, 0]
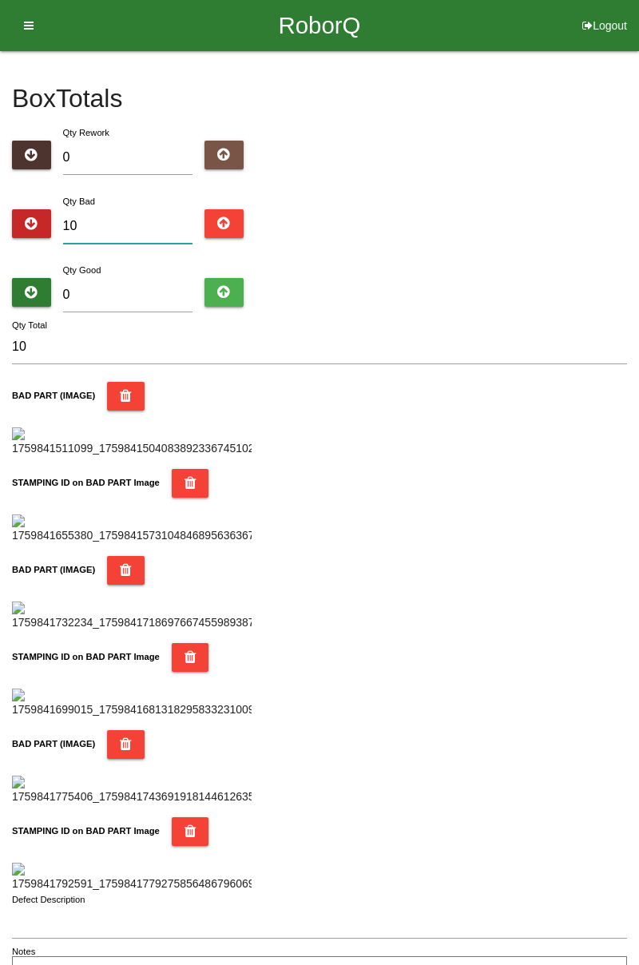
click at [143, 221] on input "10" at bounding box center [128, 226] width 130 height 34
type input "1"
type input "13"
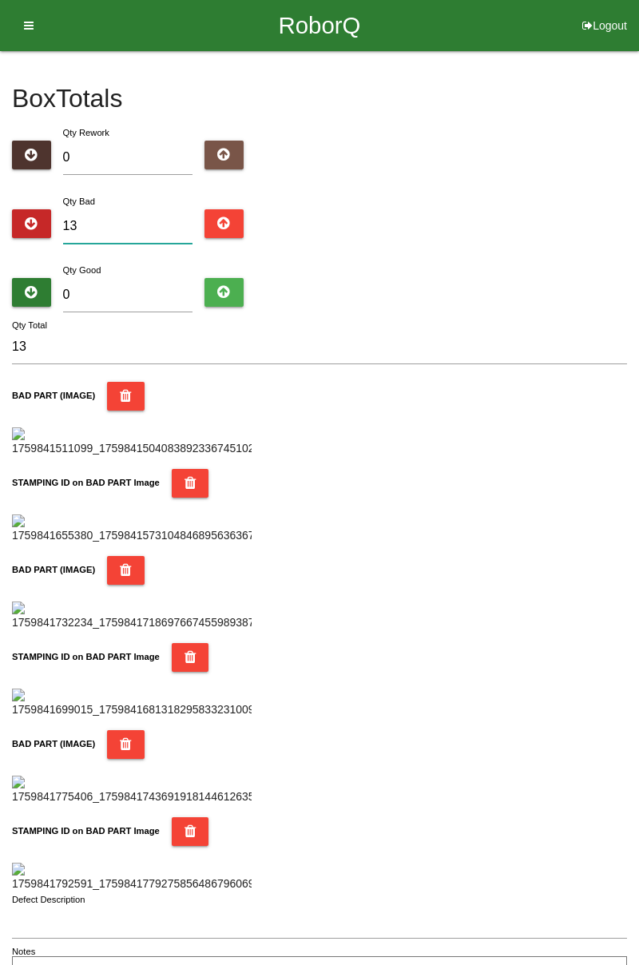
type input "13"
click at [152, 299] on input "0" at bounding box center [128, 295] width 130 height 34
type input "7"
type input "20"
type input "71"
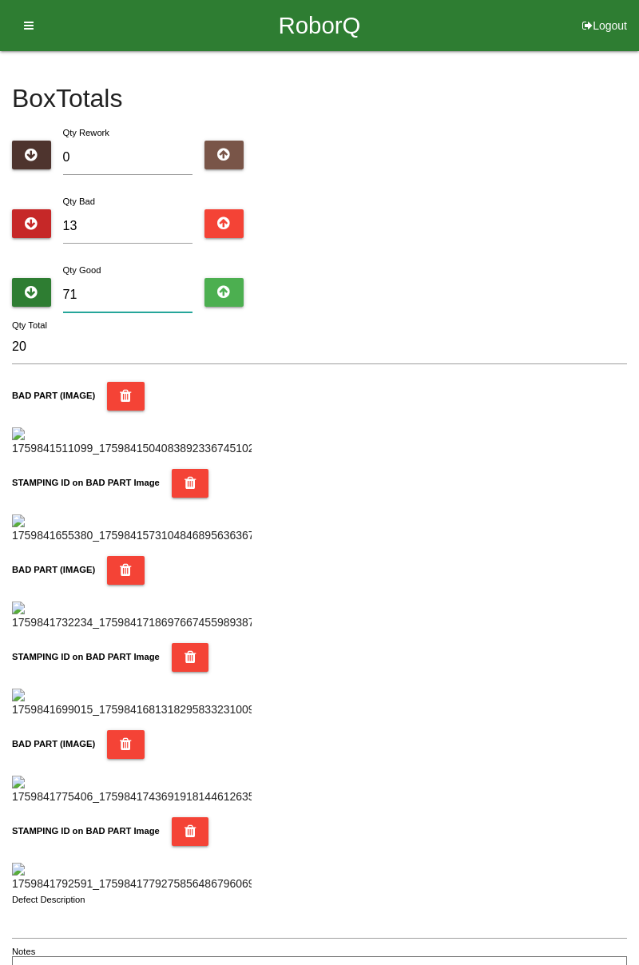
type input "84"
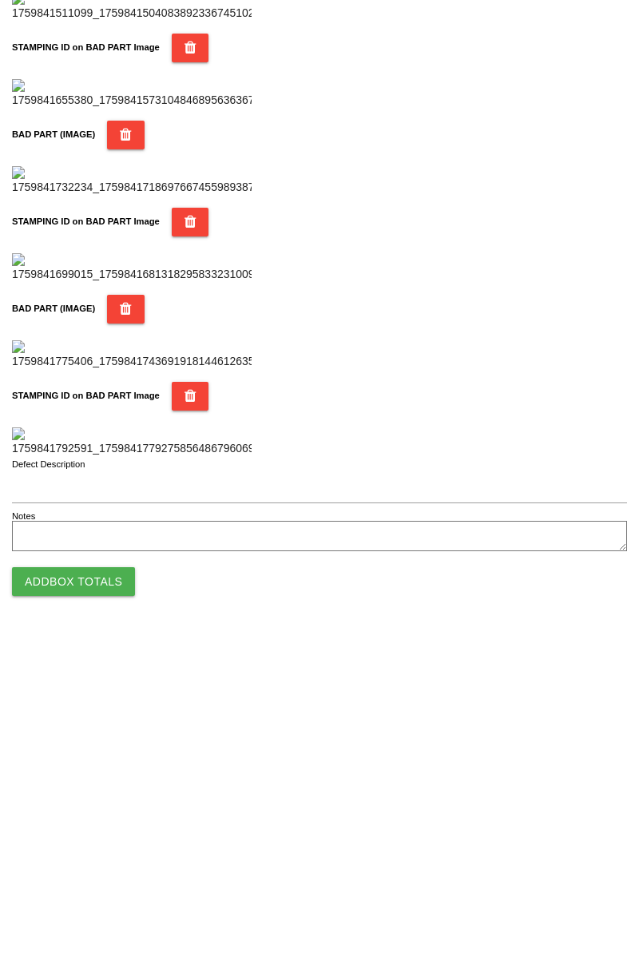
type input "71"
click at [98, 905] on button "Add Box Totals" at bounding box center [73, 910] width 123 height 29
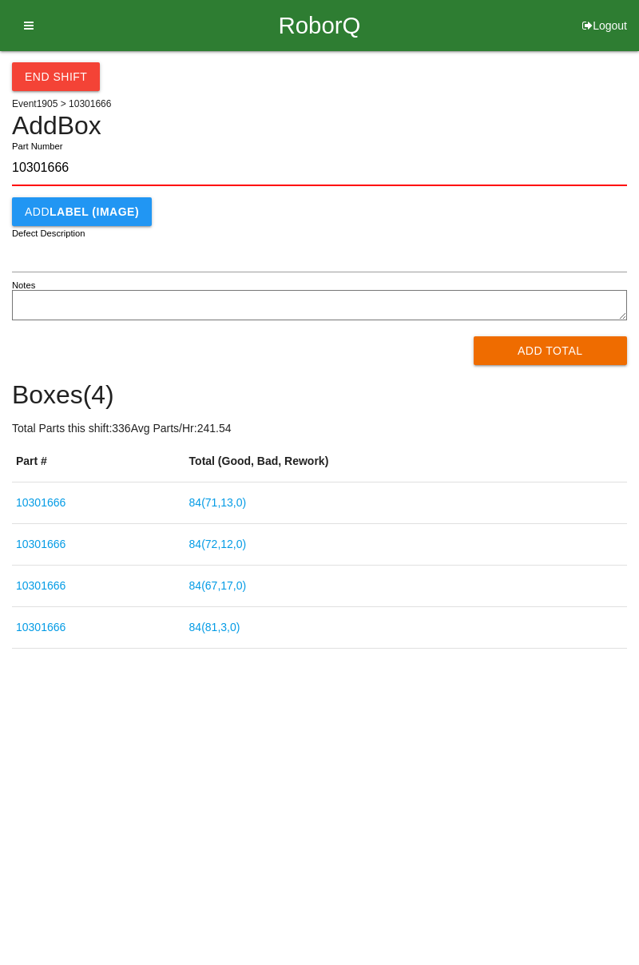
type input "10301666"
click at [571, 348] on button "Add Total" at bounding box center [551, 350] width 154 height 29
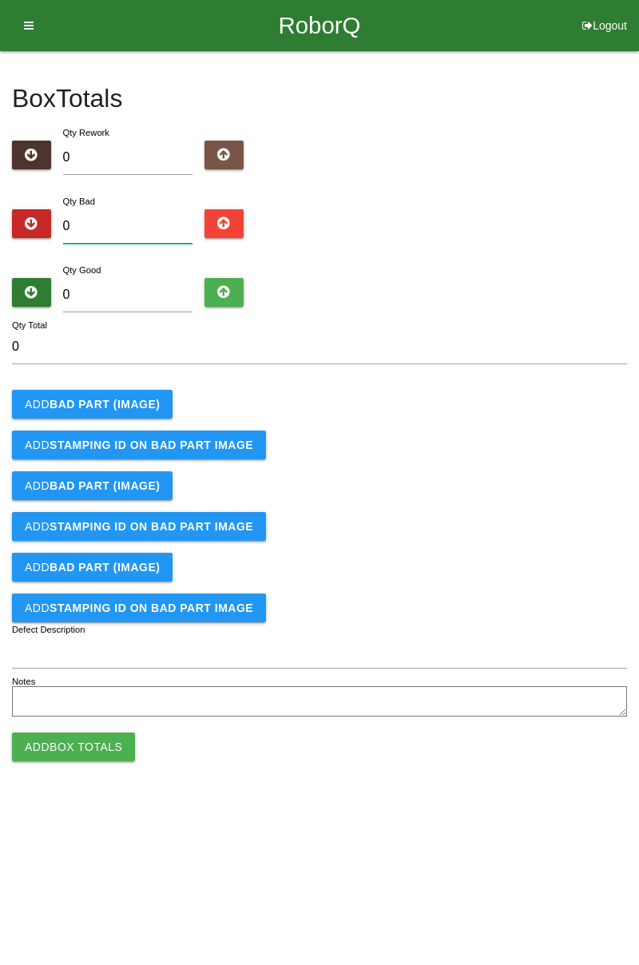
click at [114, 226] on input "0" at bounding box center [128, 226] width 130 height 34
type input "3"
click at [638, 207] on div "Box Totals Translate Weight Weight unit: Rework Weight Bad Weight Good Weight 0…" at bounding box center [319, 386] width 639 height 670
click at [131, 222] on input "3" at bounding box center [128, 226] width 130 height 34
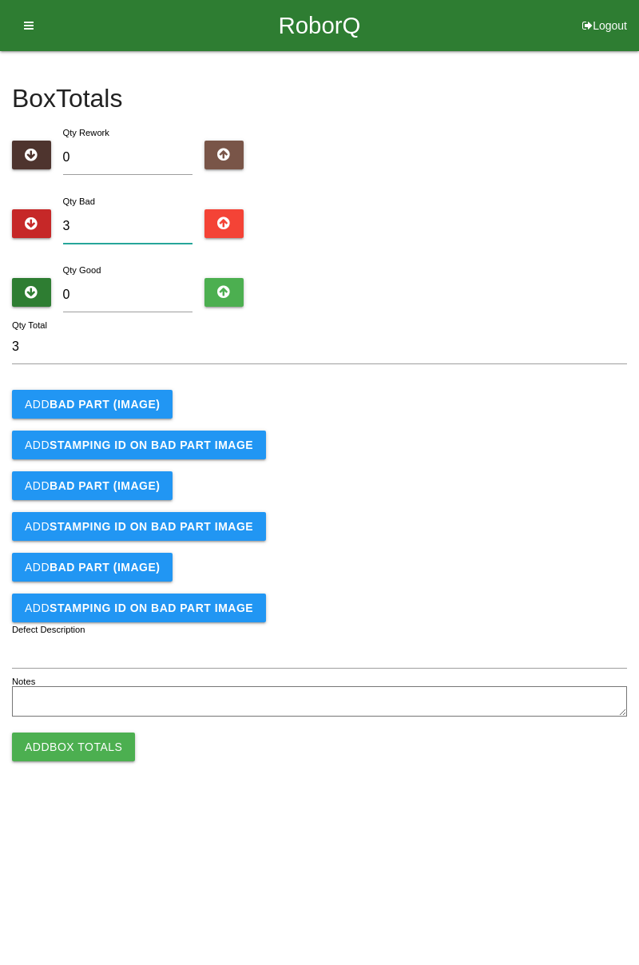
type input "0"
type input "7"
click at [142, 398] on b "BAD PART (IMAGE)" at bounding box center [105, 404] width 110 height 13
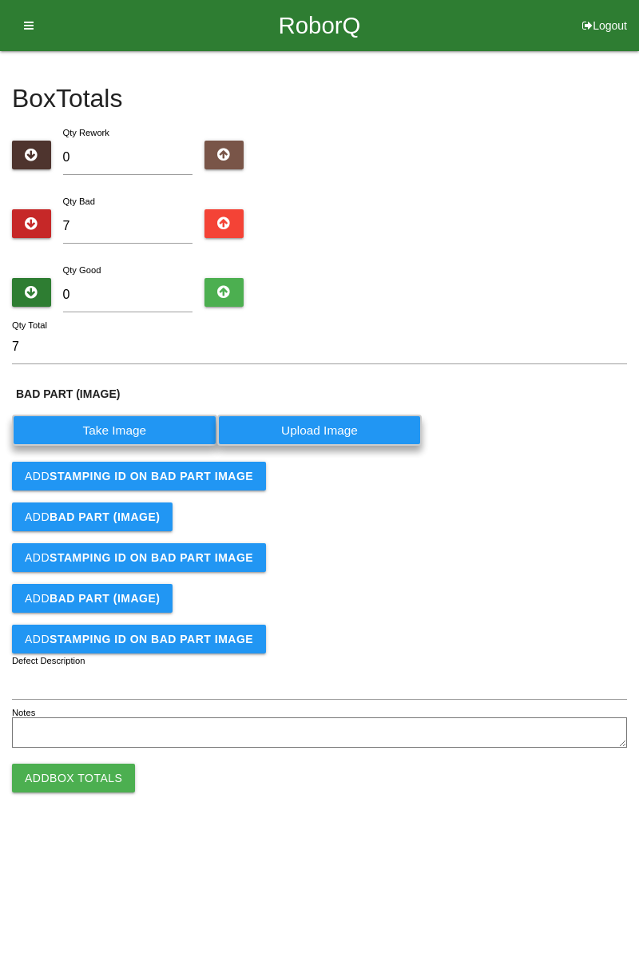
click at [130, 427] on label "Take Image" at bounding box center [114, 430] width 205 height 31
click at [0, 0] on \(IMAGE\) "Take Image" at bounding box center [0, 0] width 0 height 0
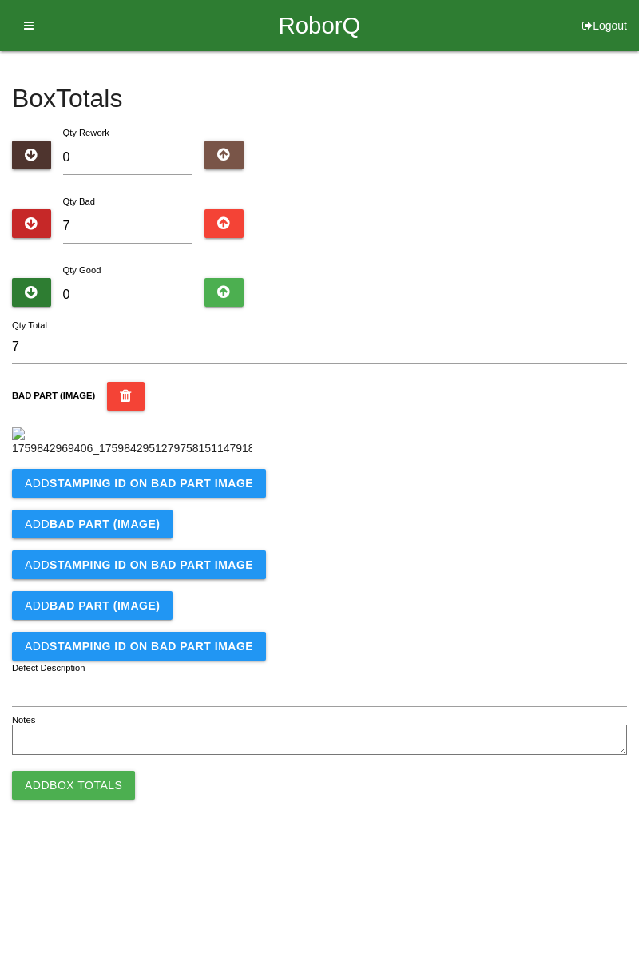
scroll to position [89, 0]
click at [229, 498] on button "Add STAMPING ID on BAD PART Image" at bounding box center [139, 483] width 254 height 29
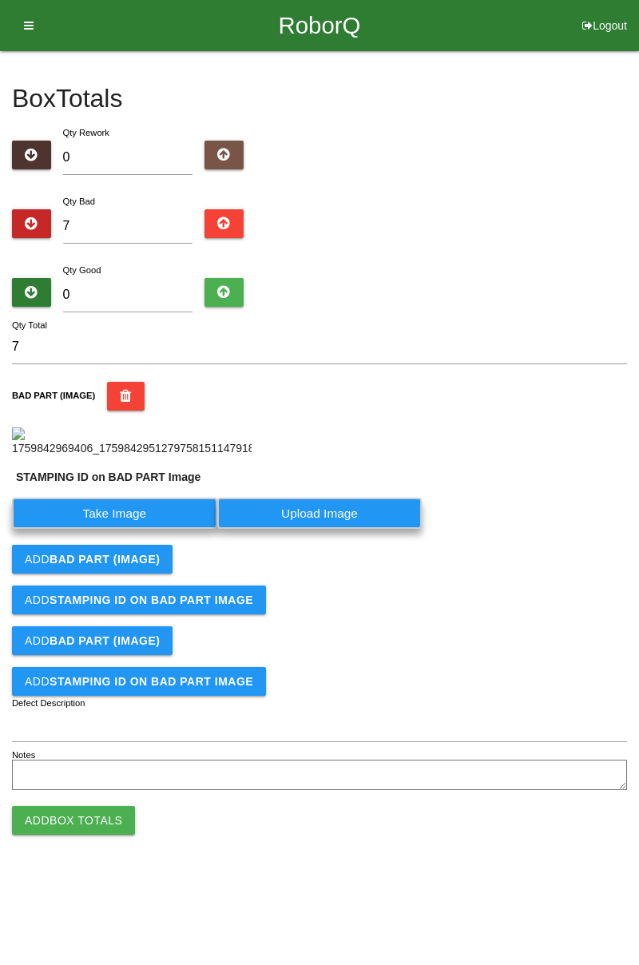
click at [164, 529] on label "Take Image" at bounding box center [114, 513] width 205 height 31
click at [0, 0] on PART "Take Image" at bounding box center [0, 0] width 0 height 0
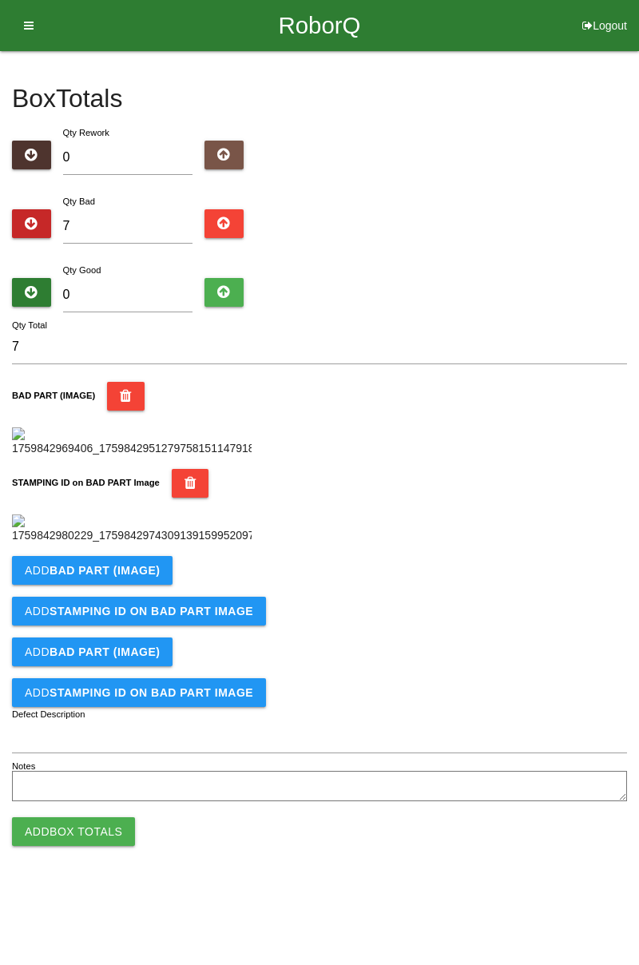
scroll to position [352, 0]
click at [134, 585] on button "Add BAD PART (IMAGE)" at bounding box center [92, 570] width 161 height 29
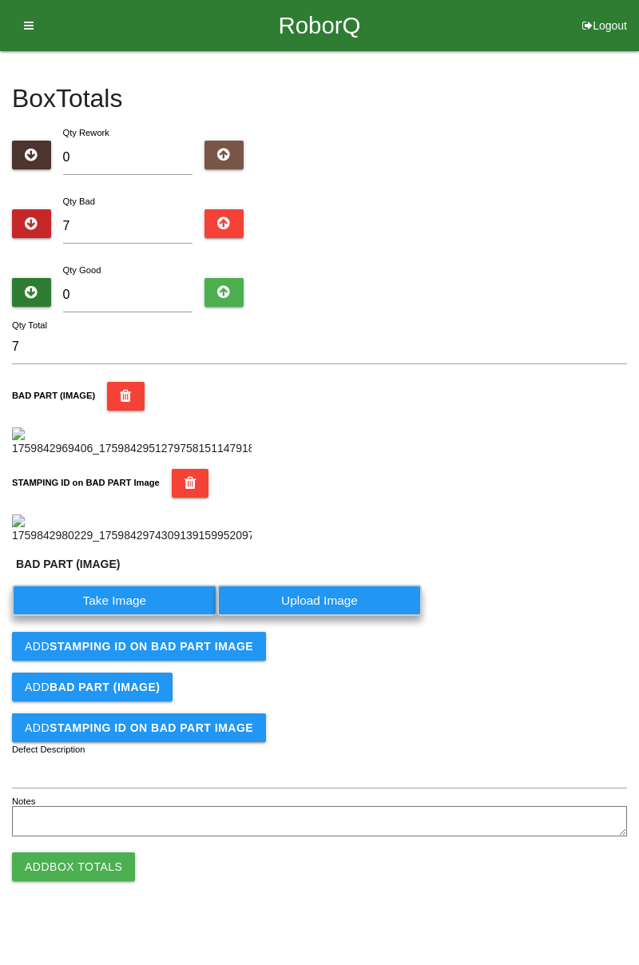
click at [136, 616] on label "Take Image" at bounding box center [114, 600] width 205 height 31
click at [0, 0] on \(IMAGE\) "Take Image" at bounding box center [0, 0] width 0 height 0
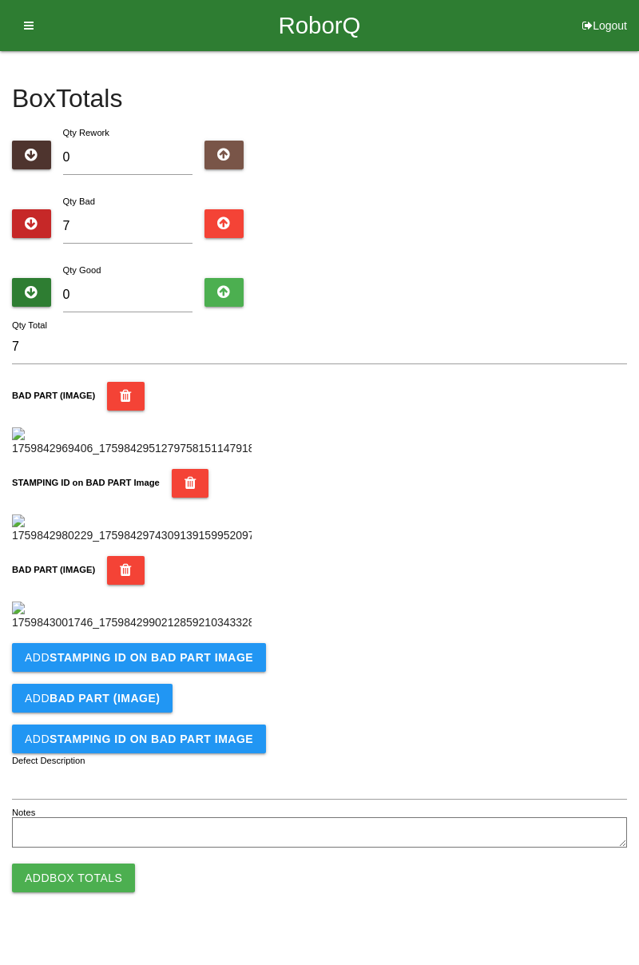
scroll to position [614, 0]
click at [244, 672] on button "Add STAMPING ID on BAD PART Image" at bounding box center [139, 657] width 254 height 29
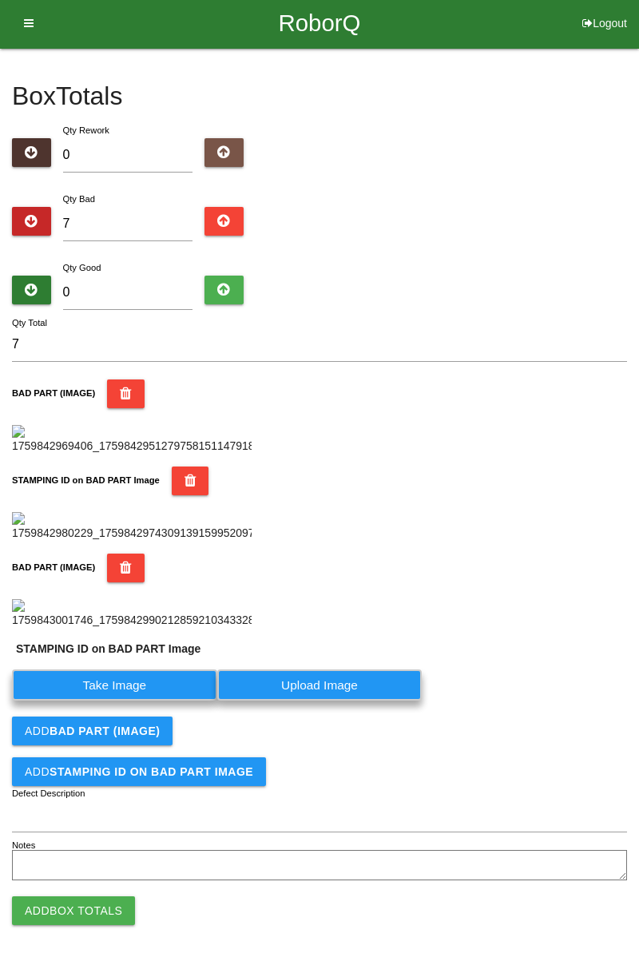
click at [162, 701] on label "Take Image" at bounding box center [114, 685] width 205 height 31
click at [0, 0] on PART "Take Image" at bounding box center [0, 0] width 0 height 0
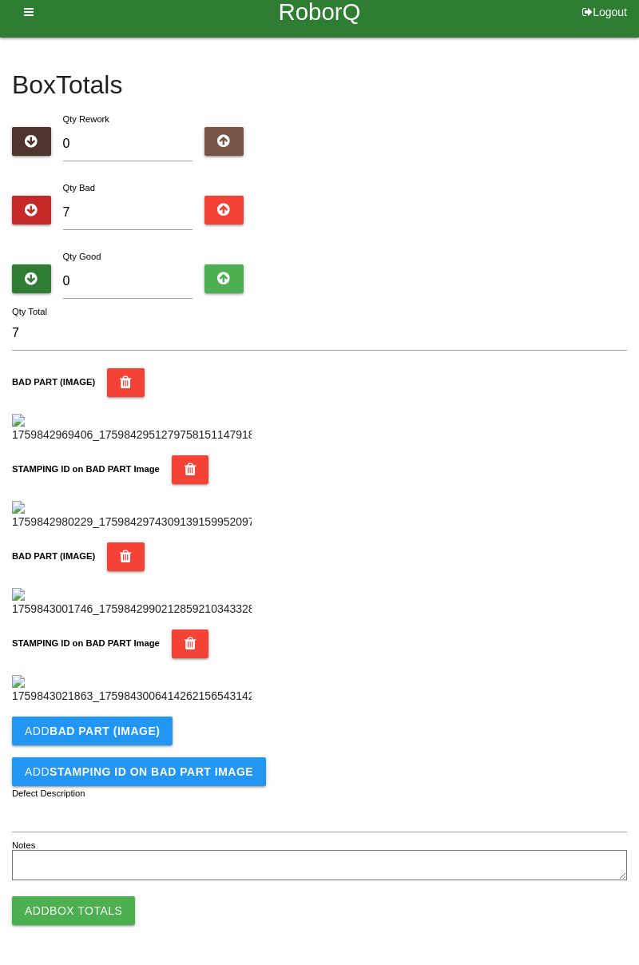
scroll to position [876, 0]
click at [156, 729] on button "Add BAD PART (IMAGE)" at bounding box center [92, 731] width 161 height 29
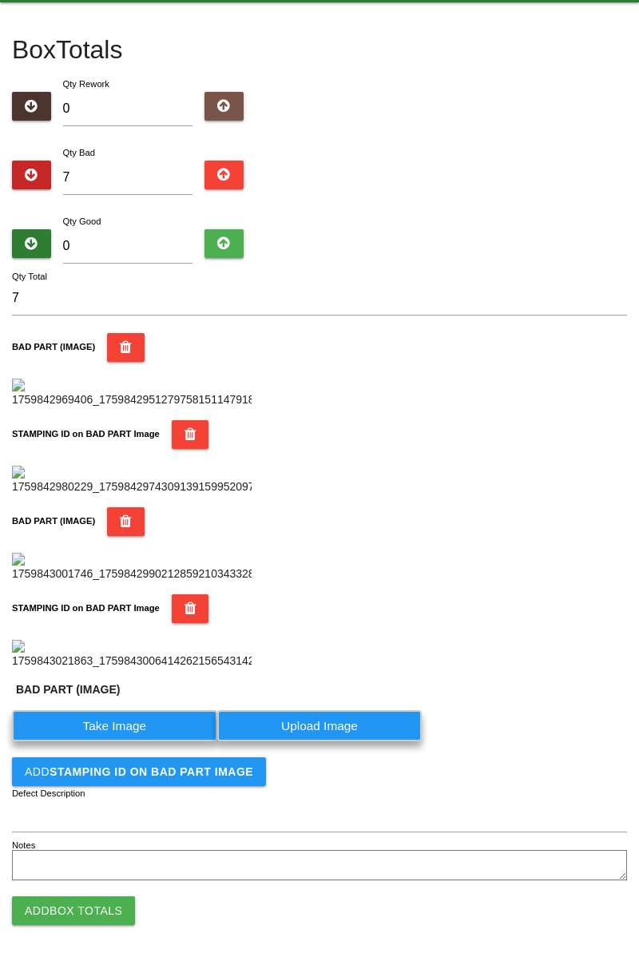
click at [121, 741] on label "Take Image" at bounding box center [114, 725] width 205 height 31
click at [0, 0] on \(IMAGE\) "Take Image" at bounding box center [0, 0] width 0 height 0
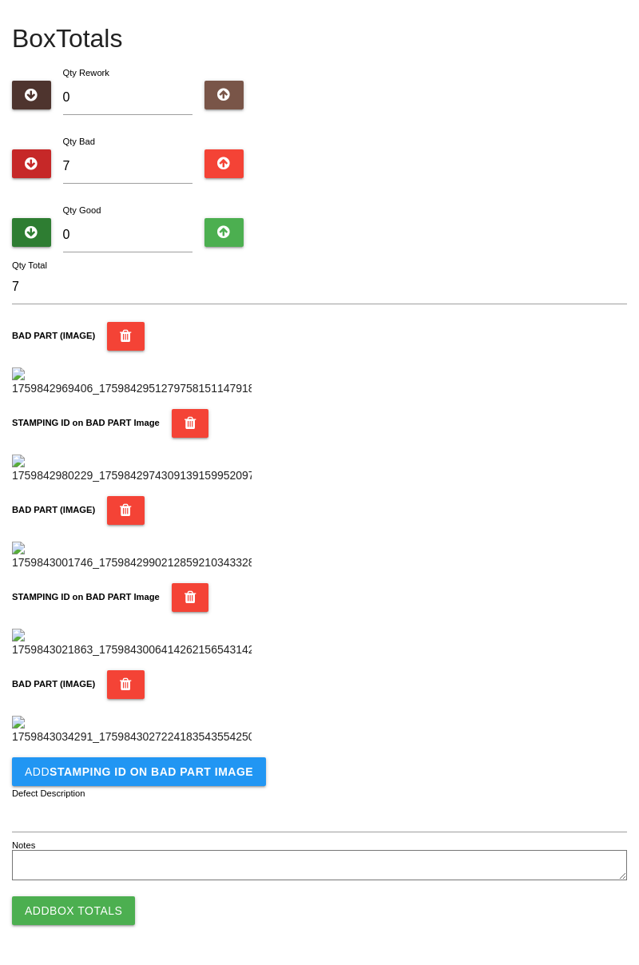
scroll to position [1138, 0]
click at [193, 770] on b "STAMPING ID on BAD PART Image" at bounding box center [152, 771] width 204 height 13
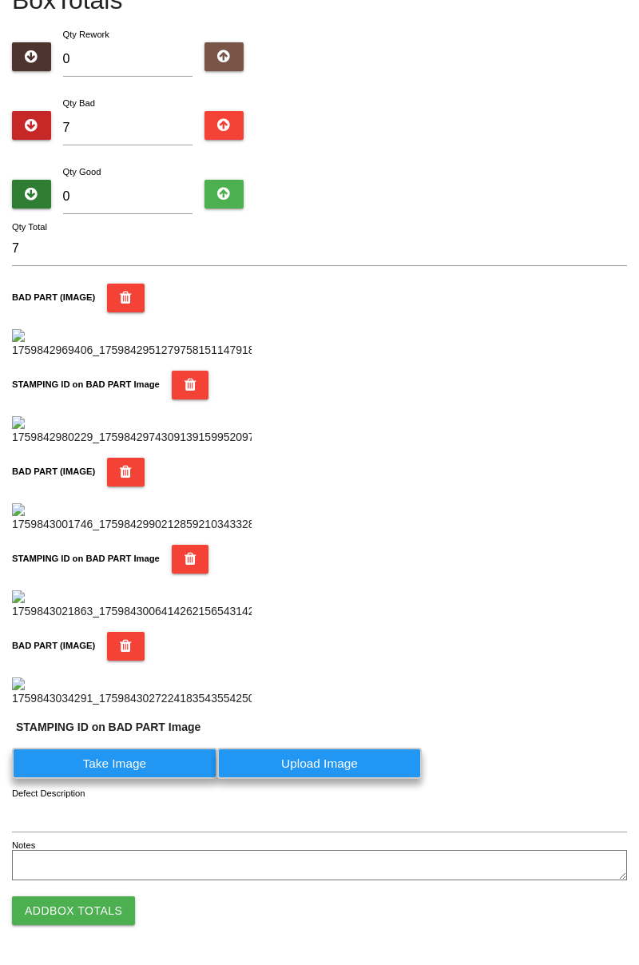
click at [137, 779] on label "Take Image" at bounding box center [114, 763] width 205 height 31
click at [0, 0] on PART "Take Image" at bounding box center [0, 0] width 0 height 0
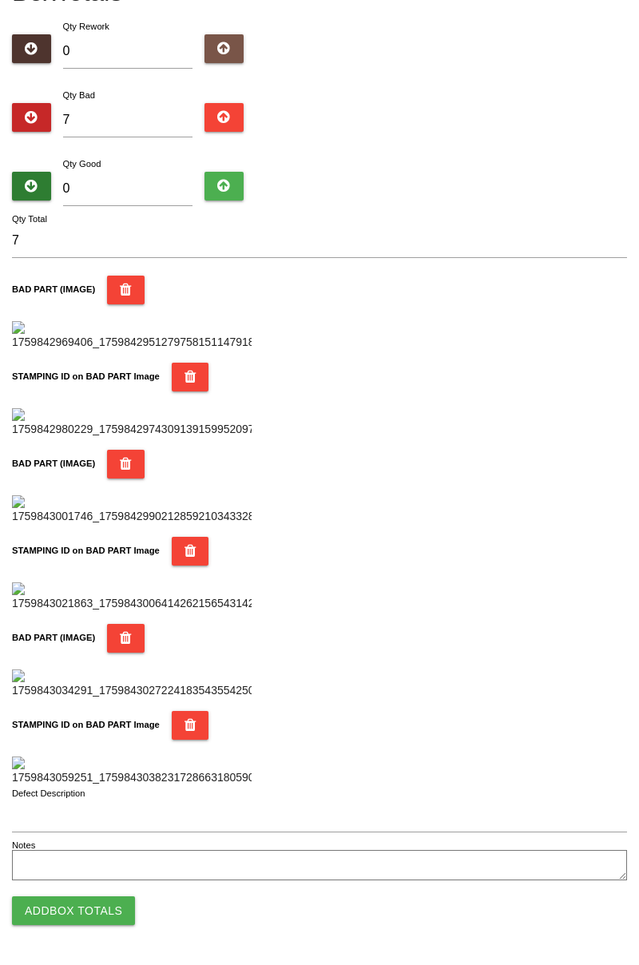
scroll to position [0, 0]
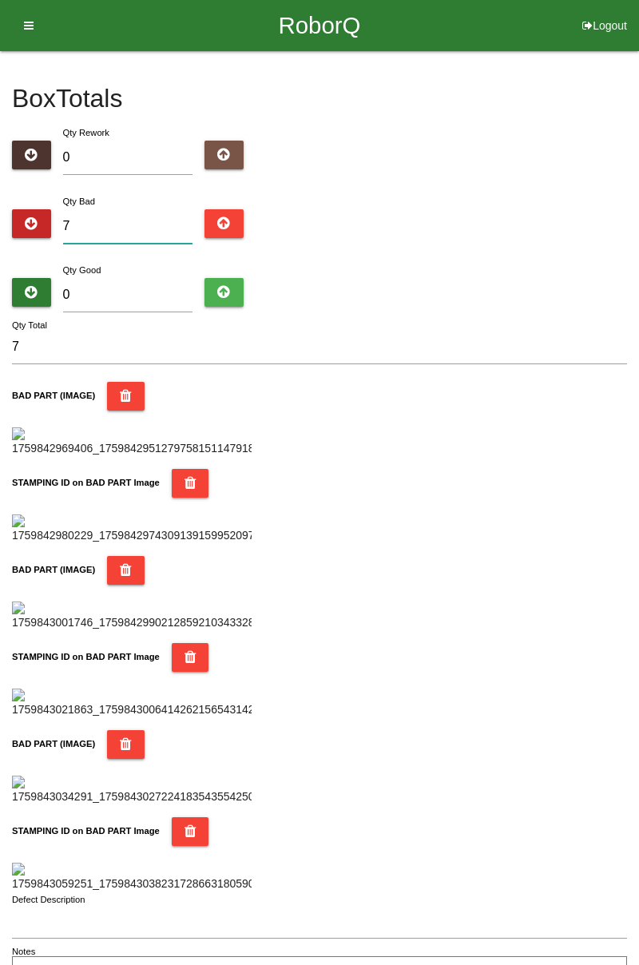
click at [145, 221] on input "7" at bounding box center [128, 226] width 130 height 34
click at [129, 219] on input "7" at bounding box center [128, 226] width 130 height 34
type input "0"
type input "9"
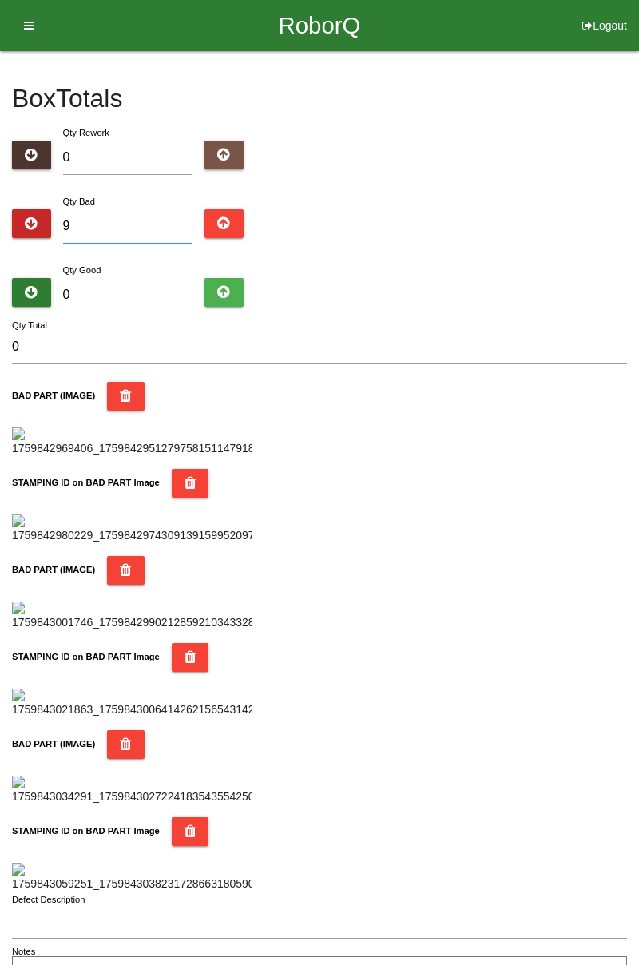
type input "9"
click at [137, 290] on input "0" at bounding box center [128, 295] width 130 height 34
type input "7"
type input "16"
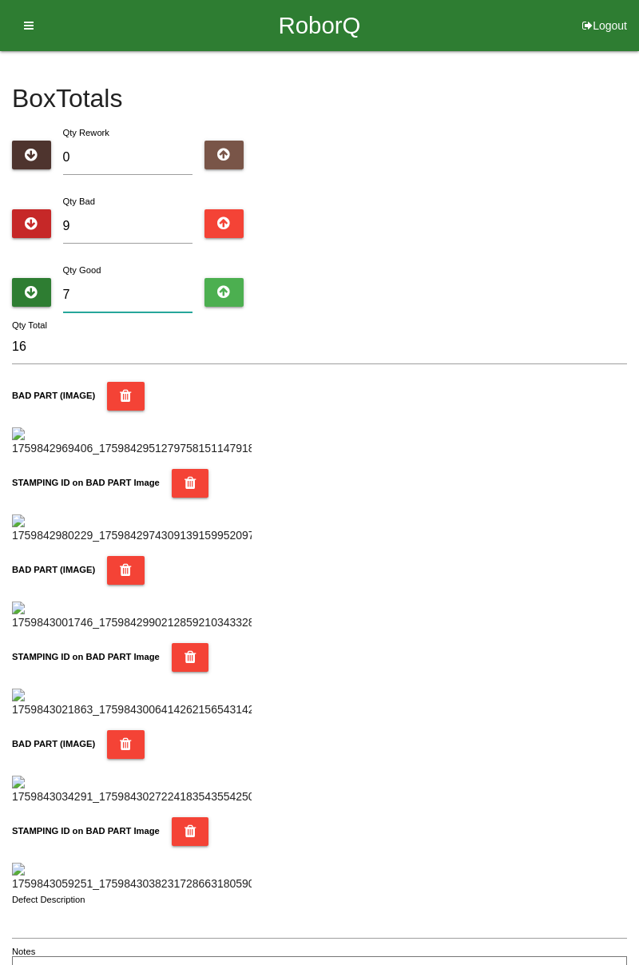
type input "75"
type input "84"
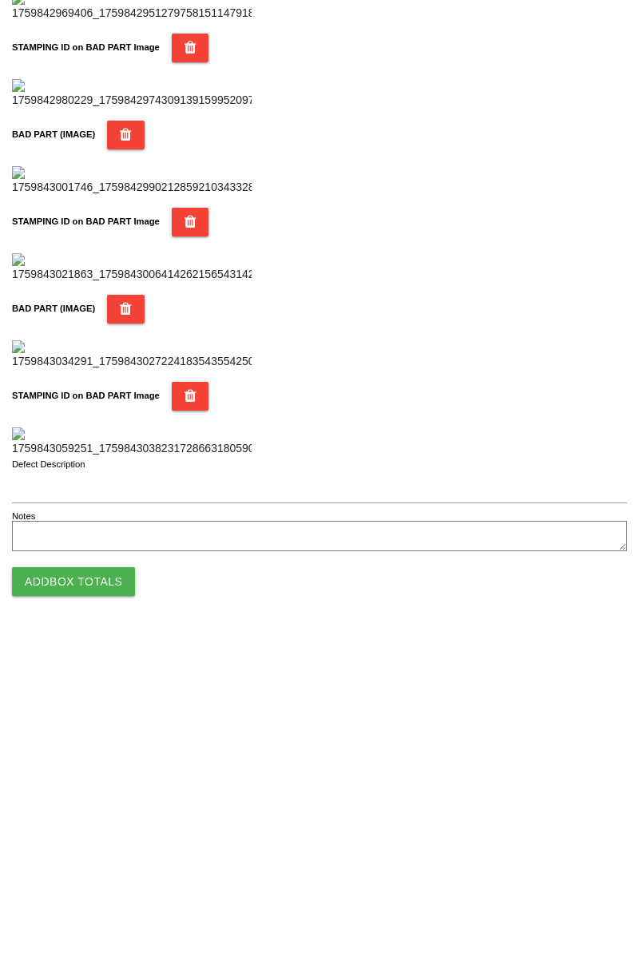
type input "75"
click at [102, 908] on button "Add Box Totals" at bounding box center [73, 910] width 123 height 29
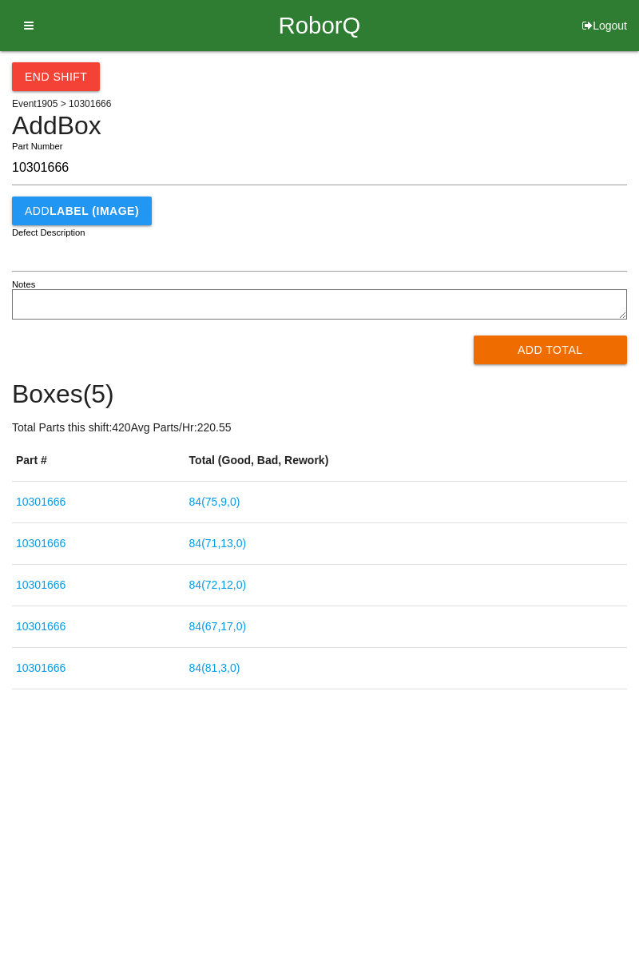
type input "10301666"
click at [543, 353] on button "Add Total" at bounding box center [551, 350] width 154 height 29
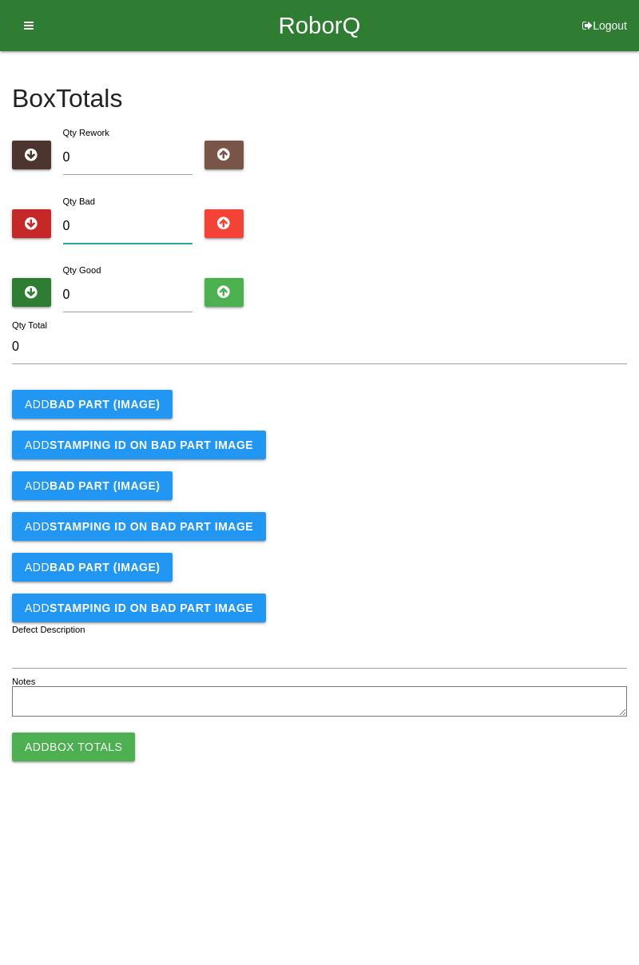
click at [137, 209] on input "0" at bounding box center [128, 226] width 130 height 34
type input "3"
click at [131, 398] on b "BAD PART (IMAGE)" at bounding box center [105, 404] width 110 height 13
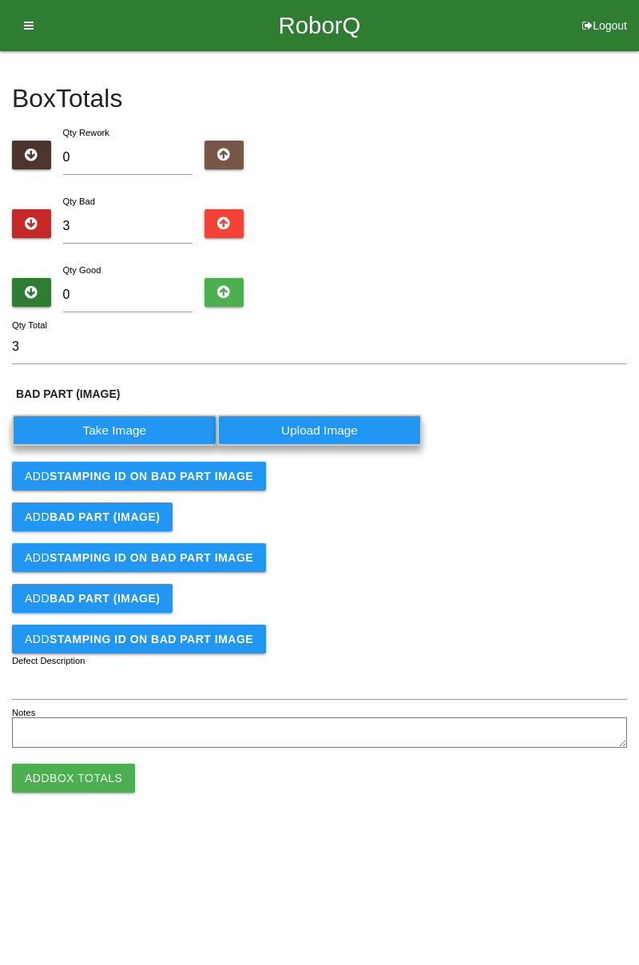
click at [146, 422] on label "Take Image" at bounding box center [114, 430] width 205 height 31
click at [0, 0] on \(IMAGE\) "Take Image" at bounding box center [0, 0] width 0 height 0
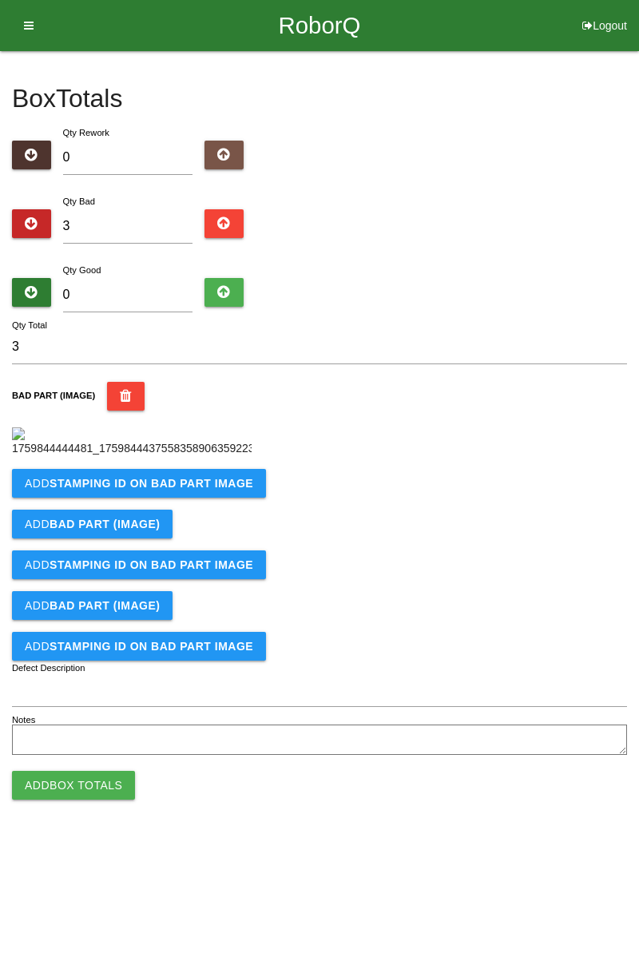
click at [220, 490] on b "STAMPING ID on BAD PART Image" at bounding box center [152, 483] width 204 height 13
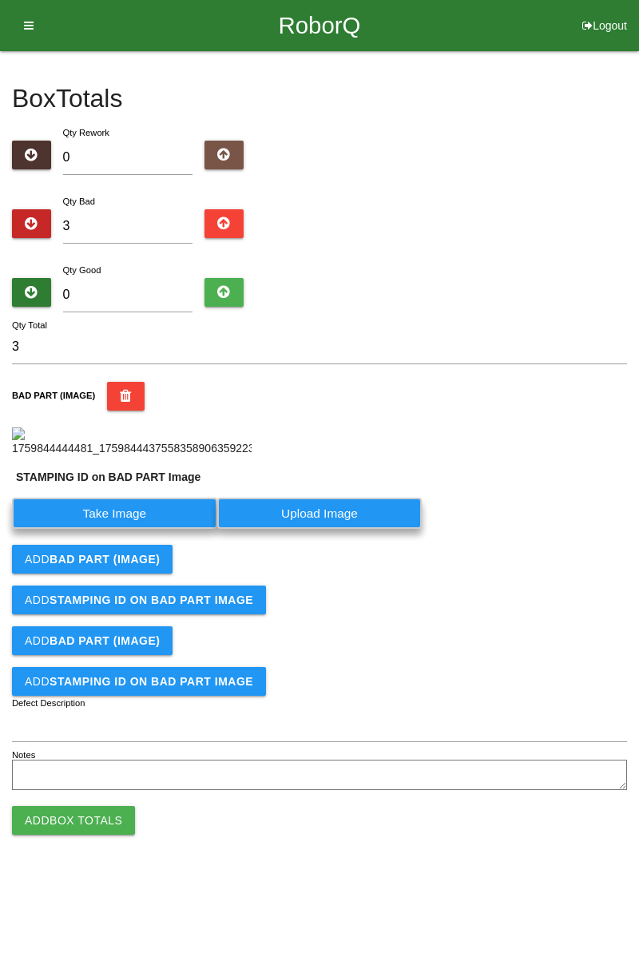
click at [156, 529] on label "Take Image" at bounding box center [114, 513] width 205 height 31
click at [0, 0] on PART "Take Image" at bounding box center [0, 0] width 0 height 0
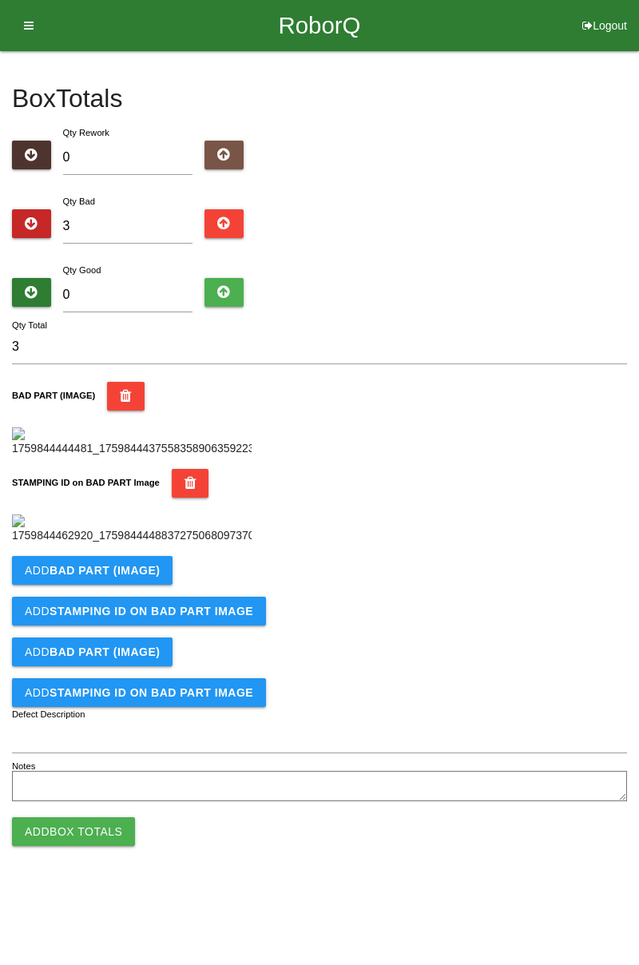
scroll to position [352, 0]
click at [136, 577] on b "BAD PART (IMAGE)" at bounding box center [105, 570] width 110 height 13
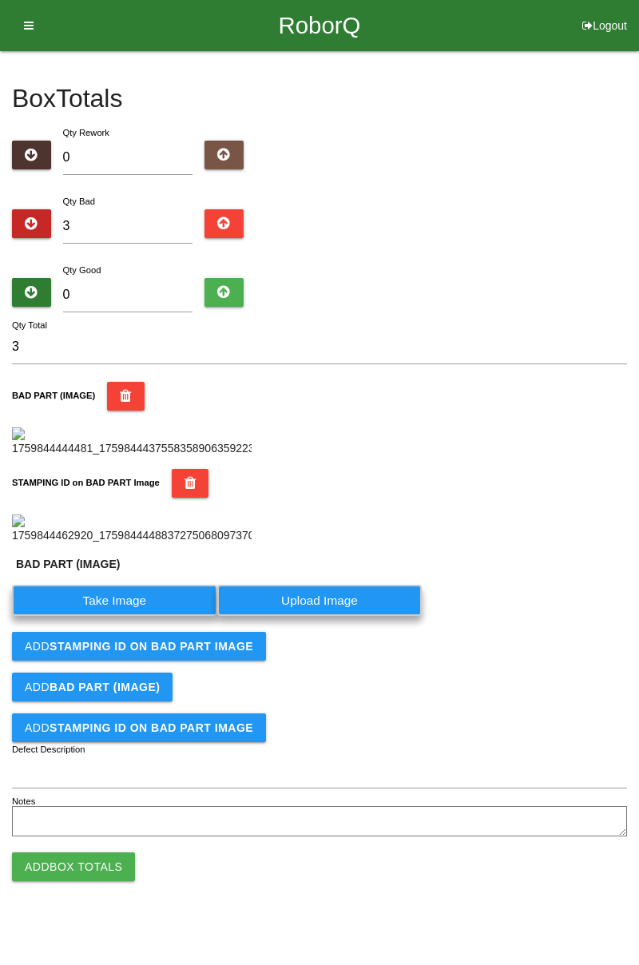
click at [133, 616] on label "Take Image" at bounding box center [114, 600] width 205 height 31
click at [0, 0] on \(IMAGE\) "Take Image" at bounding box center [0, 0] width 0 height 0
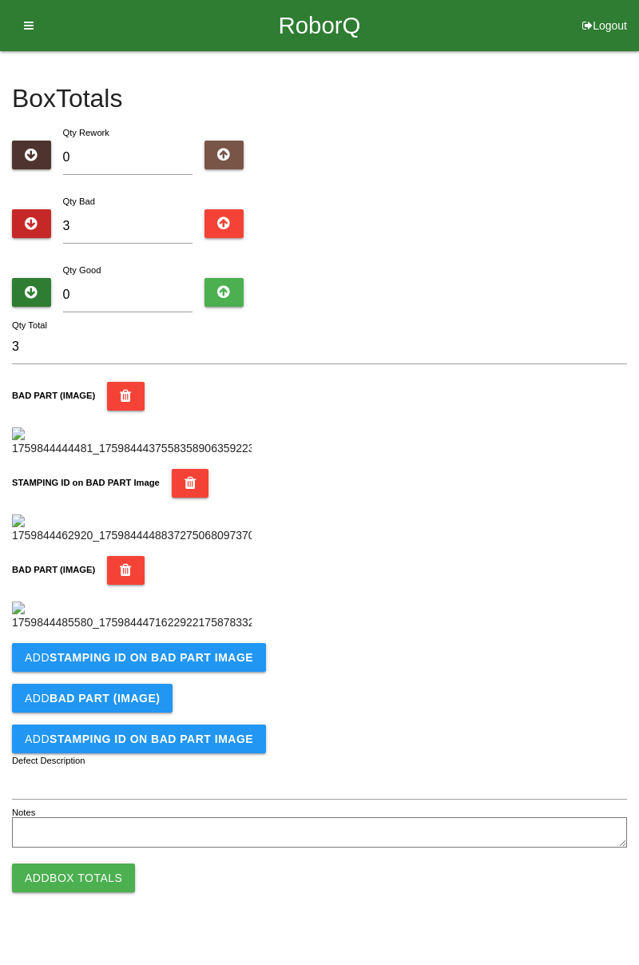
scroll to position [614, 0]
click at [190, 664] on b "STAMPING ID on BAD PART Image" at bounding box center [152, 657] width 204 height 13
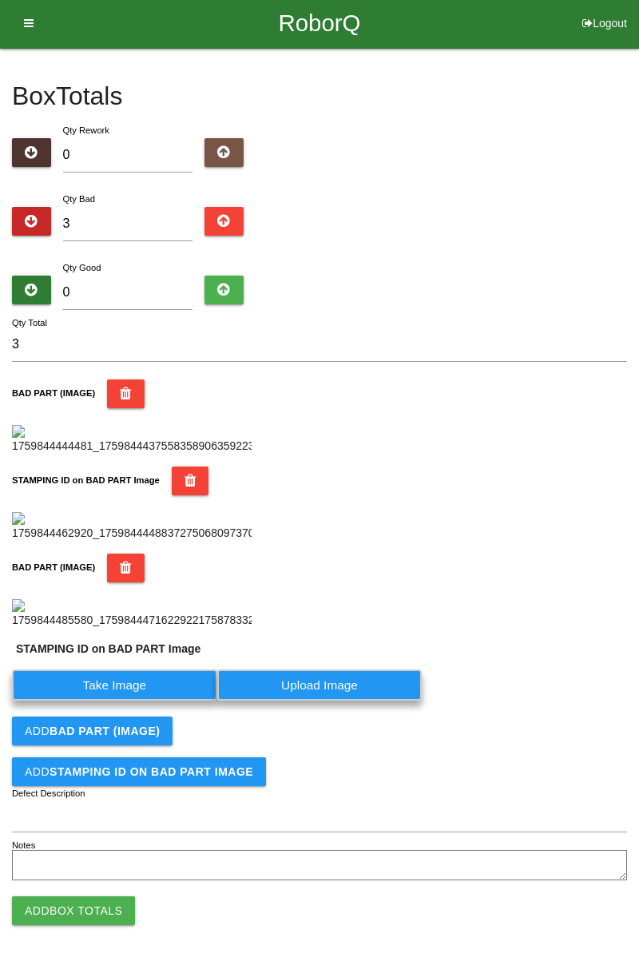
click at [145, 701] on label "Take Image" at bounding box center [114, 685] width 205 height 31
click at [0, 0] on PART "Take Image" at bounding box center [0, 0] width 0 height 0
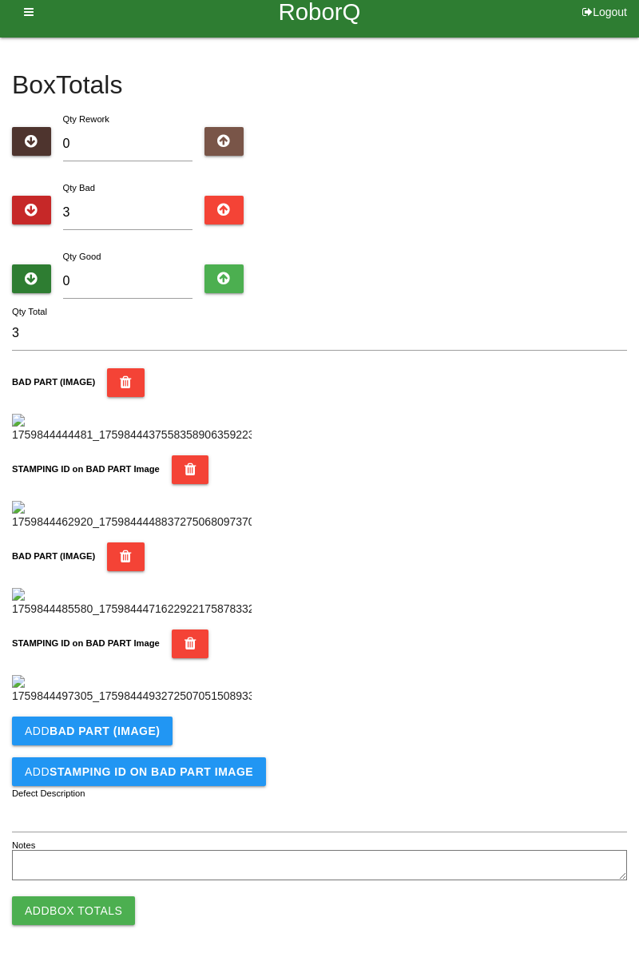
scroll to position [876, 0]
click at [144, 725] on b "BAD PART (IMAGE)" at bounding box center [105, 731] width 110 height 13
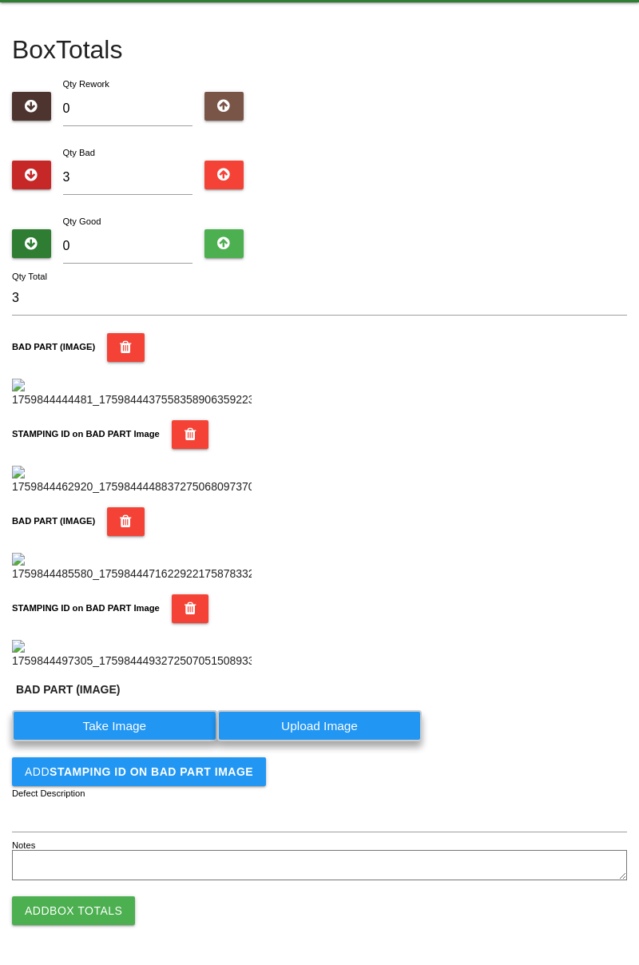
click at [125, 741] on label "Take Image" at bounding box center [114, 725] width 205 height 31
click at [0, 0] on \(IMAGE\) "Take Image" at bounding box center [0, 0] width 0 height 0
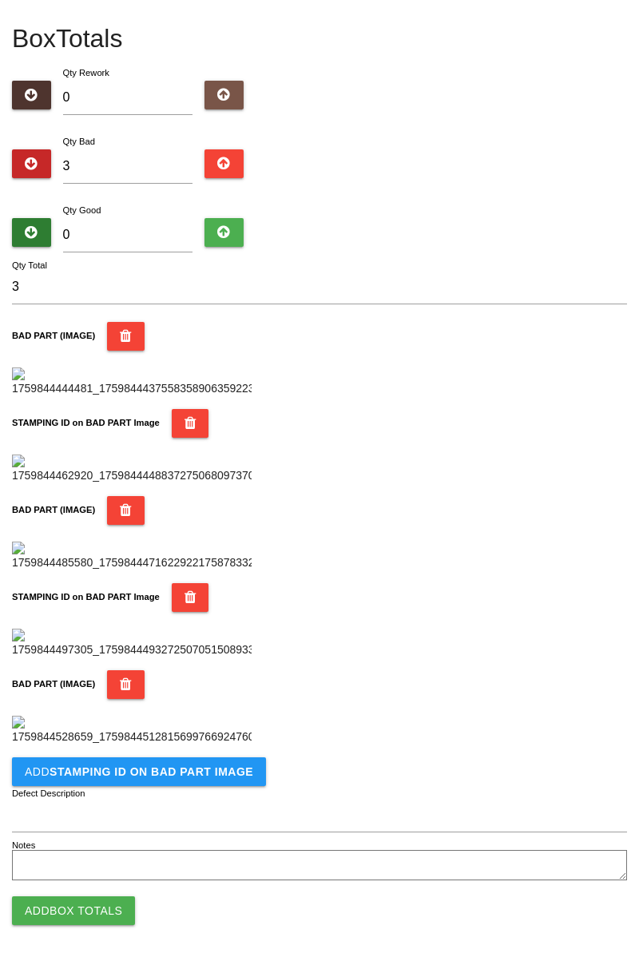
scroll to position [1138, 0]
click at [206, 760] on button "Add STAMPING ID on BAD PART Image" at bounding box center [139, 771] width 254 height 29
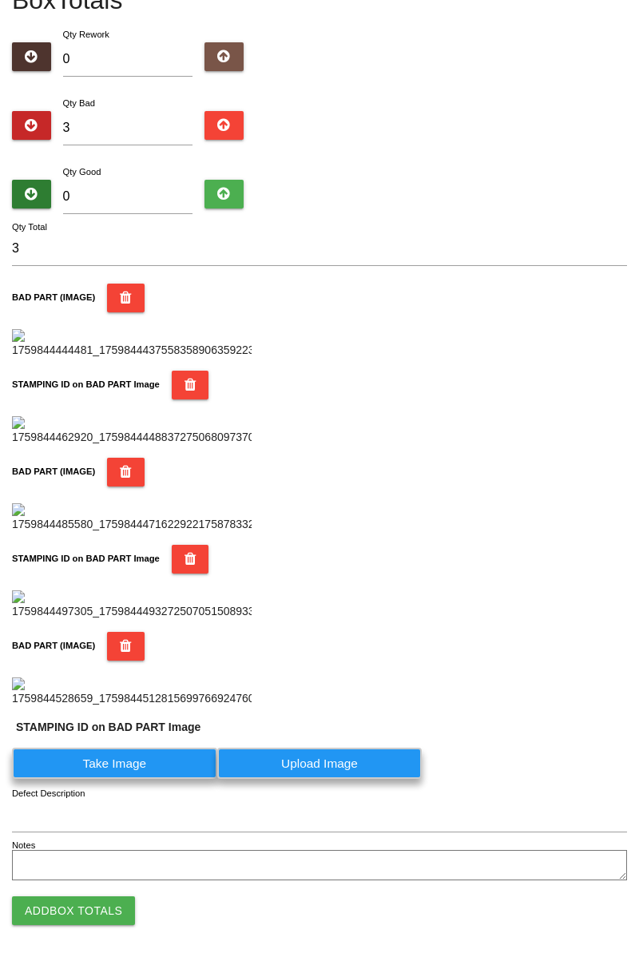
click at [165, 779] on label "Take Image" at bounding box center [114, 763] width 205 height 31
click at [0, 0] on PART "Take Image" at bounding box center [0, 0] width 0 height 0
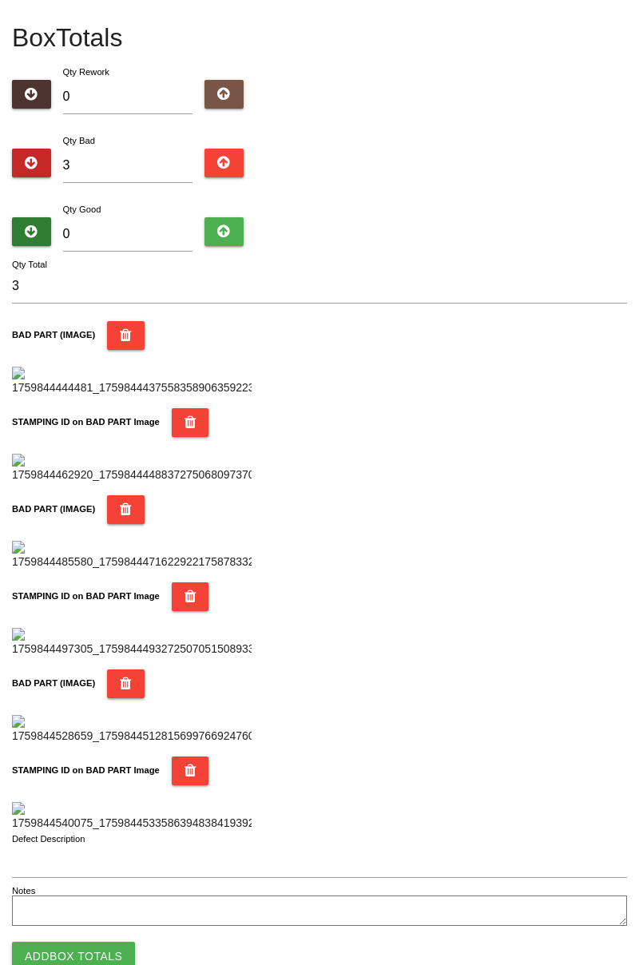
scroll to position [0, 0]
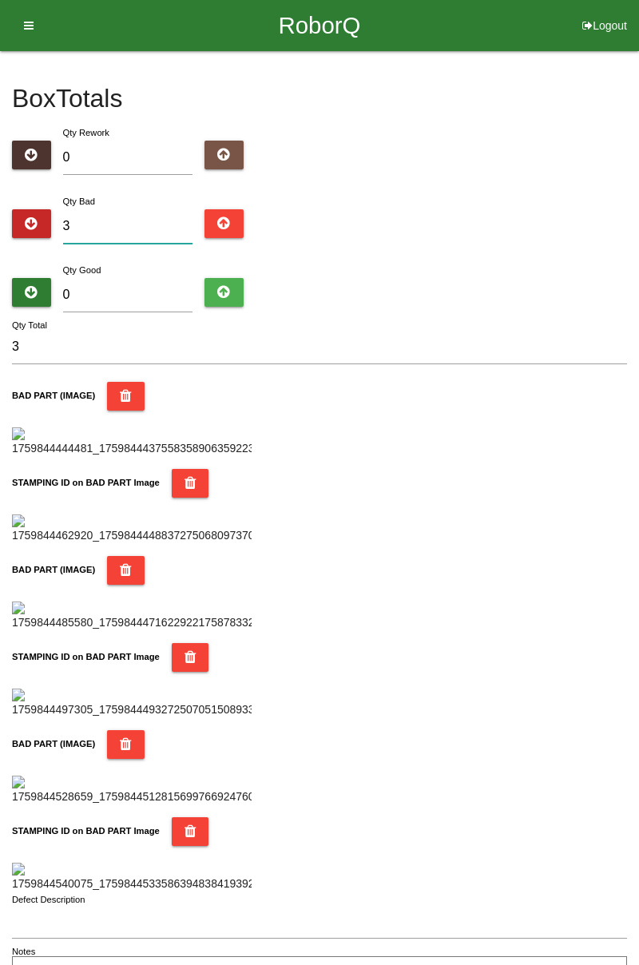
click at [149, 225] on input "3" at bounding box center [128, 226] width 130 height 34
